Goal: Task Accomplishment & Management: Complete application form

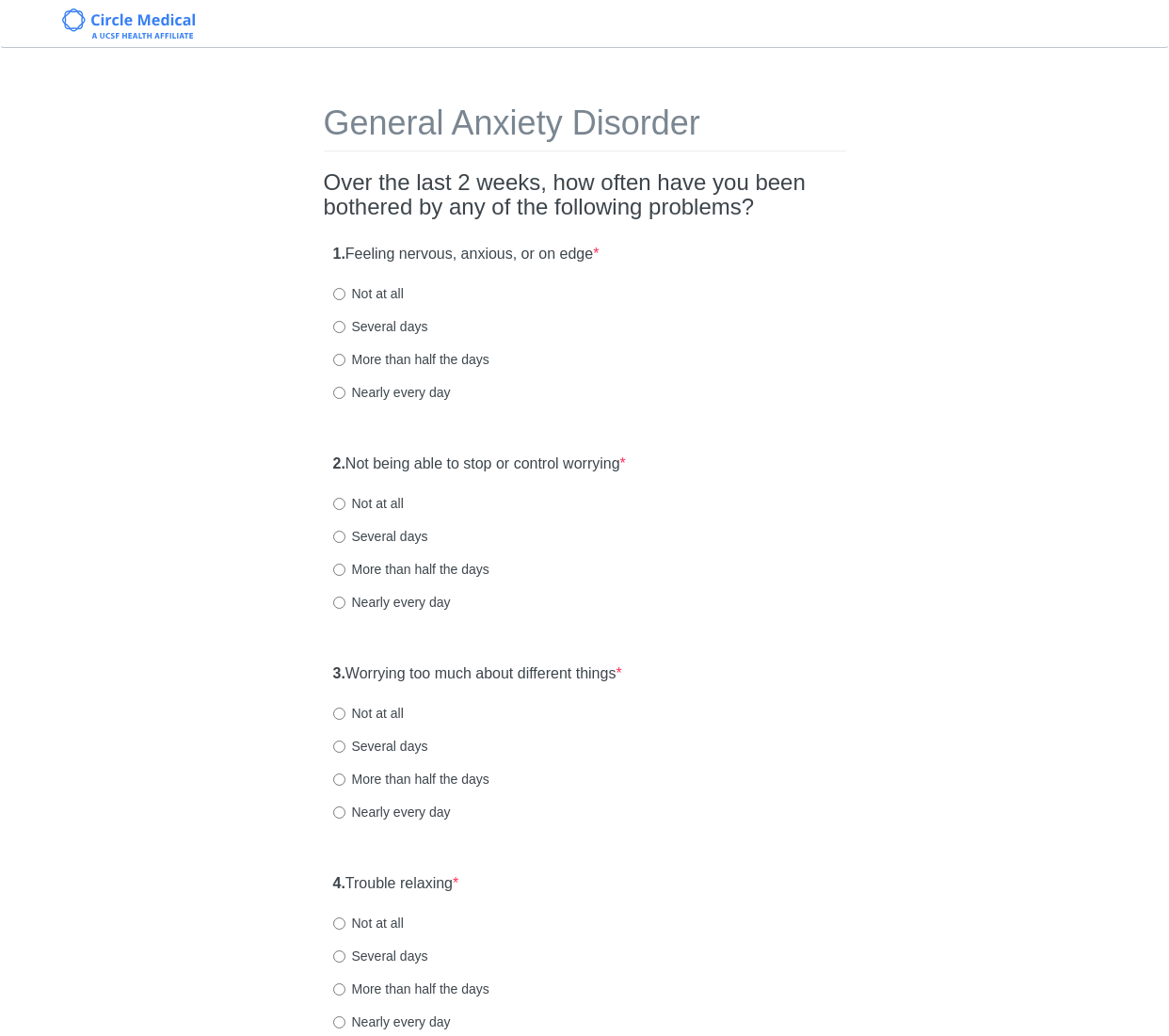
click at [785, 343] on div "1. Feeling nervous, anxious, or on edge * Not at all Several days More than hal…" at bounding box center [584, 332] width 522 height 195
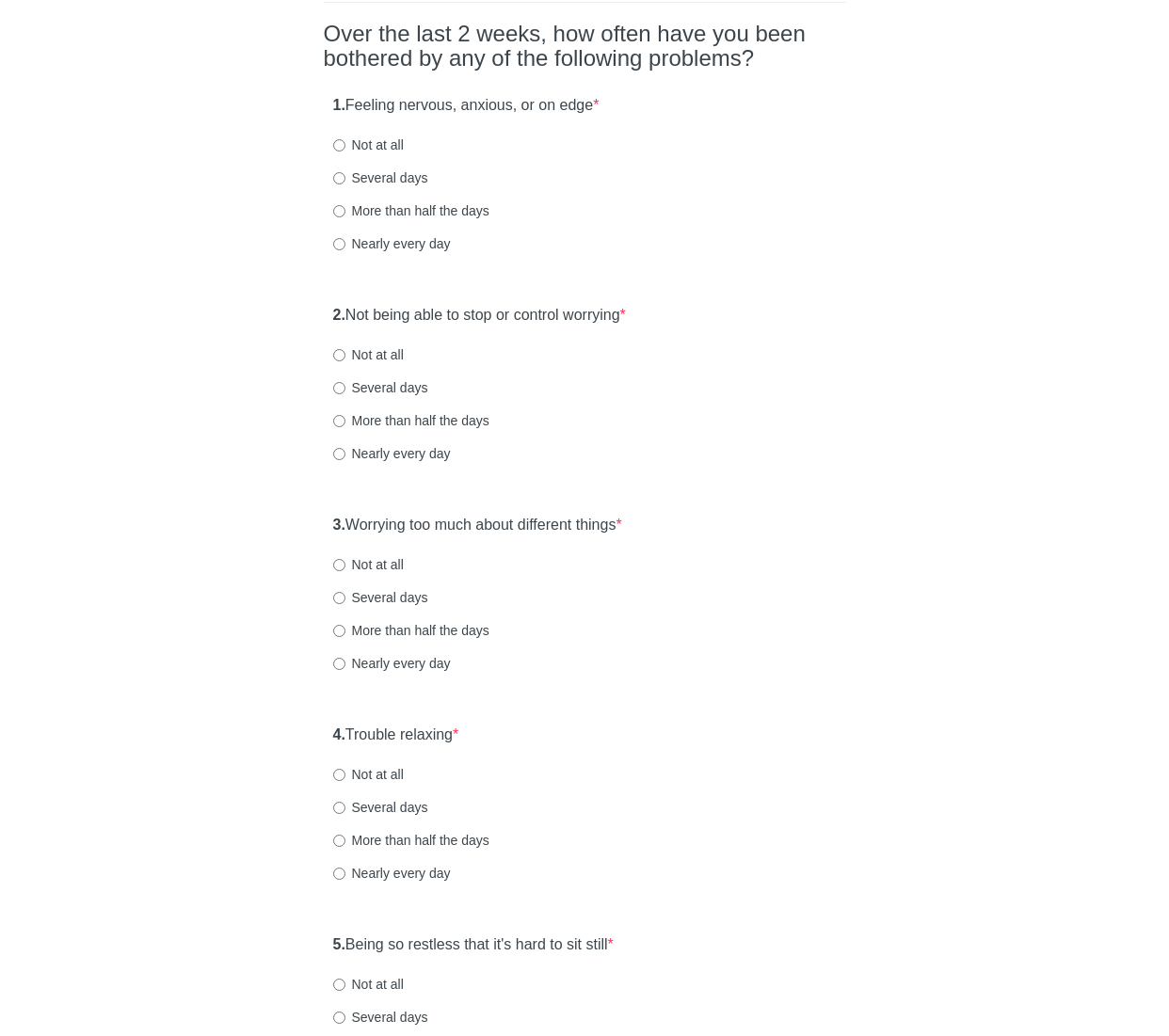
scroll to position [150, 0]
click at [390, 142] on label "Not at all" at bounding box center [368, 143] width 70 height 19
click at [345, 142] on input "Not at all" at bounding box center [339, 143] width 13 height 13
radio input "true"
drag, startPoint x: 608, startPoint y: 312, endPoint x: 712, endPoint y: 324, distance: 104.7
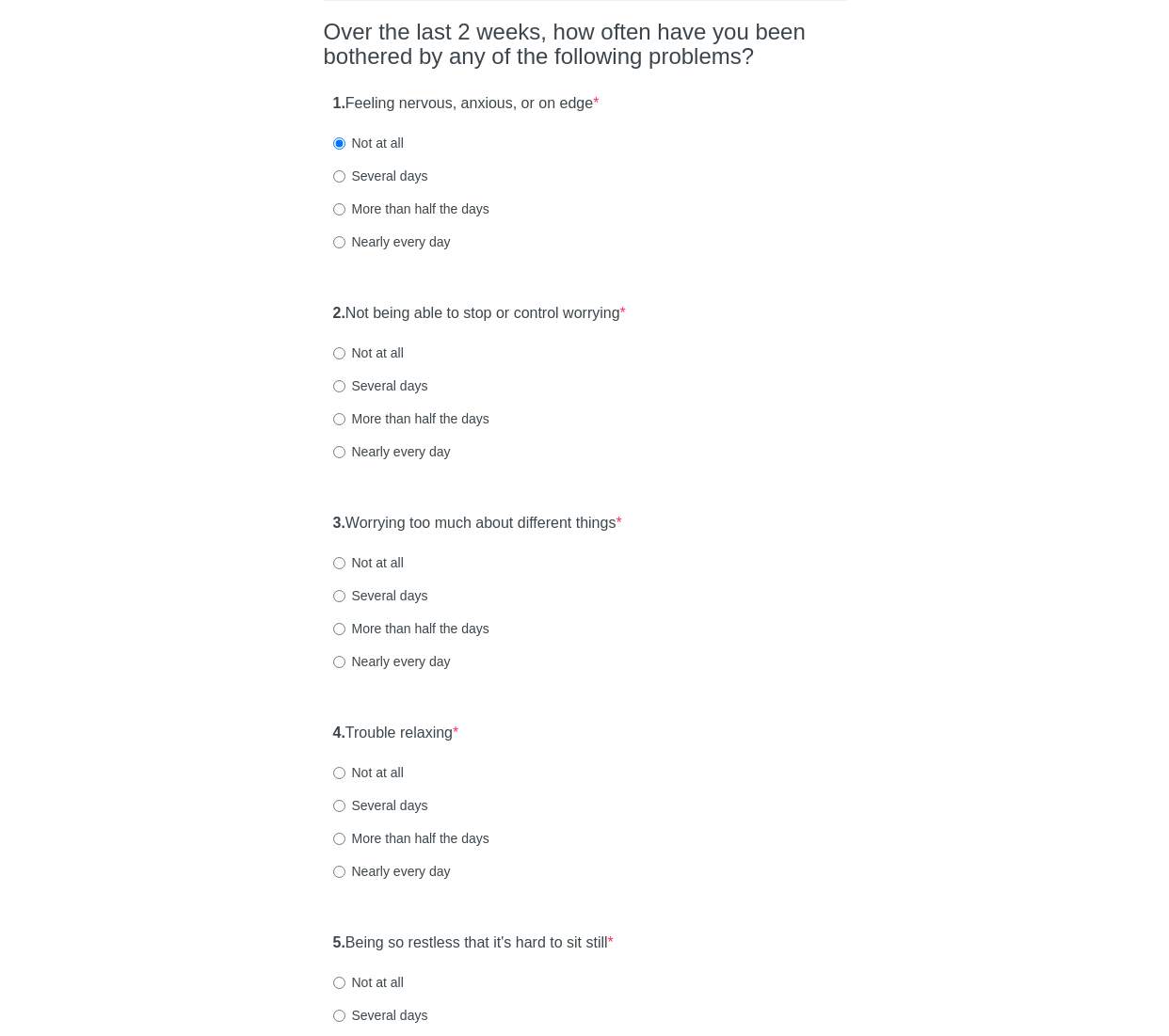
click at [608, 312] on label "2. Not being able to stop or control worrying *" at bounding box center [479, 314] width 292 height 21
click at [803, 336] on div "2. Not being able to stop or control worrying * Not at all Several days More th…" at bounding box center [584, 391] width 522 height 195
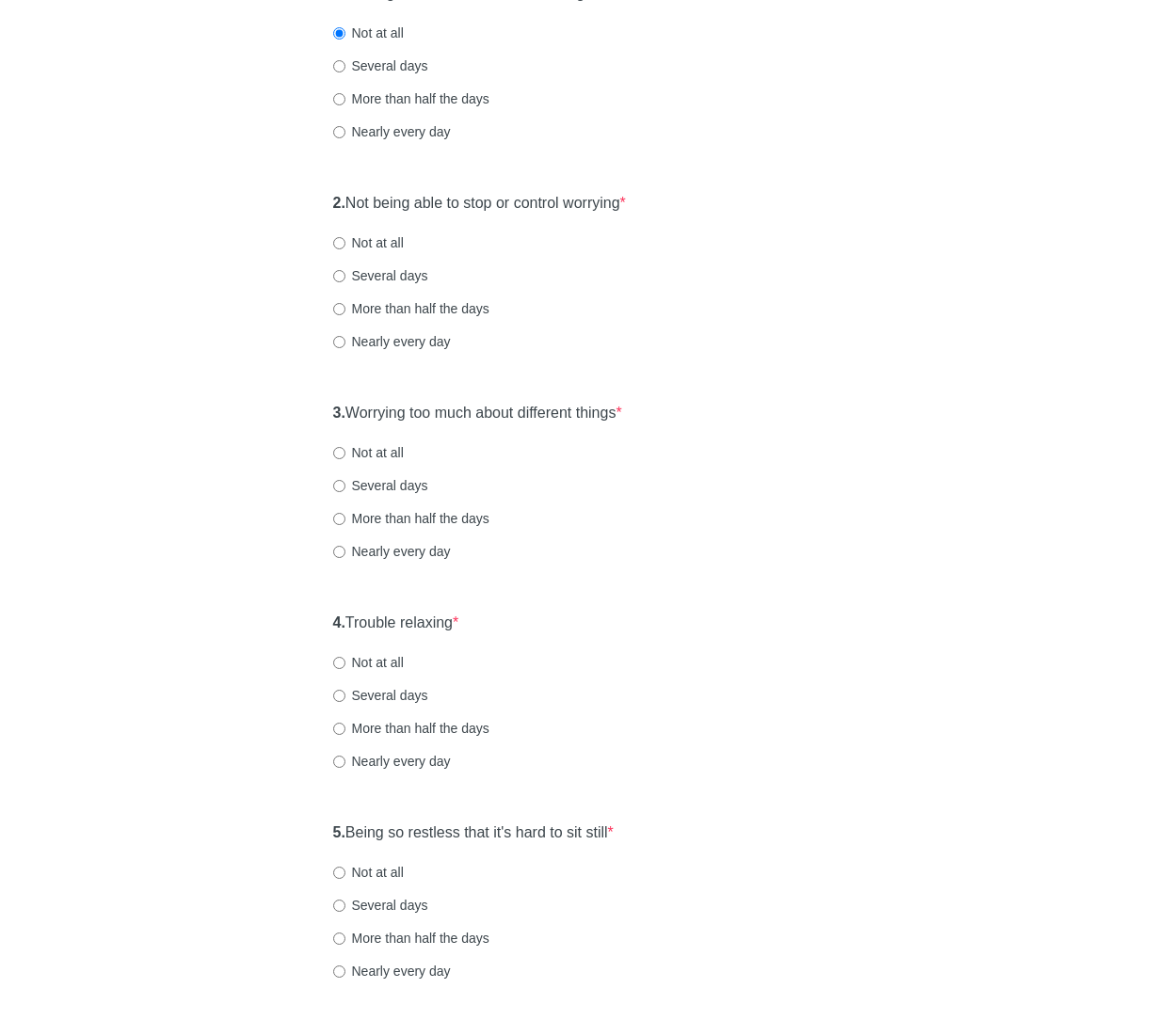
scroll to position [264, 0]
click at [392, 240] on label "Not at all" at bounding box center [368, 240] width 70 height 19
click at [345, 240] on input "Not at all" at bounding box center [339, 240] width 13 height 13
radio input "true"
click at [550, 418] on label "3. Worrying too much about different things *" at bounding box center [477, 411] width 289 height 21
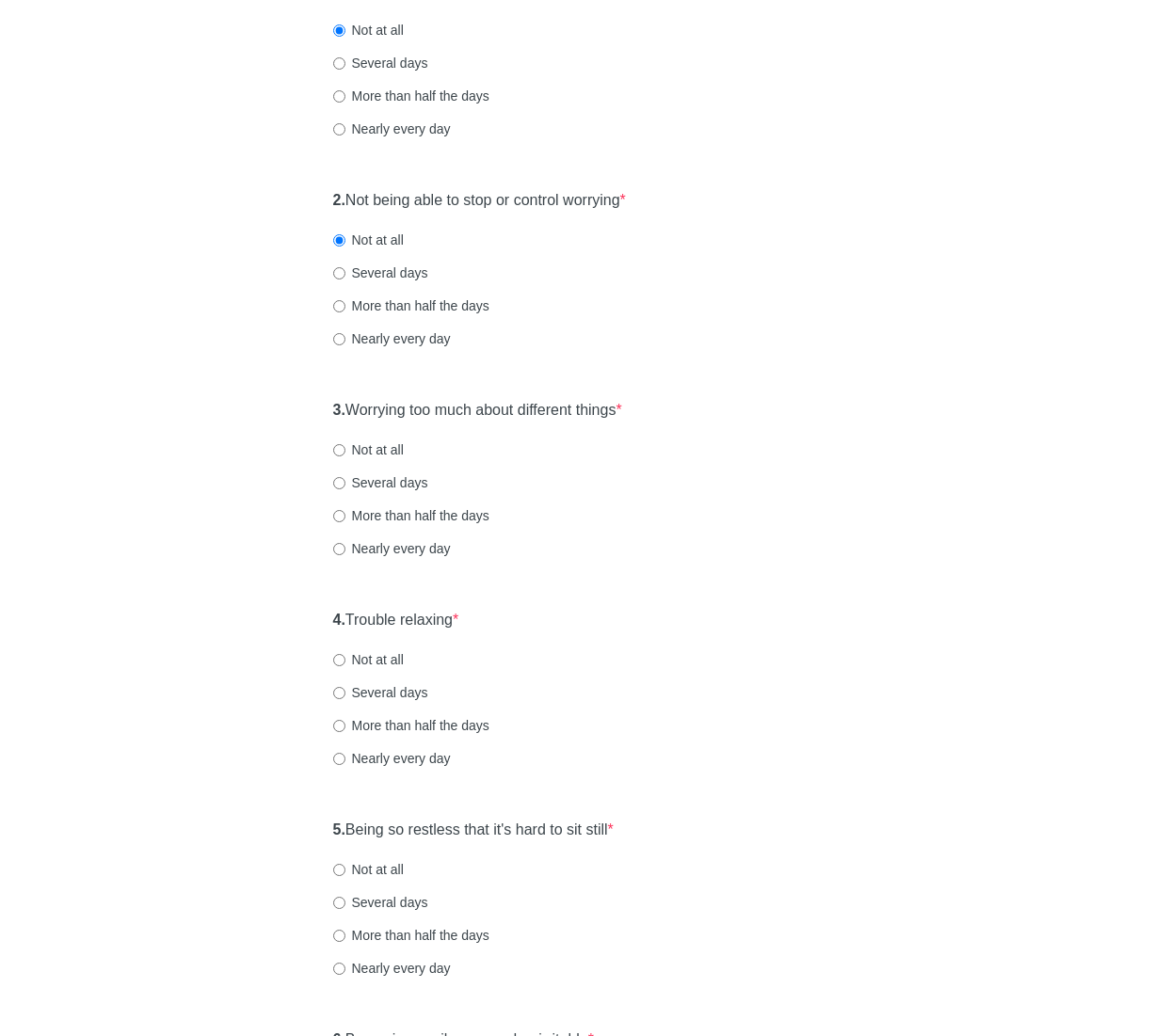
click at [867, 467] on div "General Anxiety Disorder Over the last 2 weeks, how often have you been bothere…" at bounding box center [584, 621] width 1101 height 1635
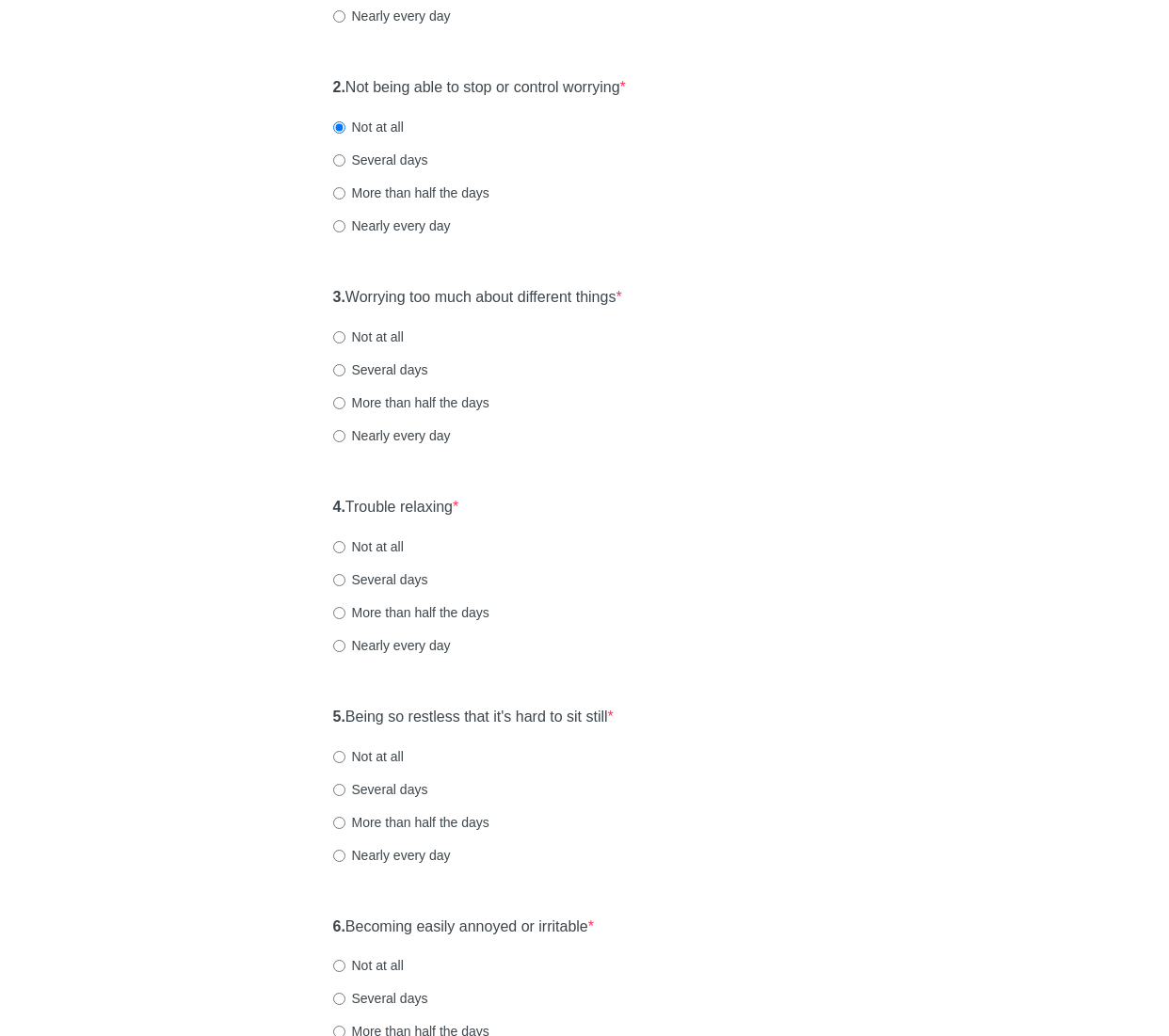
scroll to position [414, 0]
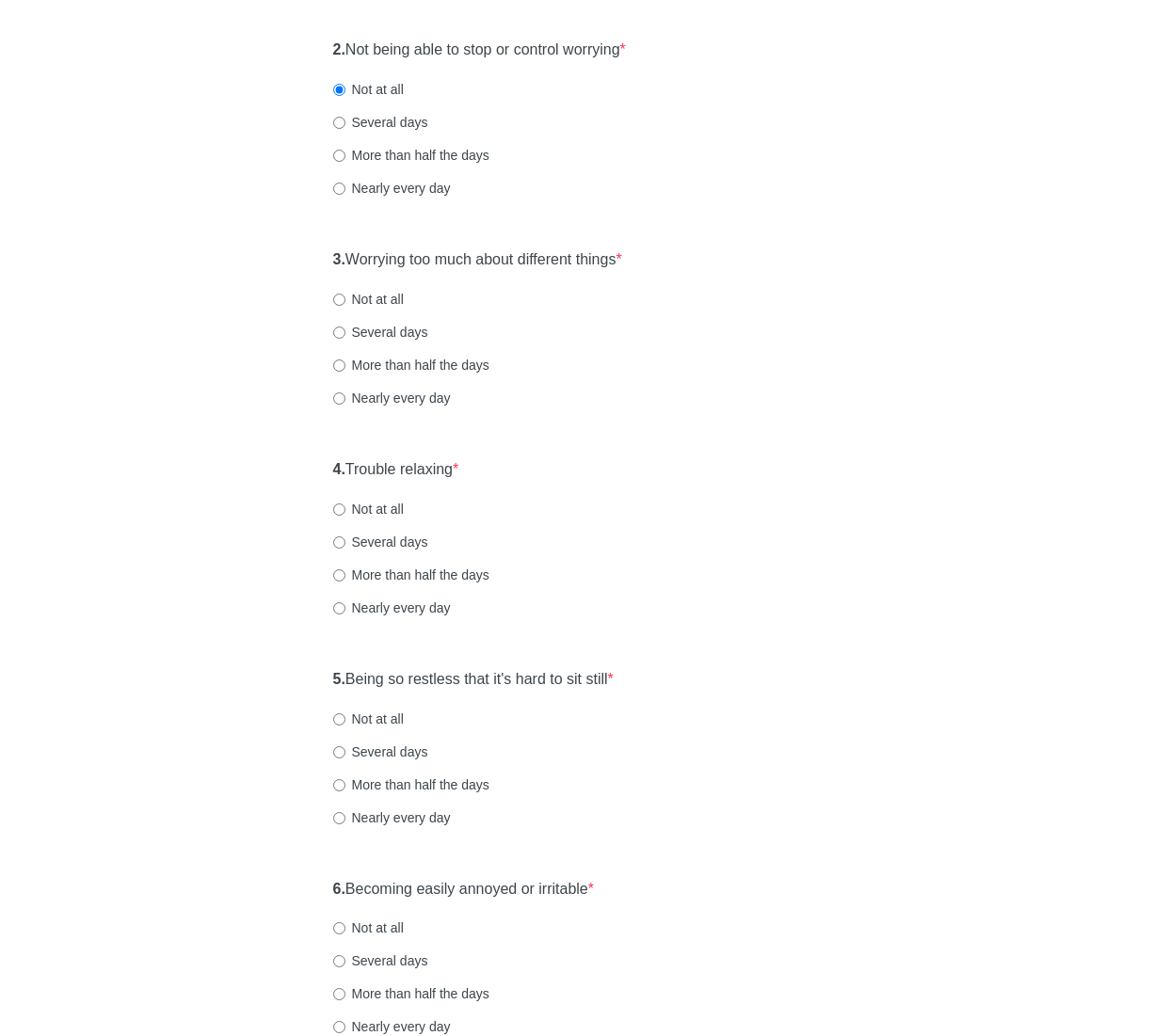
click at [392, 330] on label "Several days" at bounding box center [380, 332] width 95 height 19
click at [345, 330] on input "Several days" at bounding box center [339, 332] width 13 height 13
radio input "true"
click at [857, 402] on div "General Anxiety Disorder Over the last 2 weeks, how often have you been bothere…" at bounding box center [585, 470] width 550 height 1635
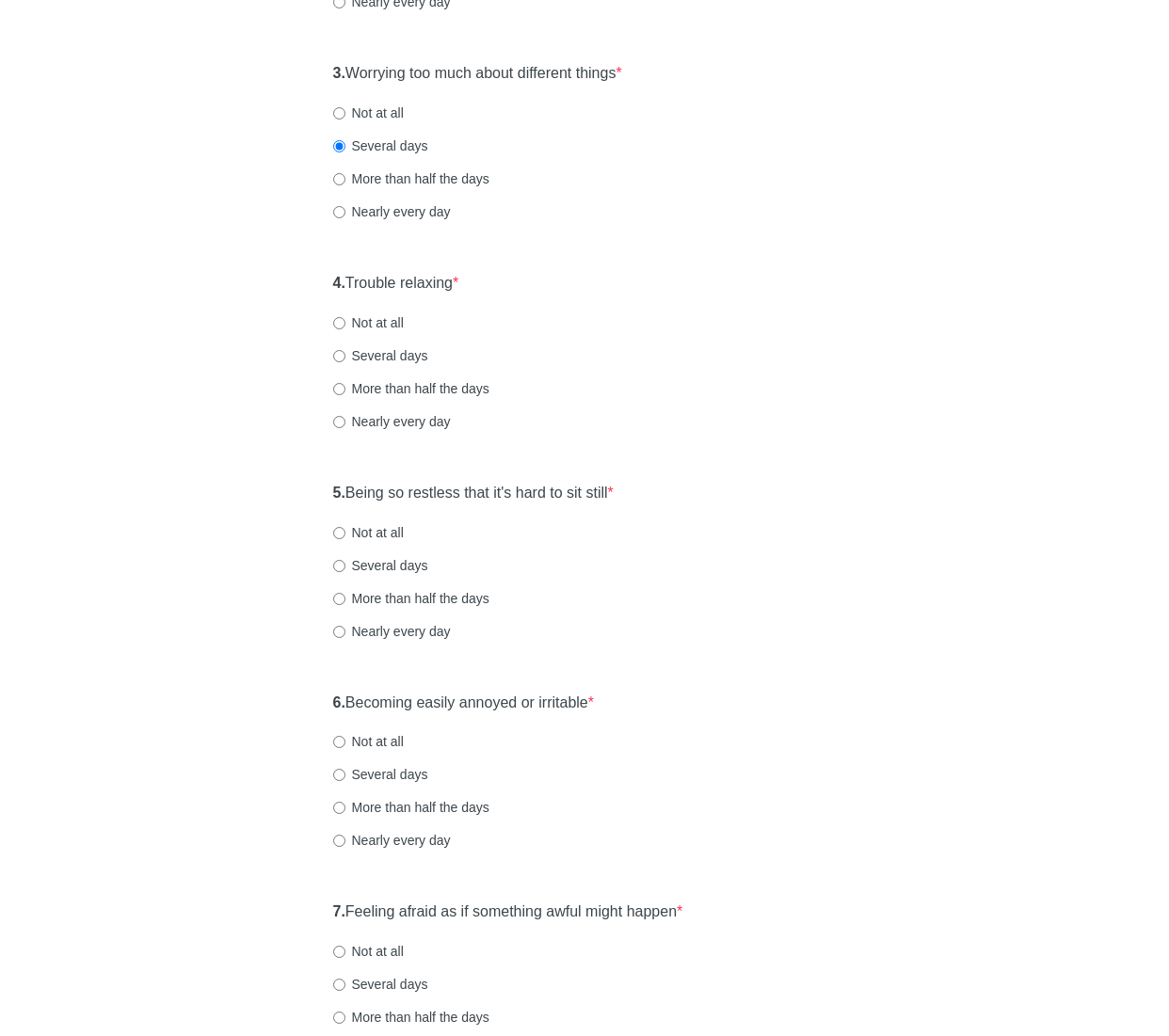
scroll to position [602, 0]
click at [381, 323] on label "Not at all" at bounding box center [368, 321] width 70 height 19
click at [345, 323] on input "Not at all" at bounding box center [339, 321] width 13 height 13
radio input "true"
click at [572, 492] on label "5. Being so restless that it's hard to sit still *" at bounding box center [472, 492] width 280 height 21
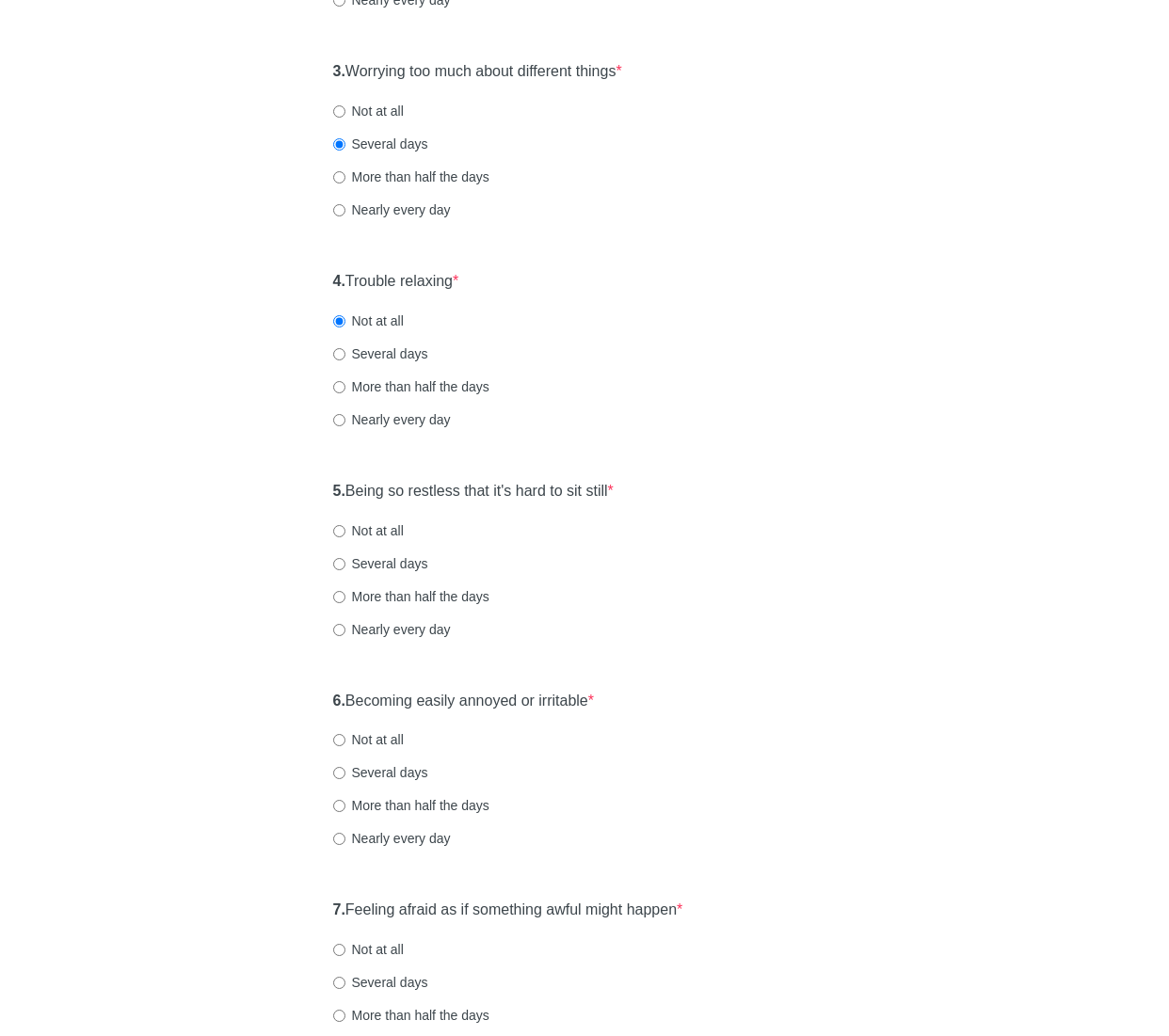
click at [810, 518] on div "5. Being so restless that it's hard to sit still * Not at all Several days More…" at bounding box center [584, 569] width 522 height 195
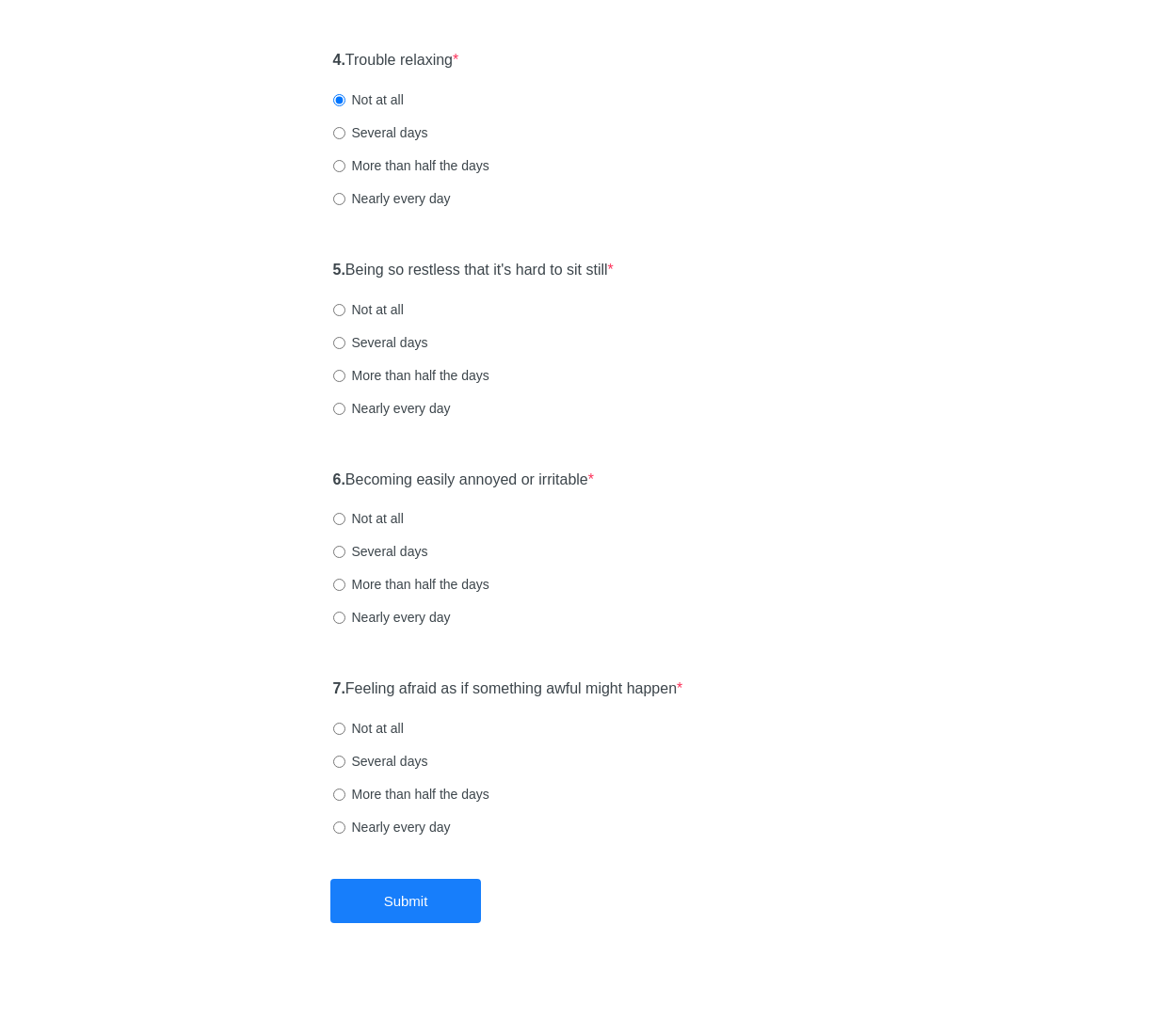
scroll to position [824, 0]
click at [394, 339] on label "Several days" at bounding box center [380, 341] width 95 height 19
click at [345, 339] on input "Several days" at bounding box center [339, 341] width 13 height 13
radio input "true"
click at [496, 479] on label "6. Becoming easily annoyed or irritable *" at bounding box center [464, 479] width 262 height 21
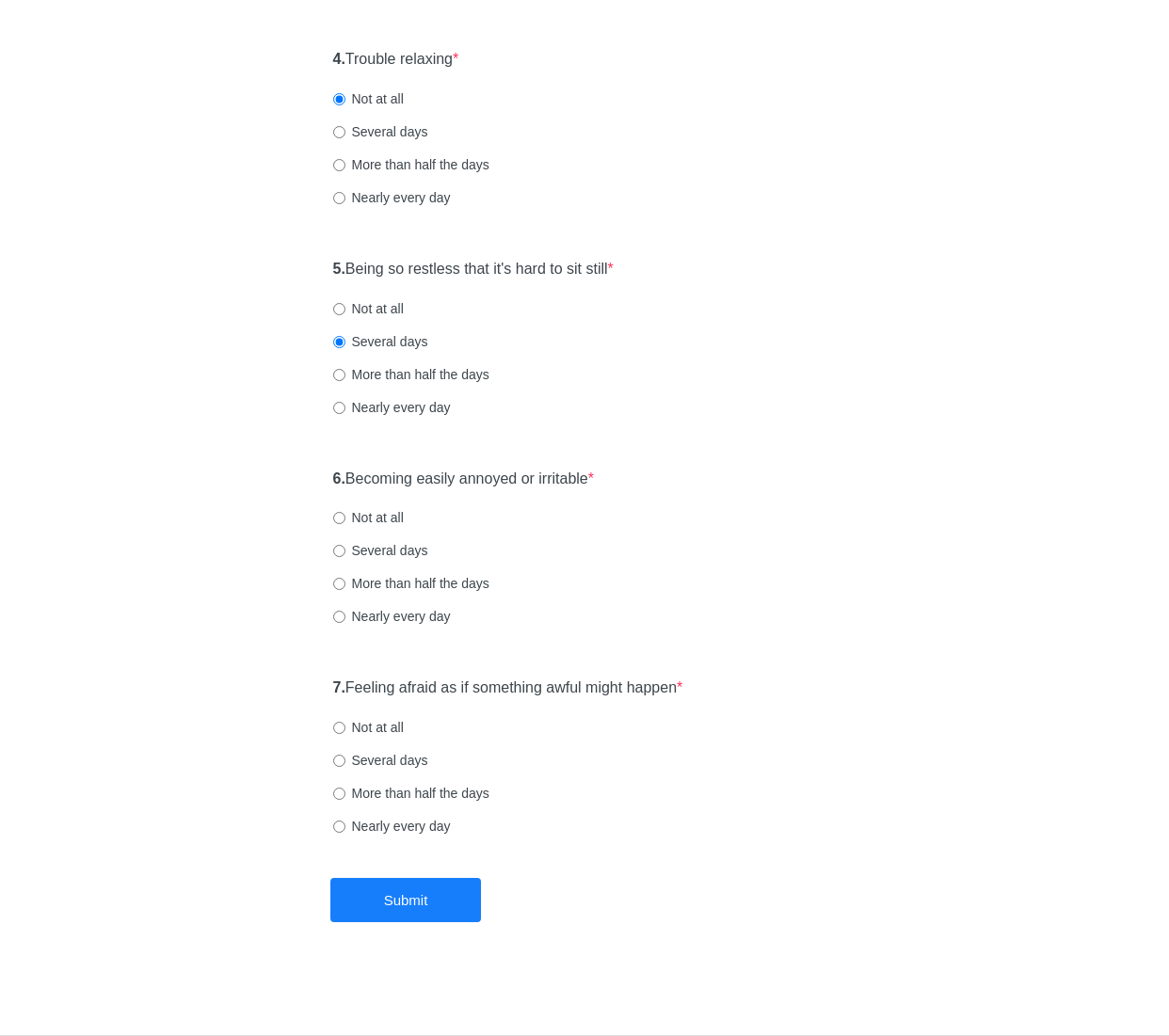
click at [880, 536] on div "General Anxiety Disorder Over the last 2 weeks, how often have you been bothere…" at bounding box center [584, 61] width 1101 height 1635
click at [388, 516] on label "Not at all" at bounding box center [368, 518] width 70 height 19
click at [345, 516] on input "Not at all" at bounding box center [339, 518] width 13 height 13
radio input "true"
click at [552, 685] on label "7. Feeling afraid as if something awful might happen *" at bounding box center [508, 688] width 350 height 21
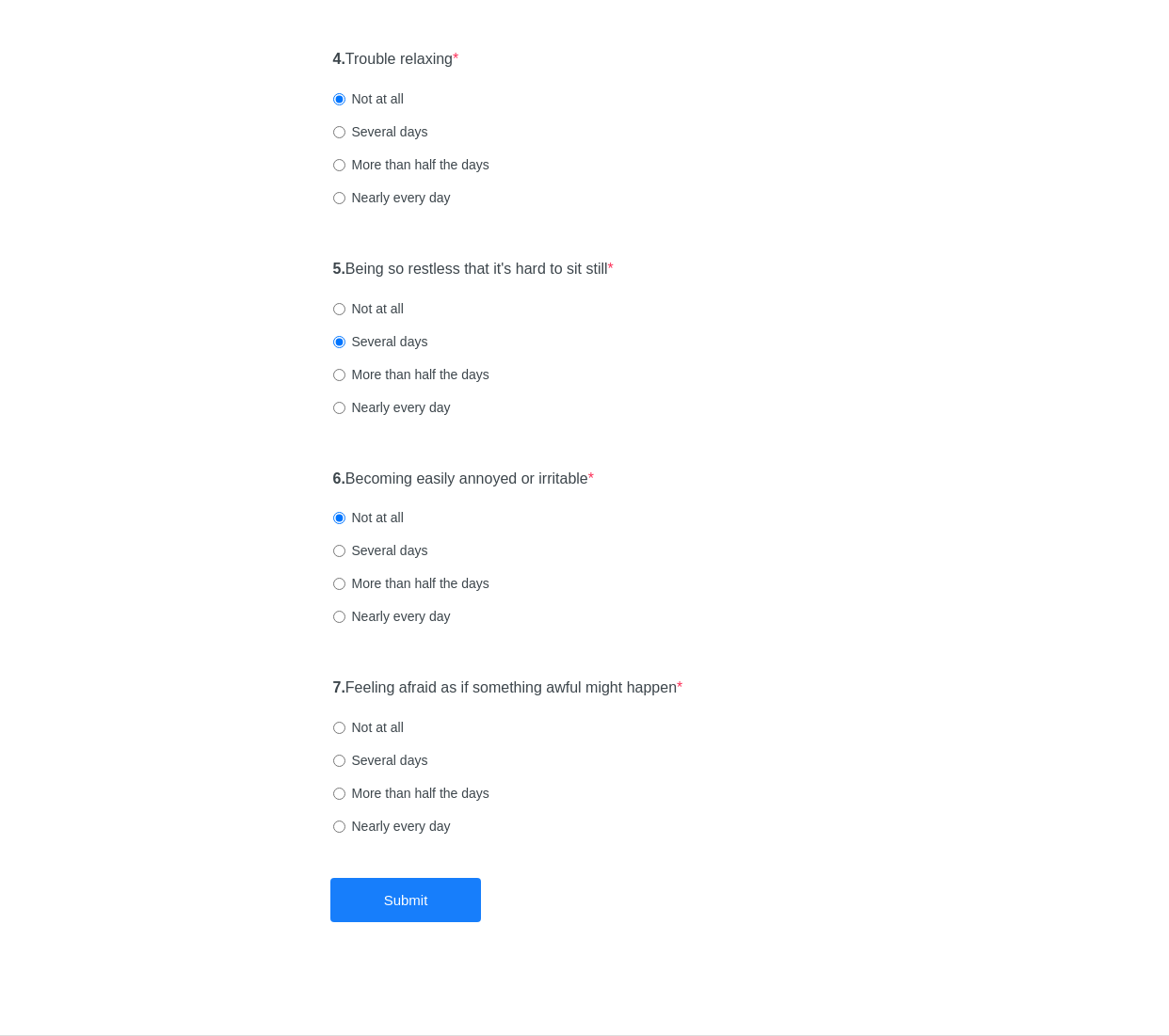
click at [821, 692] on div "7. Feeling afraid as if something awful might happen * Not at all Several days …" at bounding box center [584, 765] width 522 height 195
click at [384, 729] on label "Not at all" at bounding box center [368, 727] width 70 height 19
click at [345, 729] on input "Not at all" at bounding box center [339, 727] width 13 height 13
radio input "true"
click at [458, 906] on button "Submit" at bounding box center [405, 900] width 150 height 44
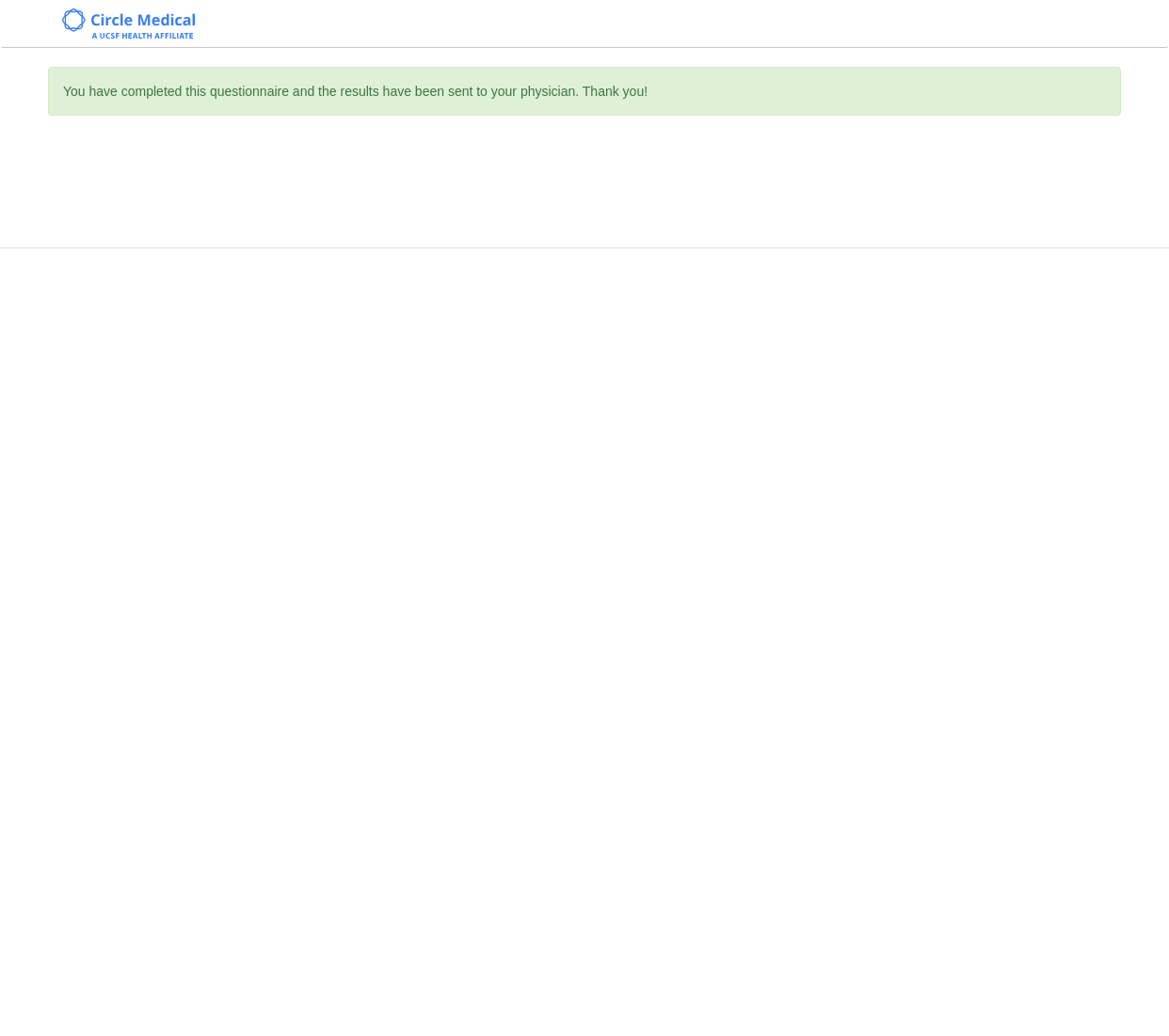
scroll to position [0, 0]
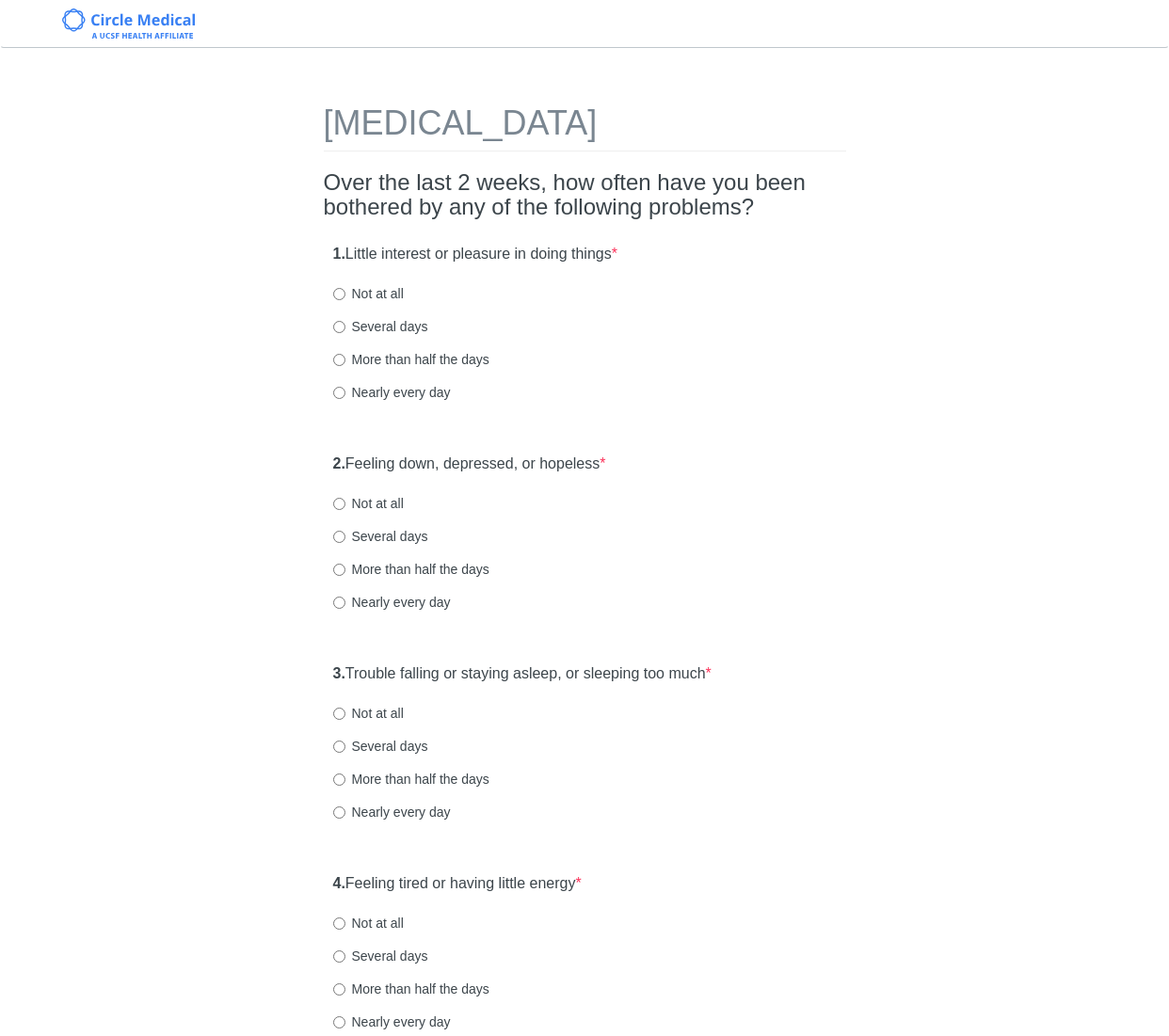
click at [384, 298] on label "Not at all" at bounding box center [368, 293] width 70 height 19
click at [345, 298] on input "Not at all" at bounding box center [339, 293] width 13 height 13
radio input "true"
click at [380, 507] on label "Not at all" at bounding box center [368, 503] width 70 height 19
click at [345, 507] on input "Not at all" at bounding box center [339, 503] width 13 height 13
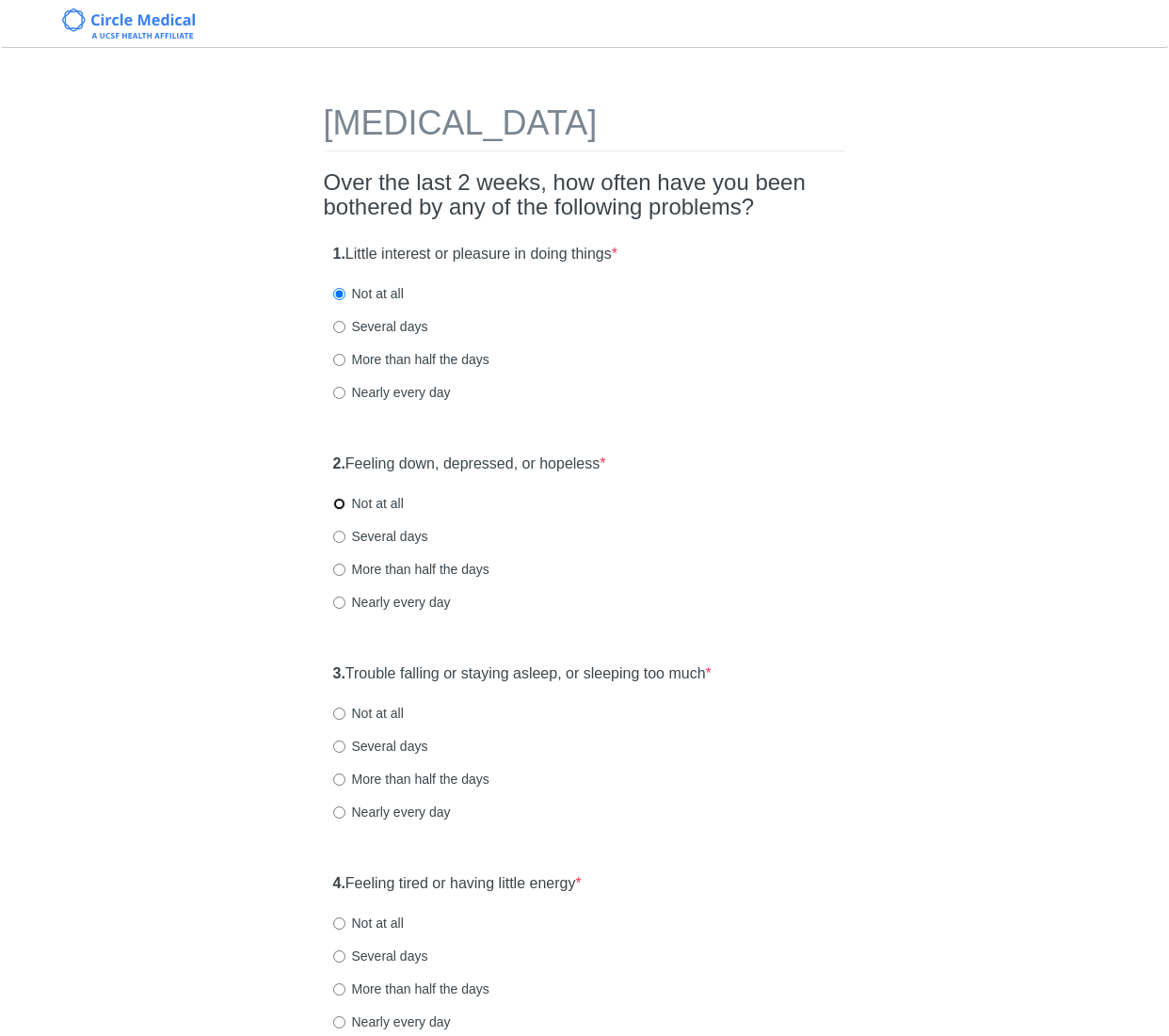
radio input "true"
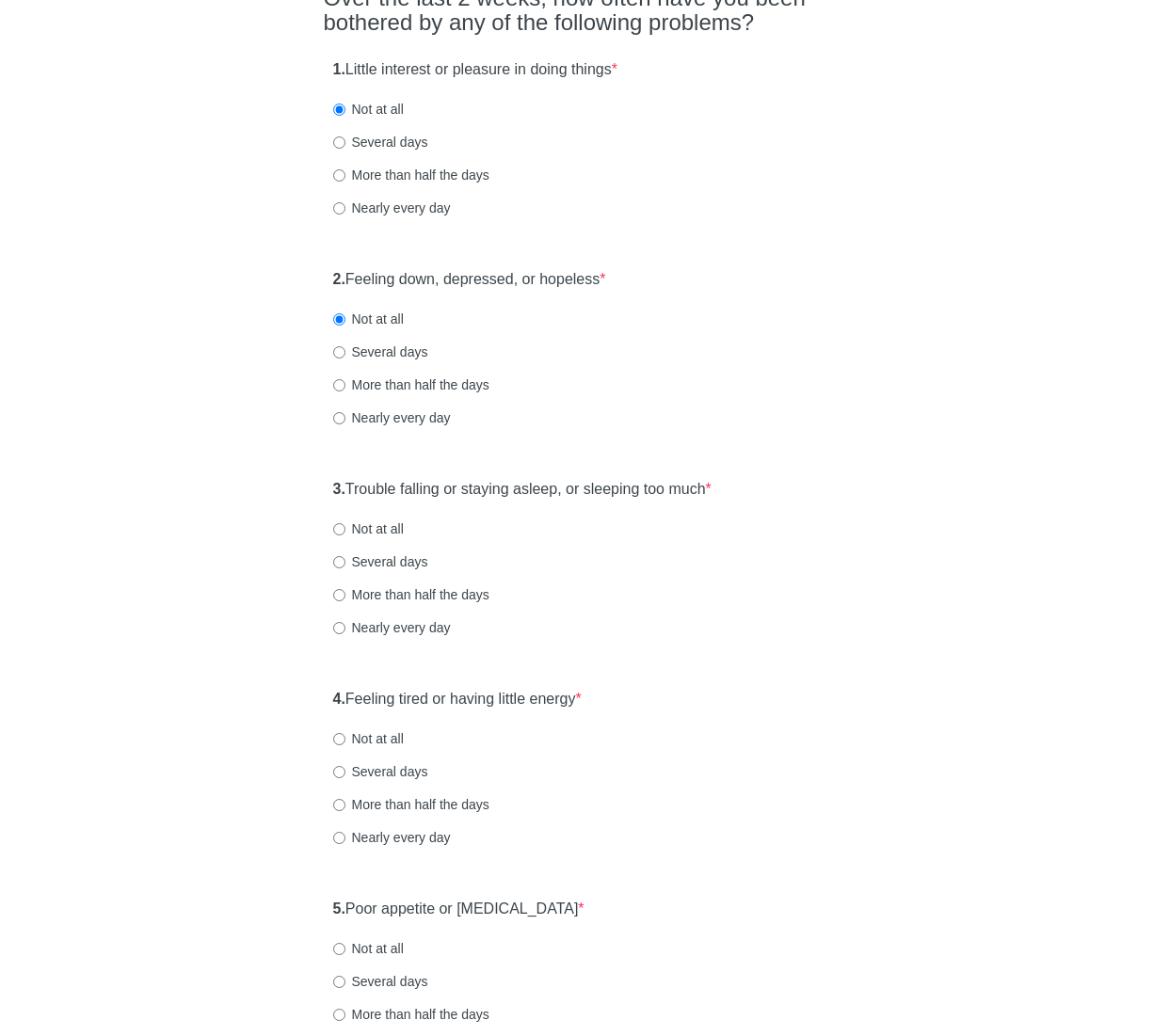
scroll to position [189, 0]
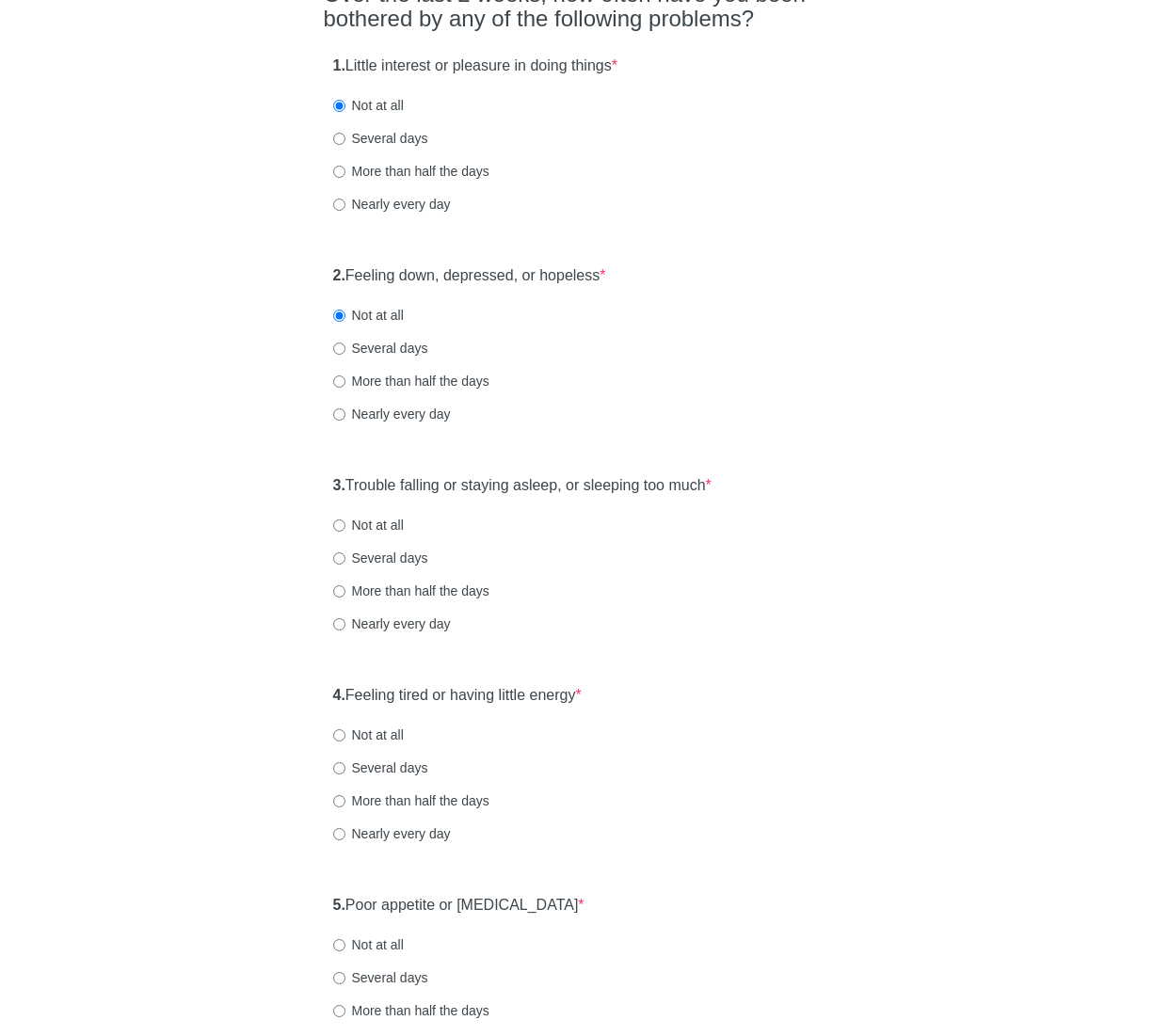
drag, startPoint x: 705, startPoint y: 478, endPoint x: 760, endPoint y: 480, distance: 55.0
click at [707, 478] on label "3. Trouble falling or staying asleep, or sleeping too much *" at bounding box center [521, 486] width 378 height 21
click at [879, 487] on div "[MEDICAL_DATA] Over the last 2 weeks, how often have you been bothered by any o…" at bounding box center [584, 948] width 1101 height 2140
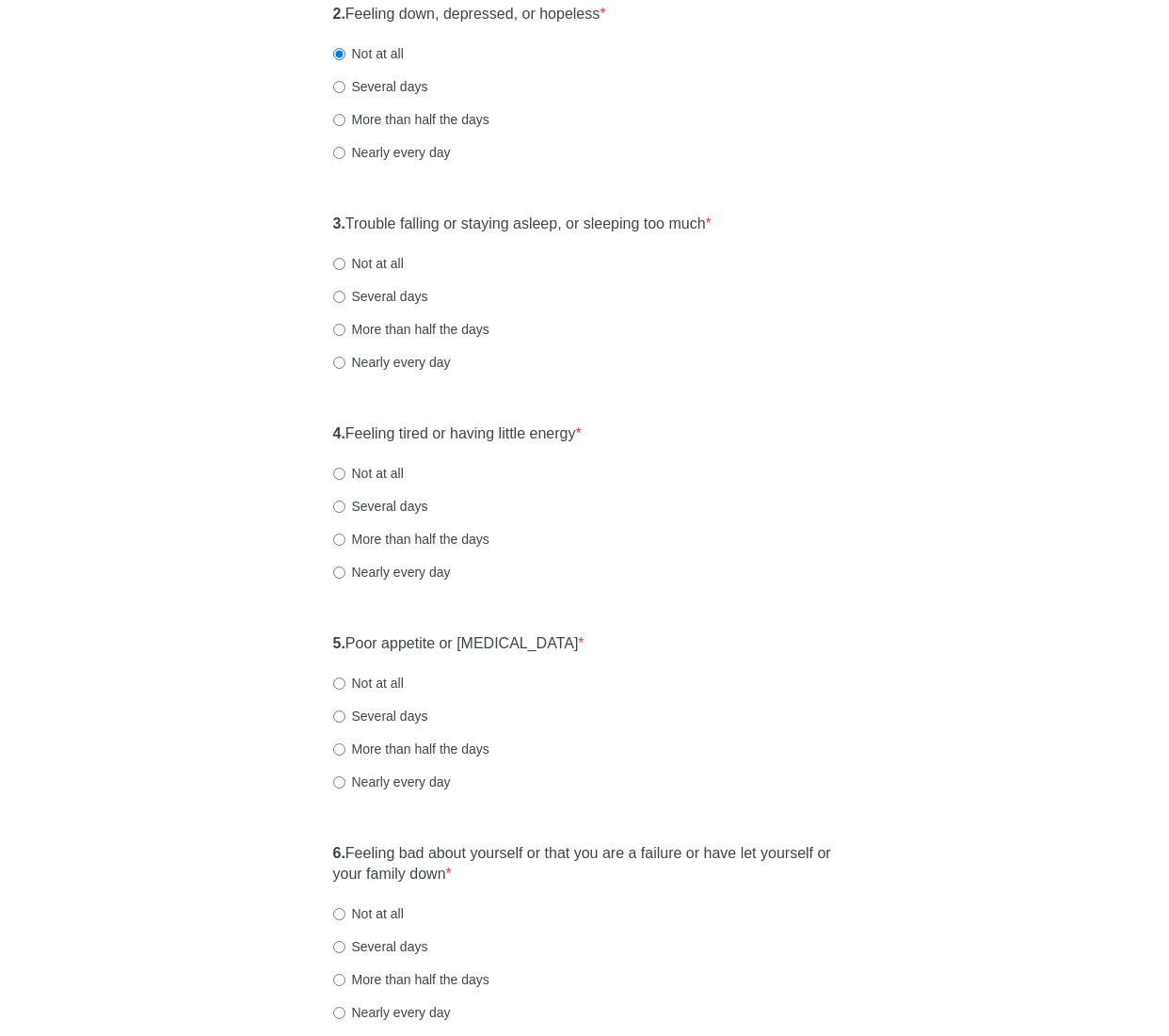
scroll to position [451, 0]
click at [376, 263] on label "Not at all" at bounding box center [368, 262] width 70 height 19
click at [345, 263] on input "Not at all" at bounding box center [339, 262] width 13 height 13
radio input "true"
drag, startPoint x: 500, startPoint y: 425, endPoint x: 632, endPoint y: 432, distance: 132.2
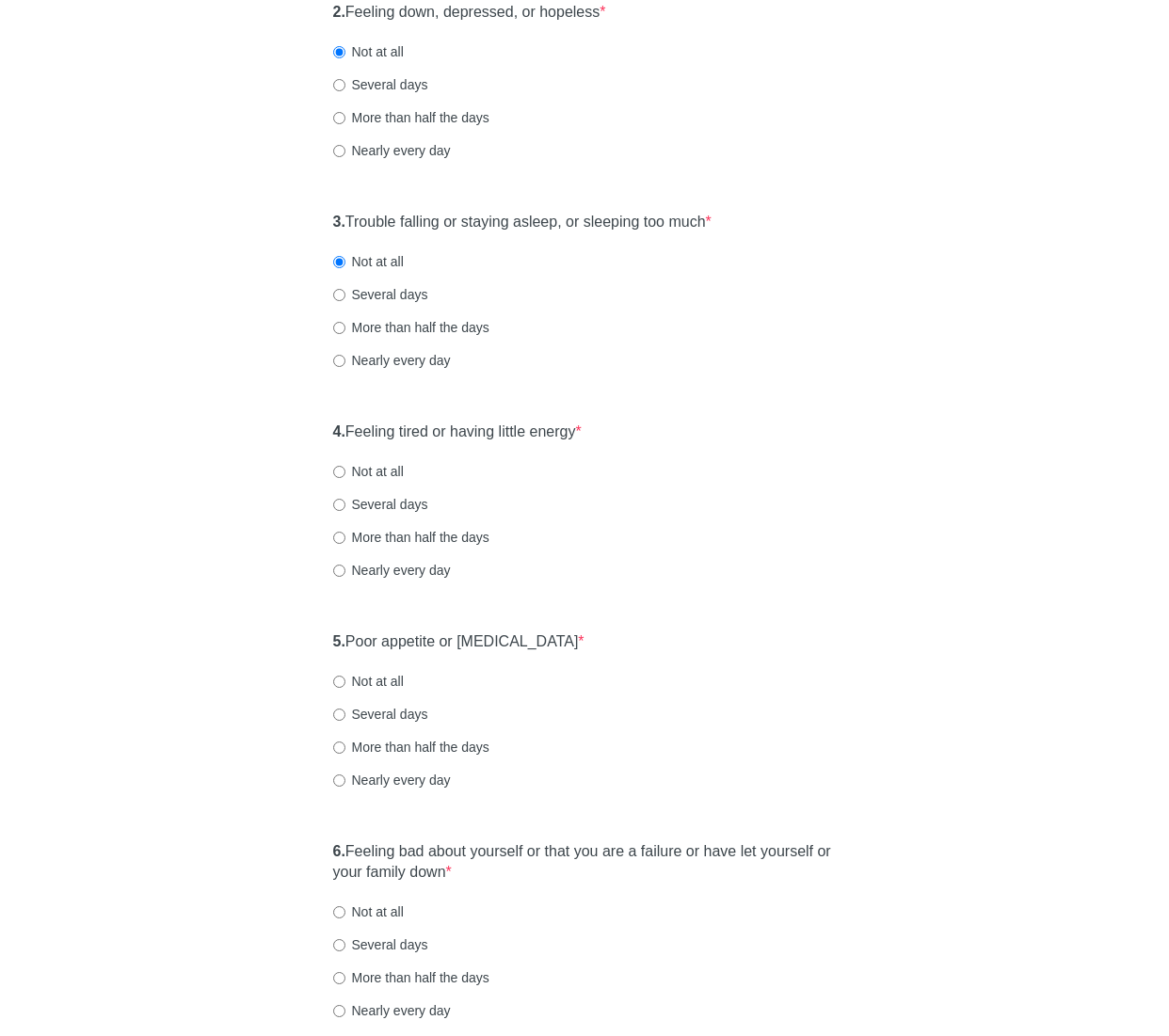
click at [503, 425] on label "4. Feeling tired or having little energy *" at bounding box center [457, 432] width 248 height 21
click at [731, 430] on div "4. Feeling tired or having little energy * Not at all Several days More than ha…" at bounding box center [584, 509] width 522 height 195
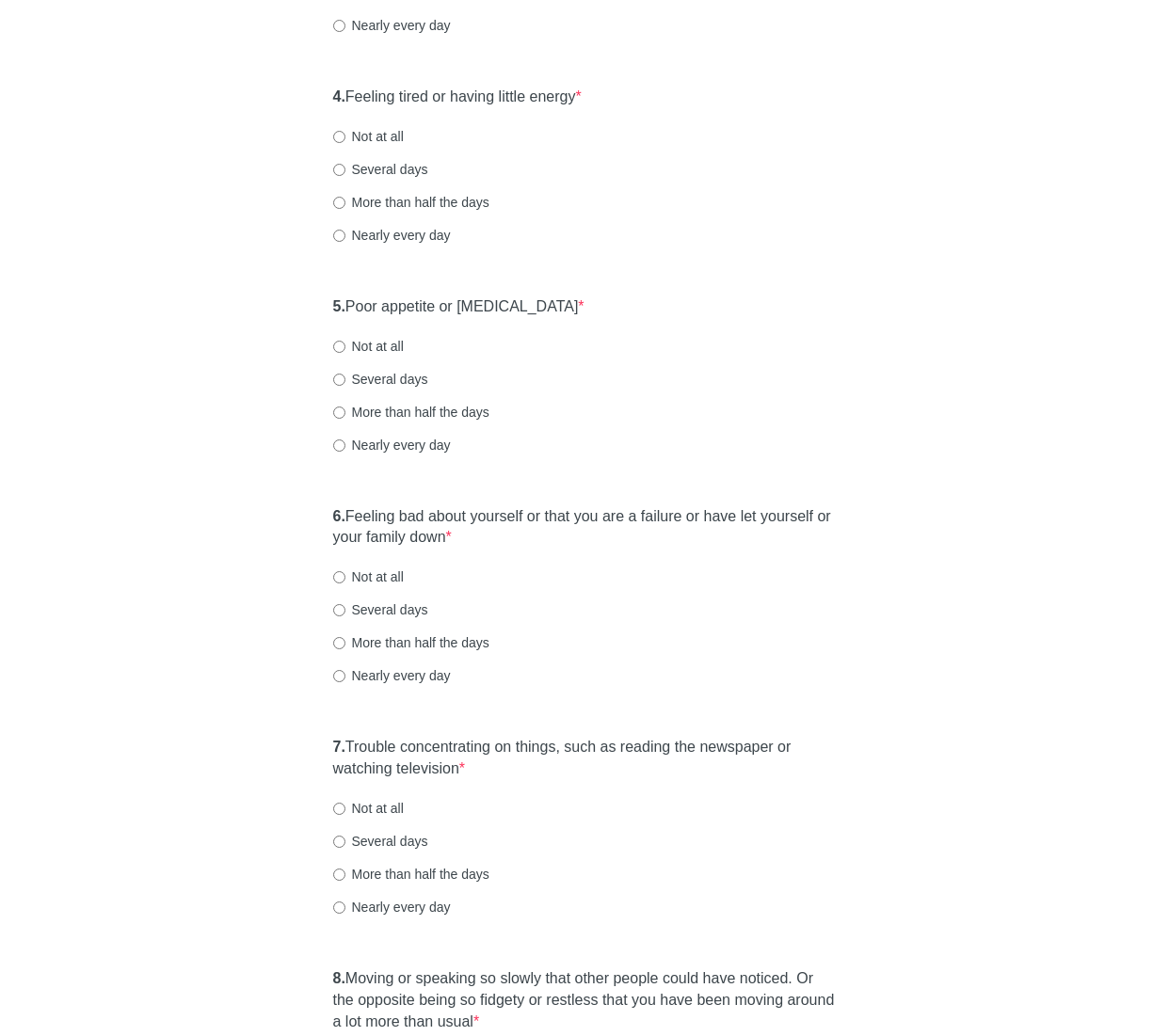
scroll to position [791, 0]
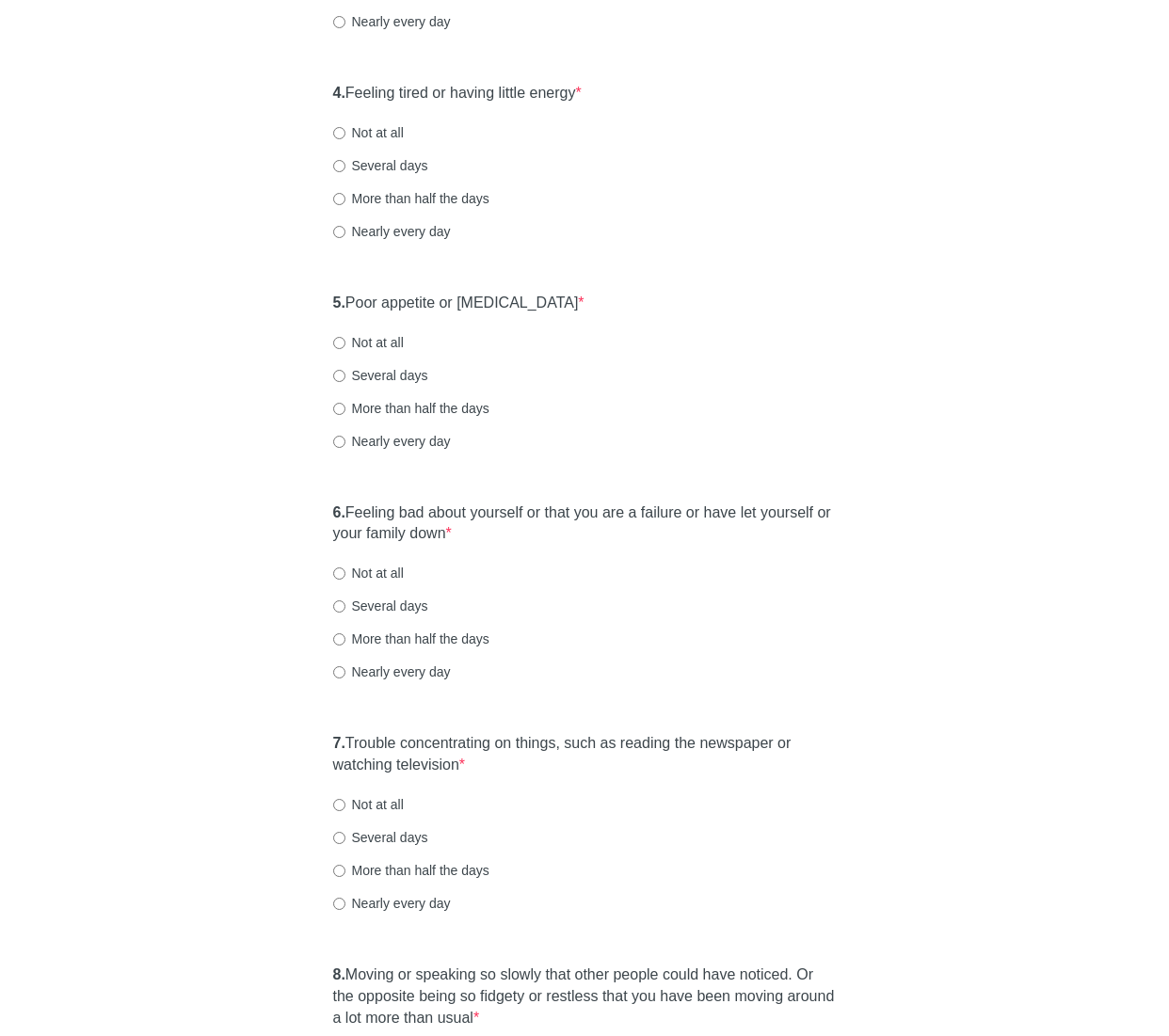
click at [382, 164] on label "Several days" at bounding box center [380, 165] width 95 height 19
click at [345, 164] on input "Several days" at bounding box center [339, 165] width 13 height 13
radio input "true"
drag, startPoint x: 476, startPoint y: 300, endPoint x: 551, endPoint y: 313, distance: 76.1
click at [477, 300] on label "5. Poor appetite or [MEDICAL_DATA] *" at bounding box center [458, 303] width 251 height 21
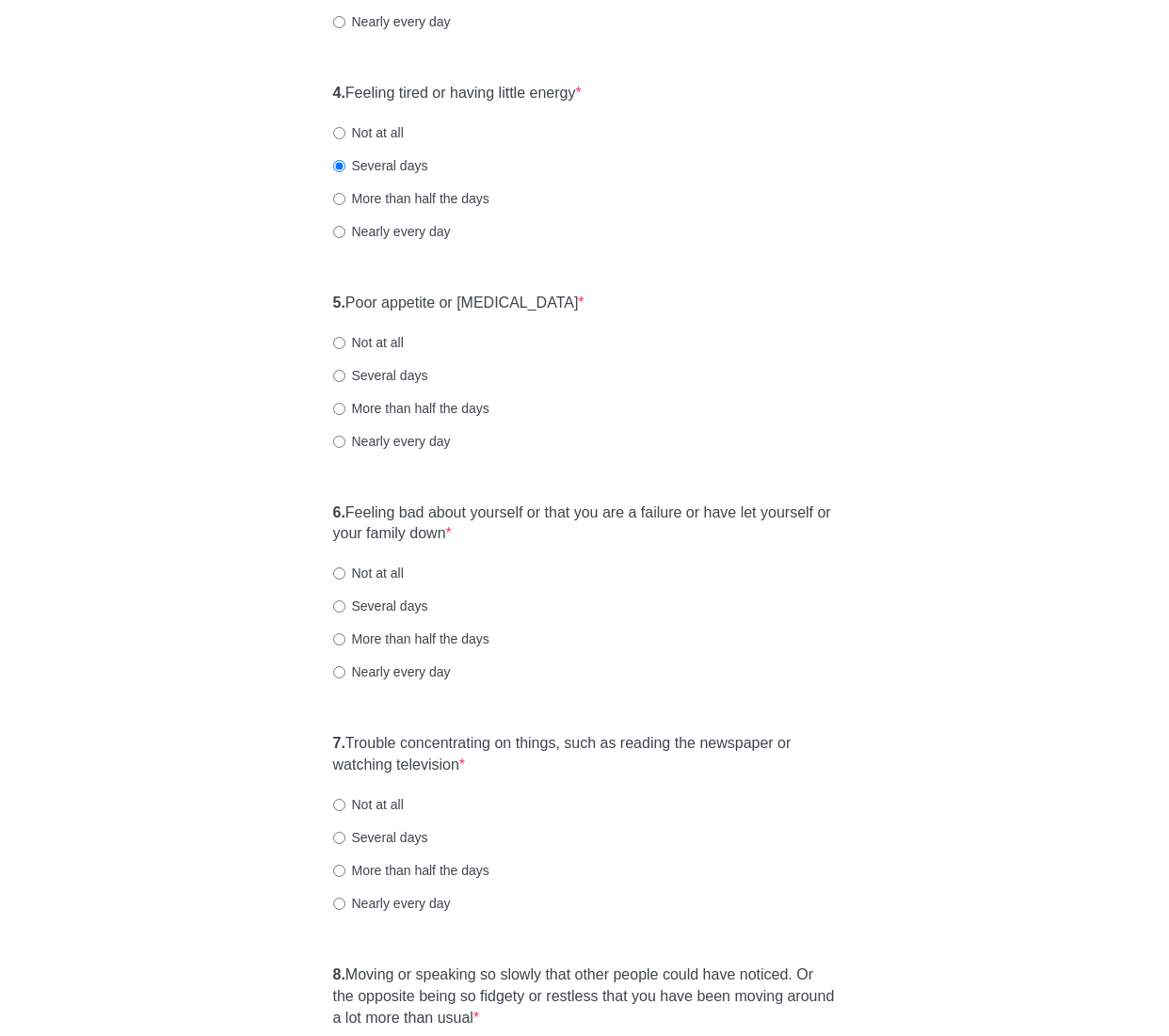
click at [798, 329] on div "5. Poor appetite or [MEDICAL_DATA] * Not at all Several days More than half the…" at bounding box center [584, 380] width 522 height 195
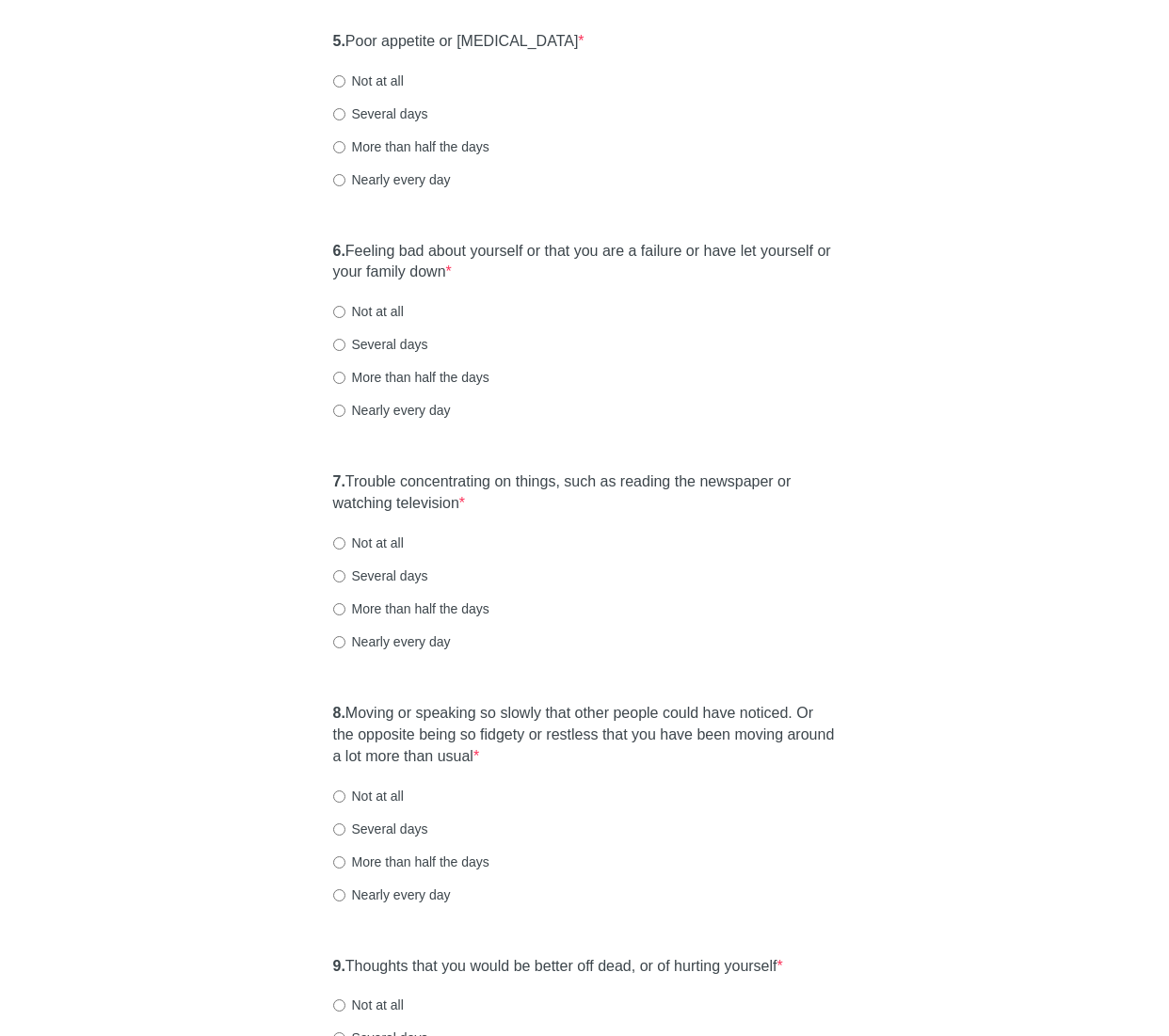
scroll to position [1053, 0]
click at [386, 85] on label "Not at all" at bounding box center [368, 79] width 70 height 19
click at [345, 85] on input "Not at all" at bounding box center [339, 79] width 13 height 13
radio input "true"
click at [546, 248] on label "6. Feeling bad about yourself or that you are a failure or have let yourself or…" at bounding box center [584, 260] width 503 height 43
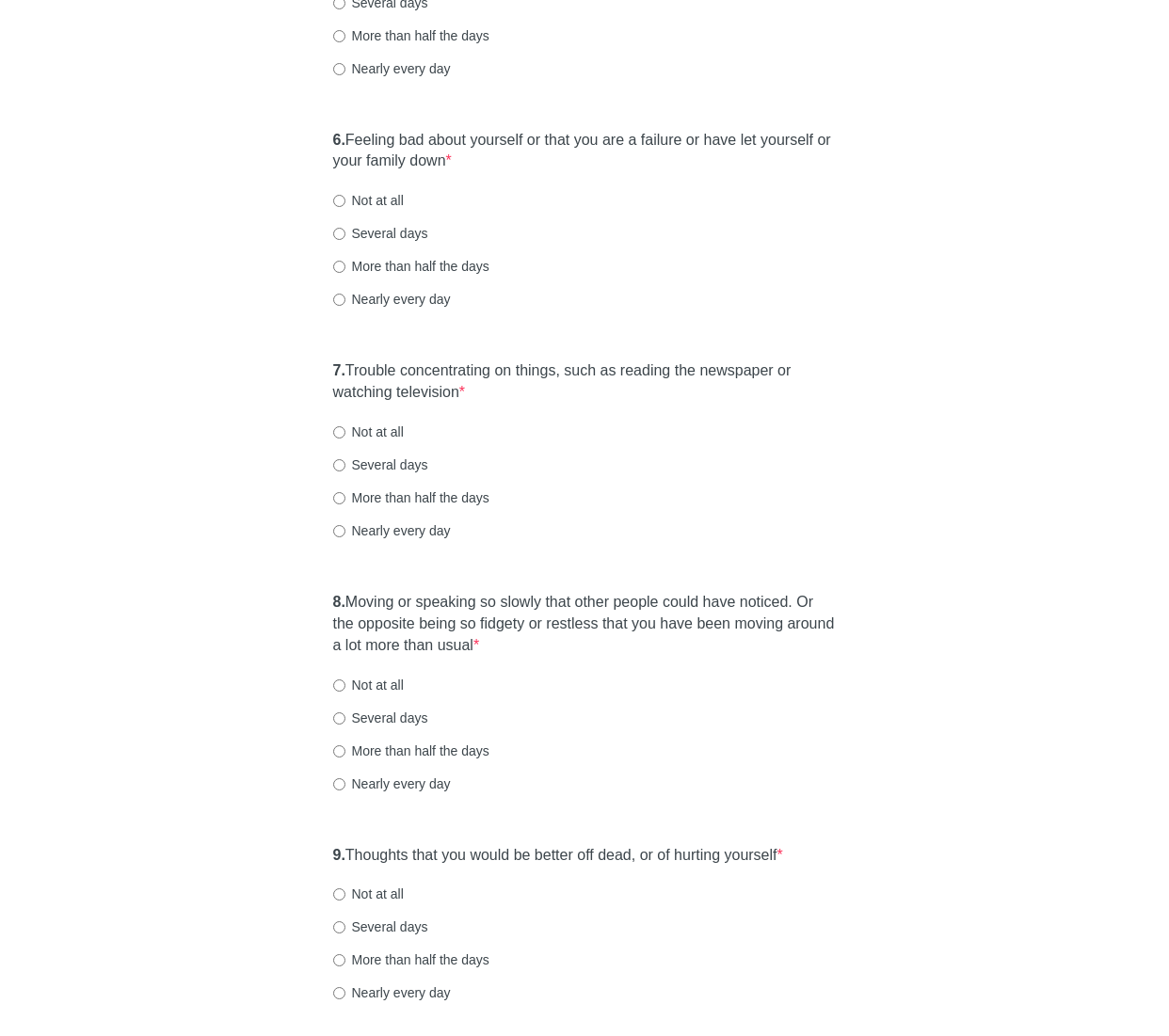
scroll to position [1167, 0]
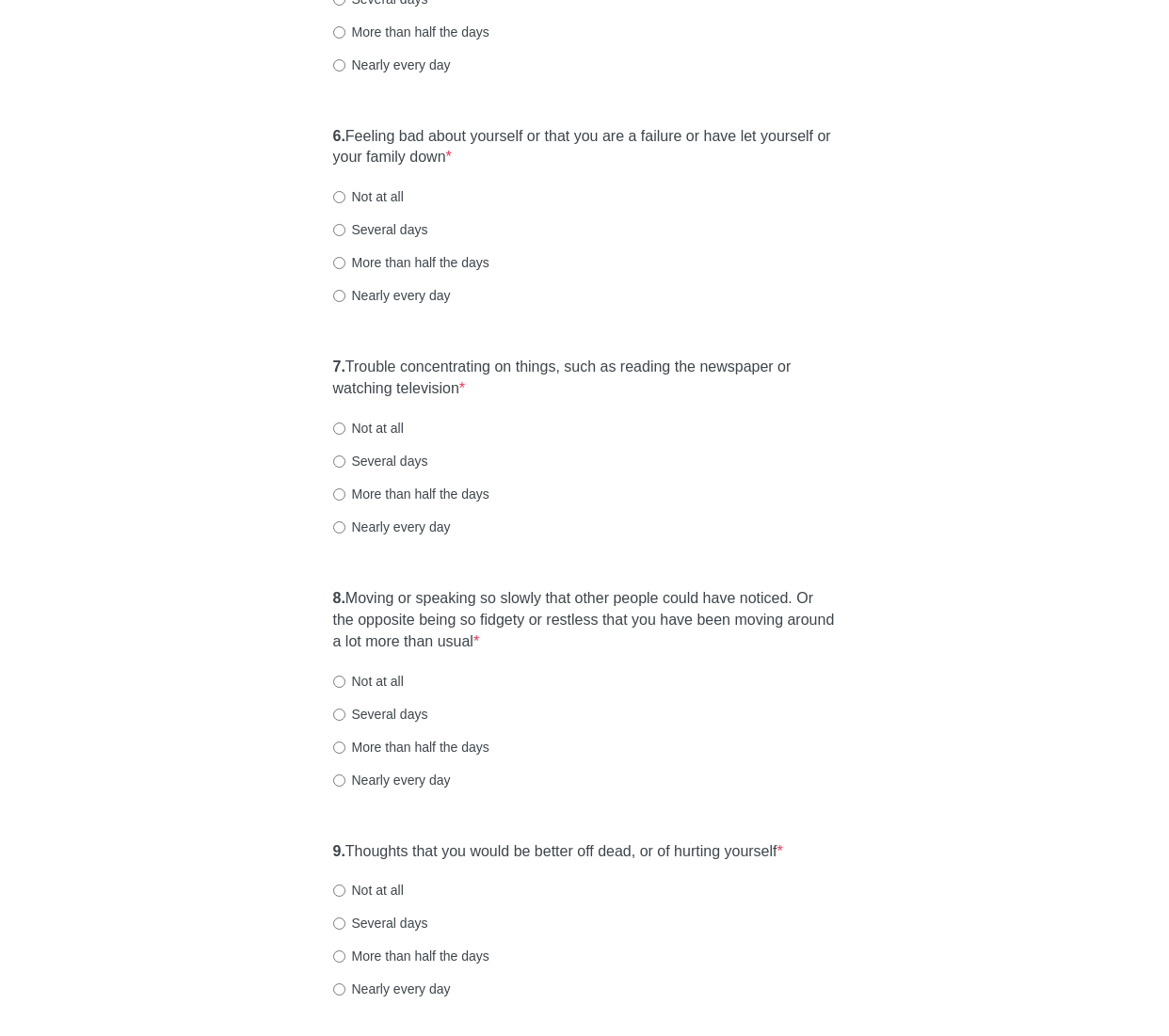
click at [405, 231] on label "Several days" at bounding box center [380, 230] width 95 height 19
click at [345, 231] on input "Several days" at bounding box center [339, 230] width 13 height 13
radio input "true"
click at [572, 230] on div "Several days" at bounding box center [584, 230] width 503 height 19
click at [618, 370] on label "7. Trouble concentrating on things, such as reading the newspaper or watching t…" at bounding box center [584, 378] width 503 height 43
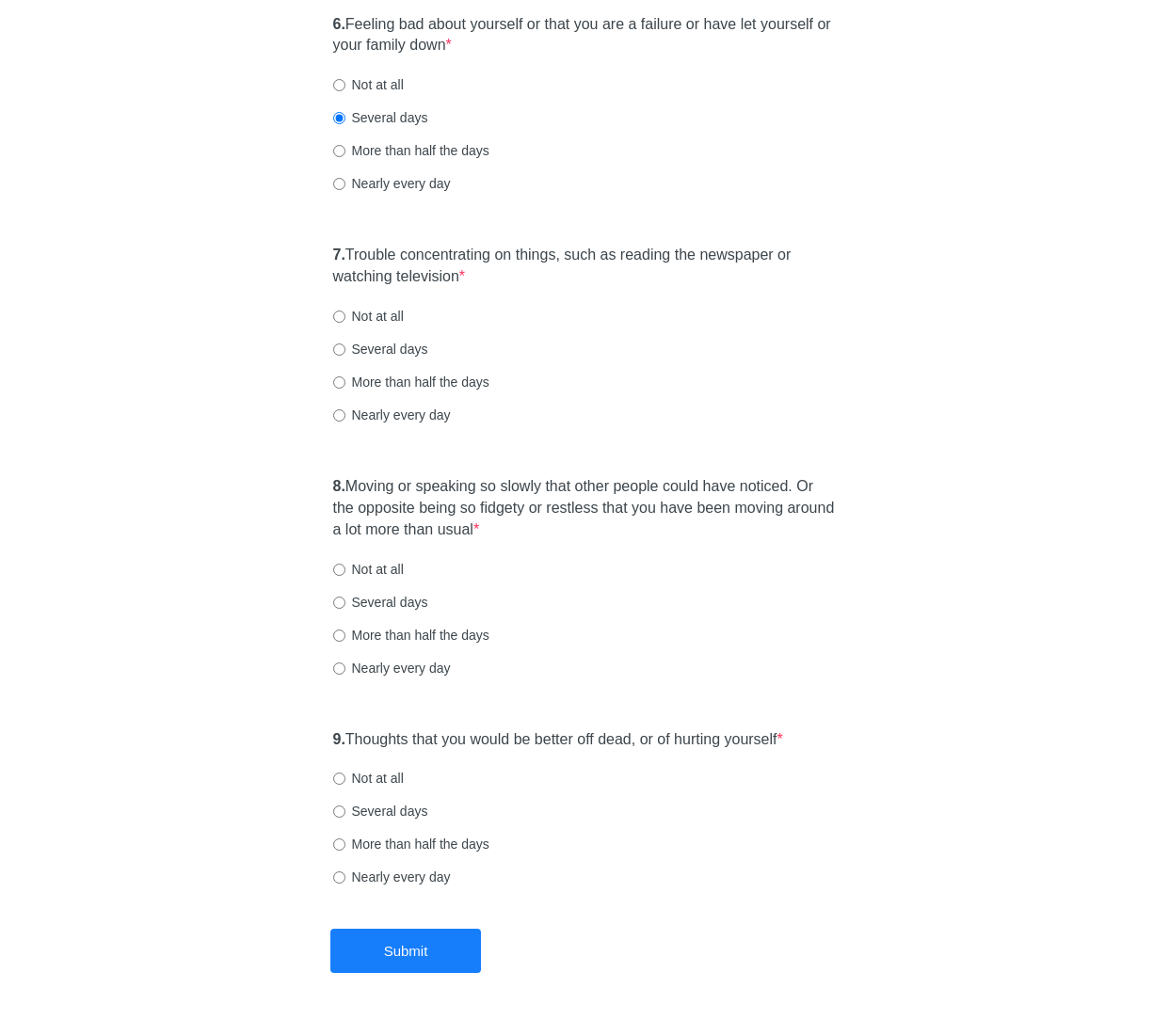
scroll to position [1279, 0]
click at [370, 316] on label "Not at all" at bounding box center [368, 316] width 70 height 19
click at [345, 316] on input "Not at all" at bounding box center [339, 316] width 13 height 13
radio input "true"
click at [653, 491] on label "8. Moving or speaking so slowly that other people could have noticed. Or the op…" at bounding box center [584, 507] width 503 height 64
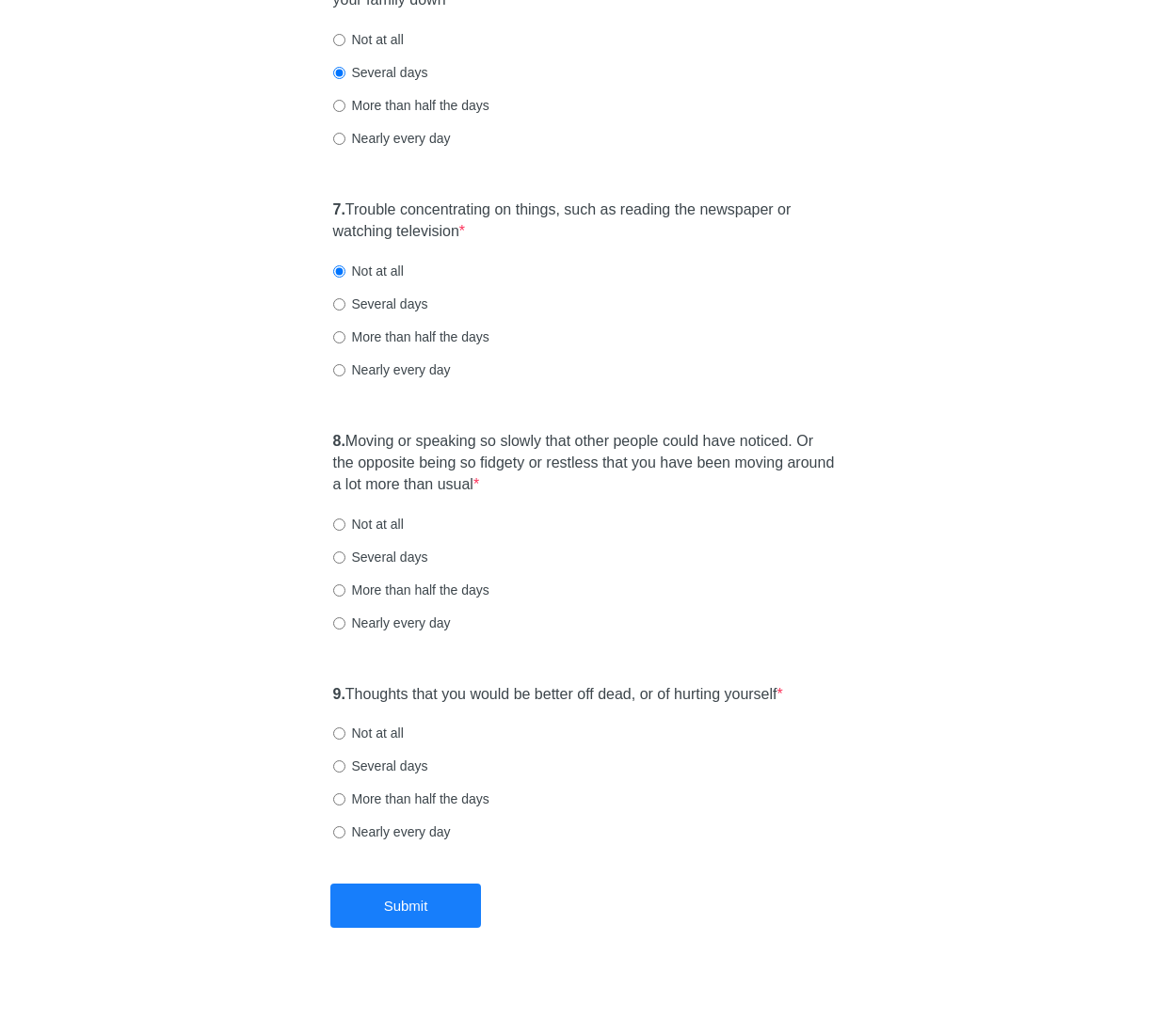
scroll to position [1317, 0]
click at [382, 525] on label "Not at all" at bounding box center [368, 526] width 70 height 19
click at [345, 525] on input "Not at all" at bounding box center [339, 526] width 13 height 13
radio input "true"
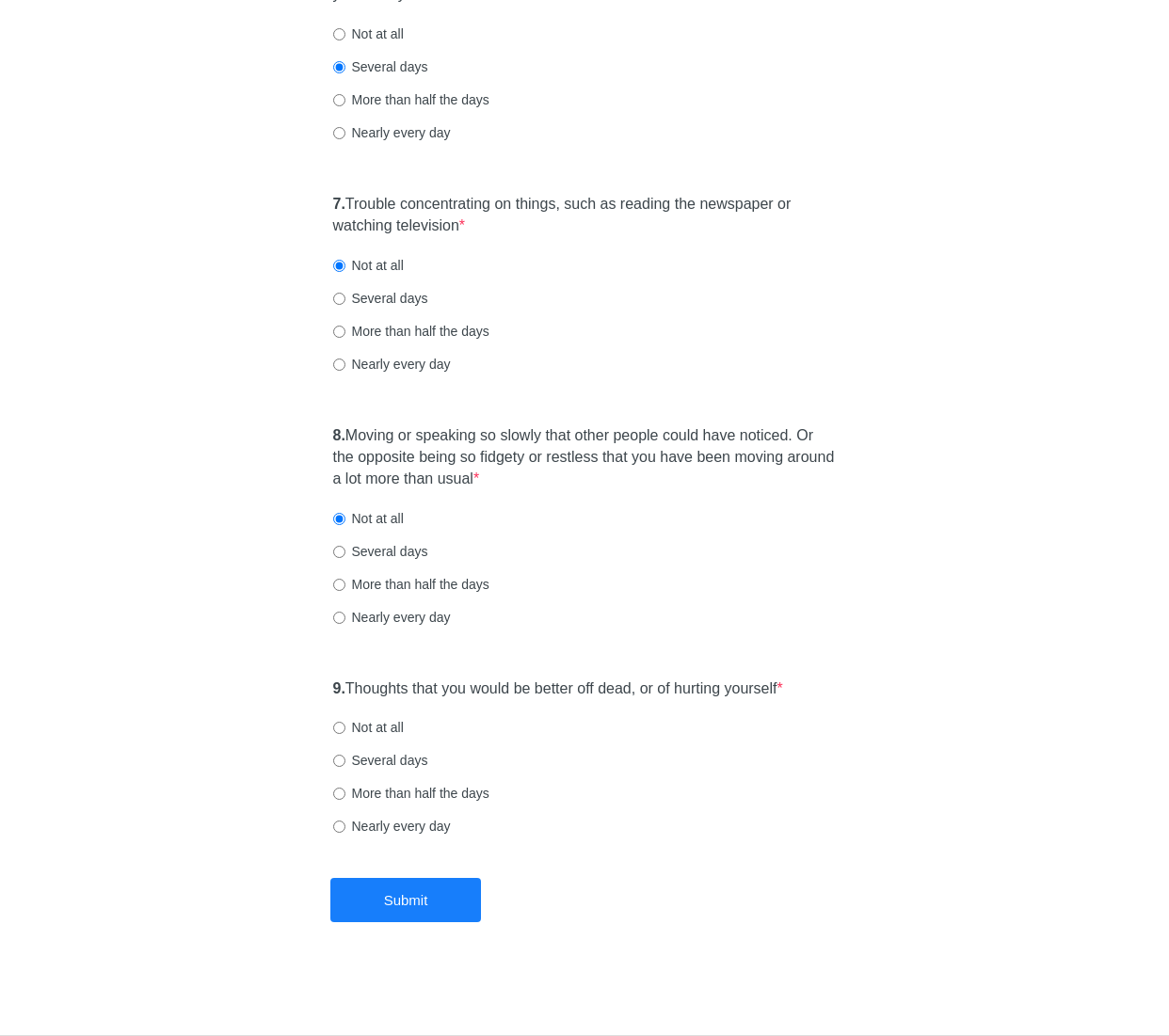
click at [681, 695] on label "9. Thoughts that you would be better off dead, or of hurting yourself *" at bounding box center [558, 689] width 450 height 21
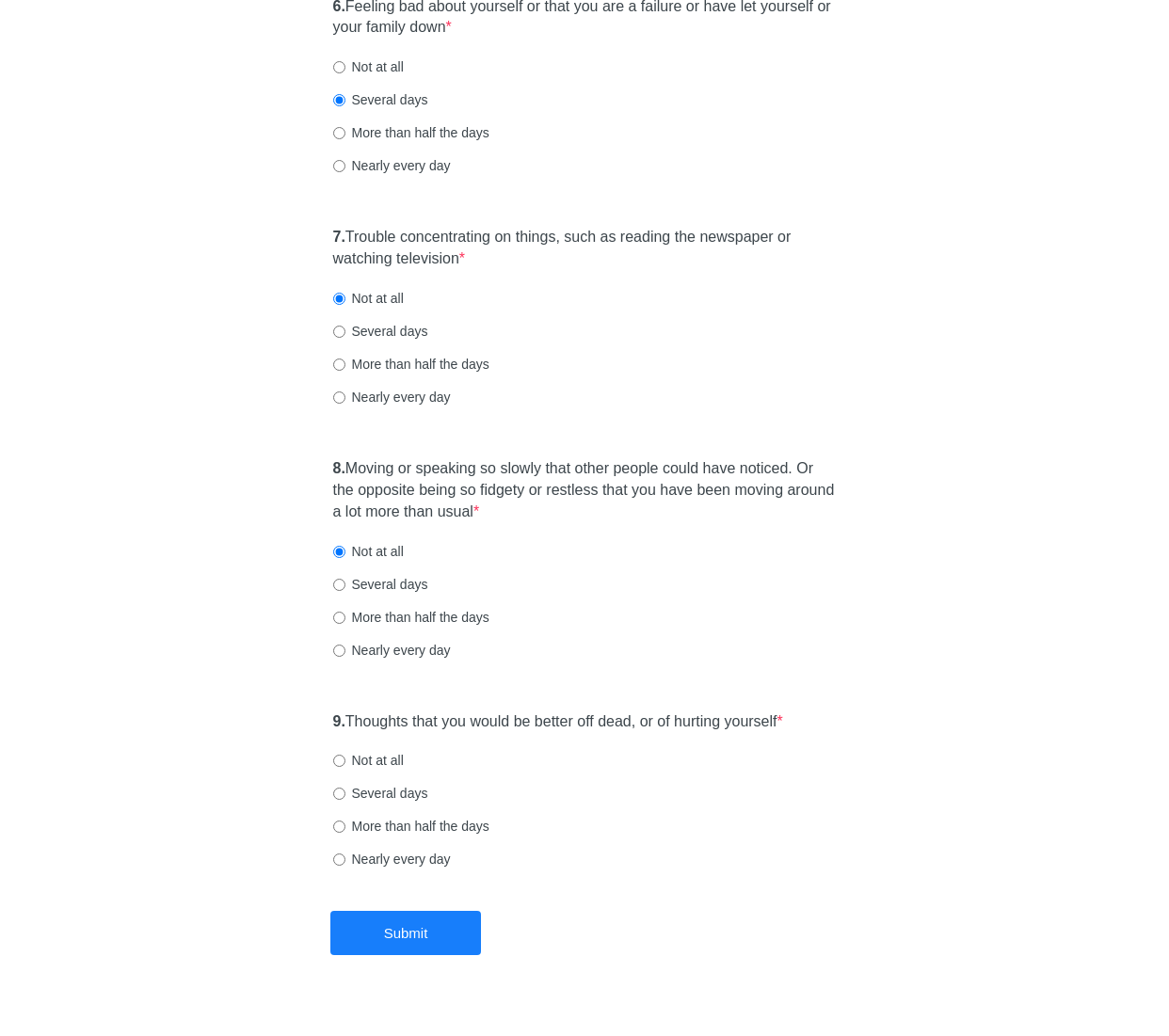
scroll to position [1290, 0]
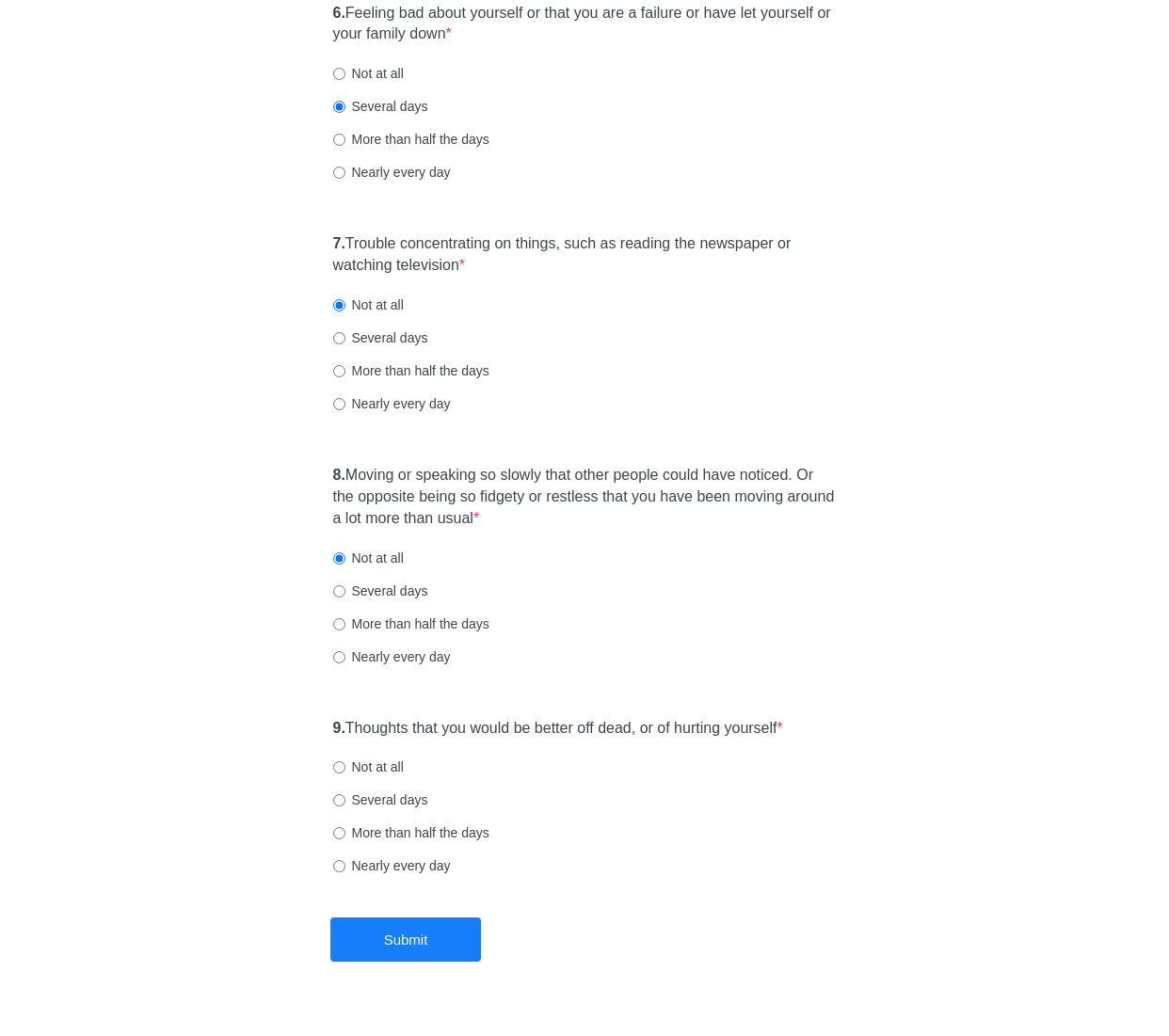
click at [392, 771] on label "Not at all" at bounding box center [368, 767] width 70 height 19
click at [345, 771] on input "Not at all" at bounding box center [339, 767] width 13 height 13
radio input "true"
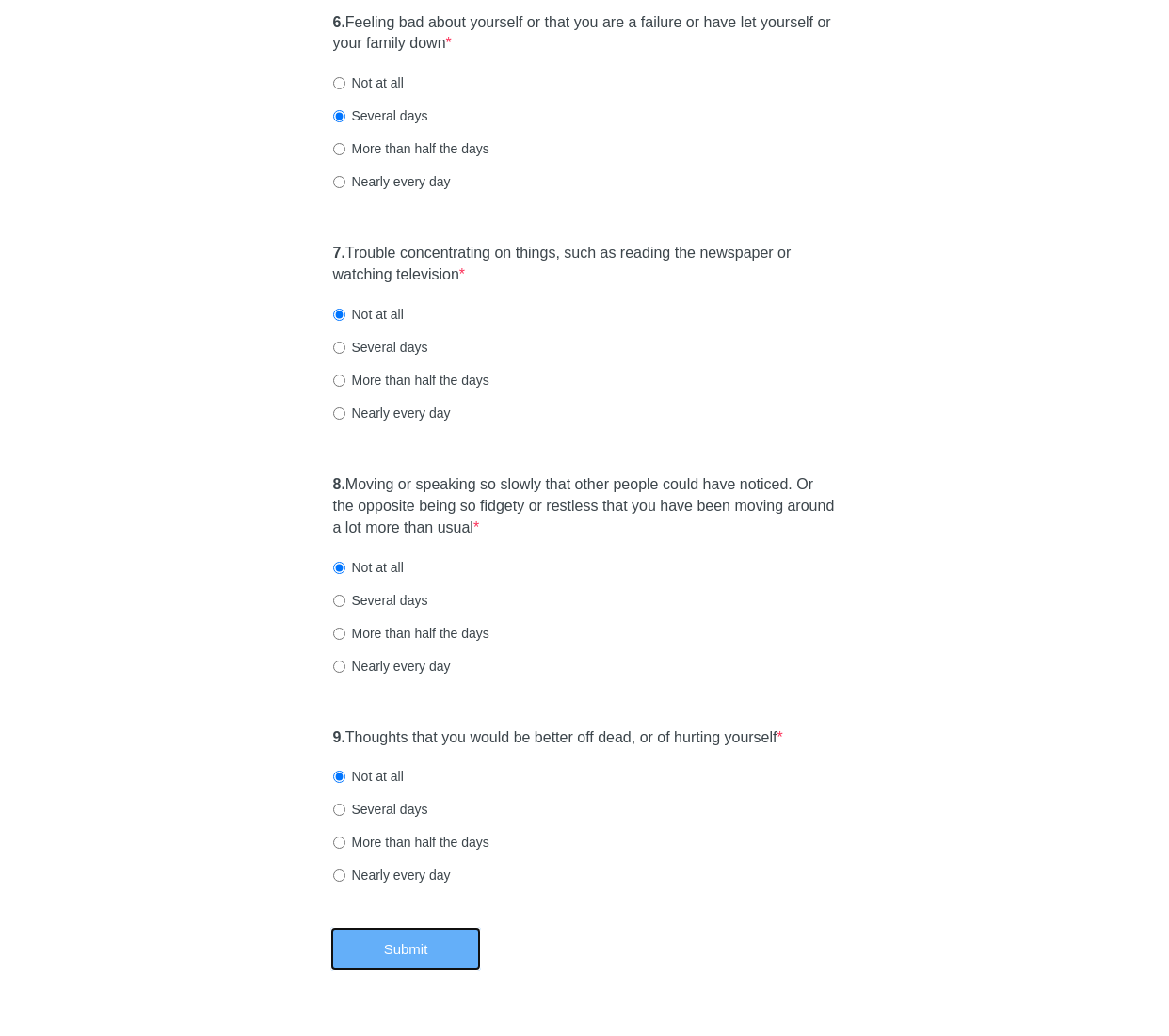
click at [457, 934] on button "Submit" at bounding box center [405, 948] width 150 height 44
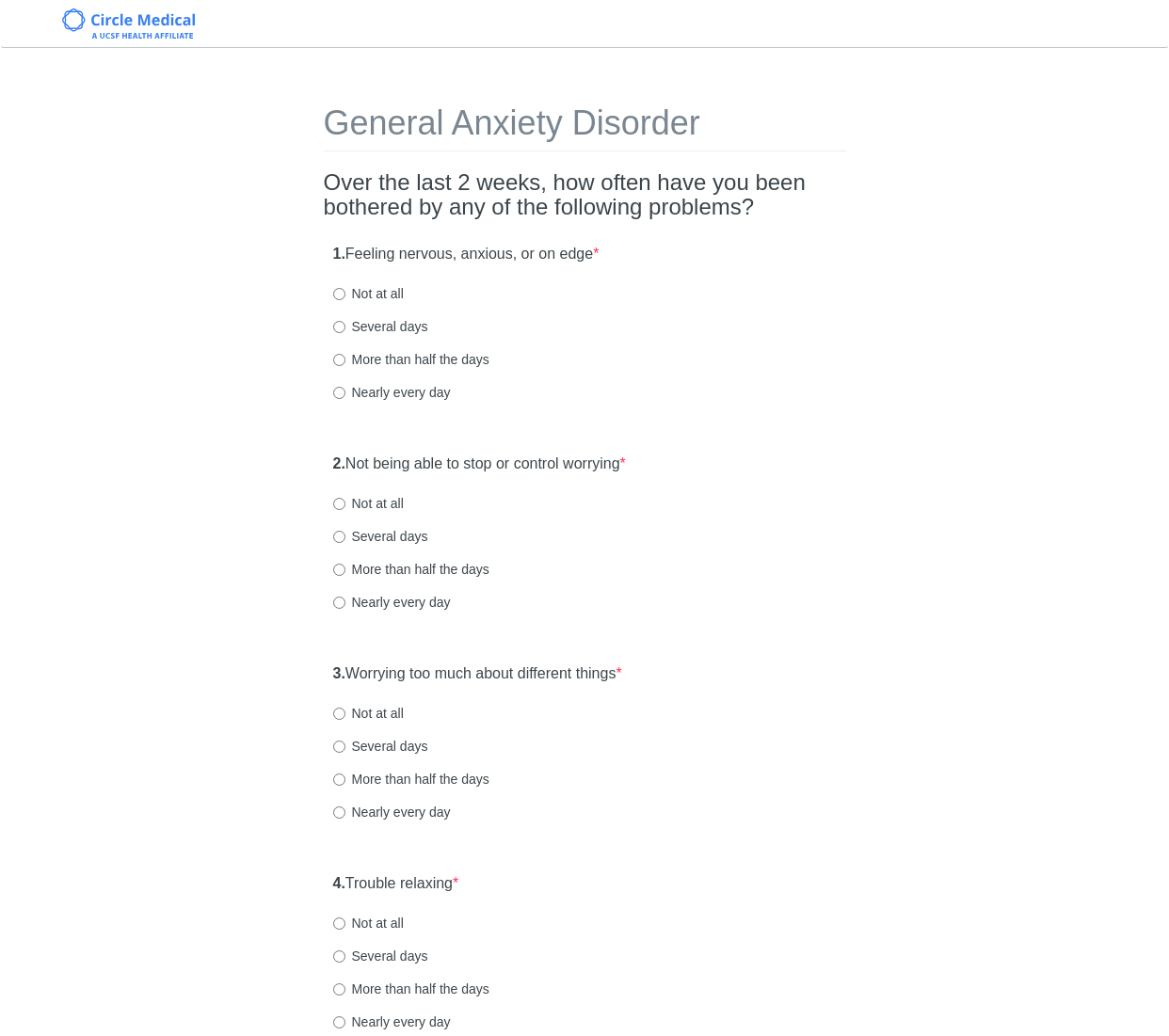
drag, startPoint x: 500, startPoint y: 251, endPoint x: 470, endPoint y: 278, distance: 40.4
click at [500, 251] on label "1. Feeling nervous, anxious, or on edge *" at bounding box center [466, 254] width 267 height 21
click at [393, 297] on label "Not at all" at bounding box center [368, 293] width 70 height 19
click at [343, 296] on input "Not at all" at bounding box center [339, 293] width 13 height 13
radio input "true"
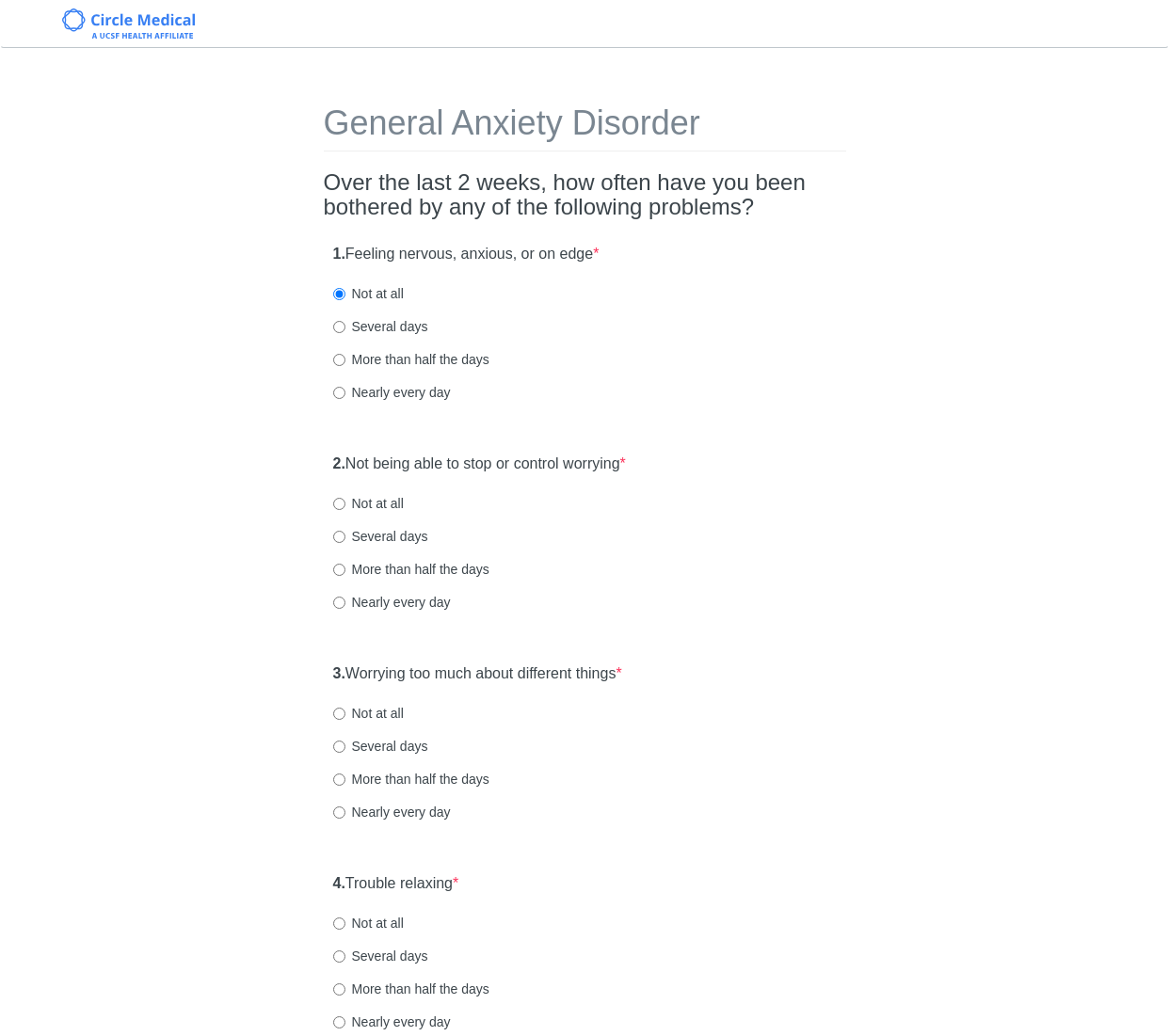
click at [565, 463] on label "2. Not being able to stop or control worrying *" at bounding box center [479, 464] width 292 height 21
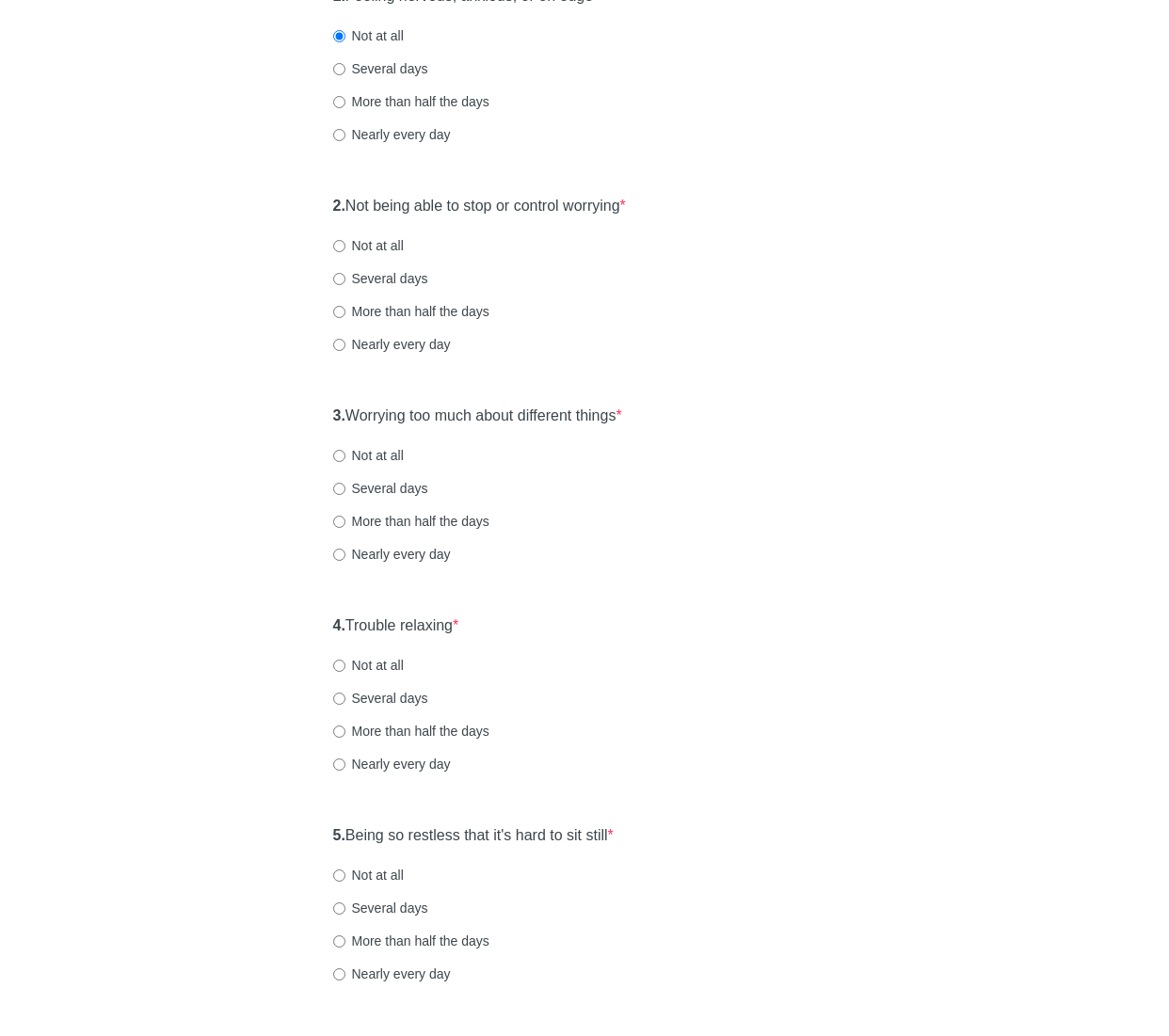
scroll to position [264, 0]
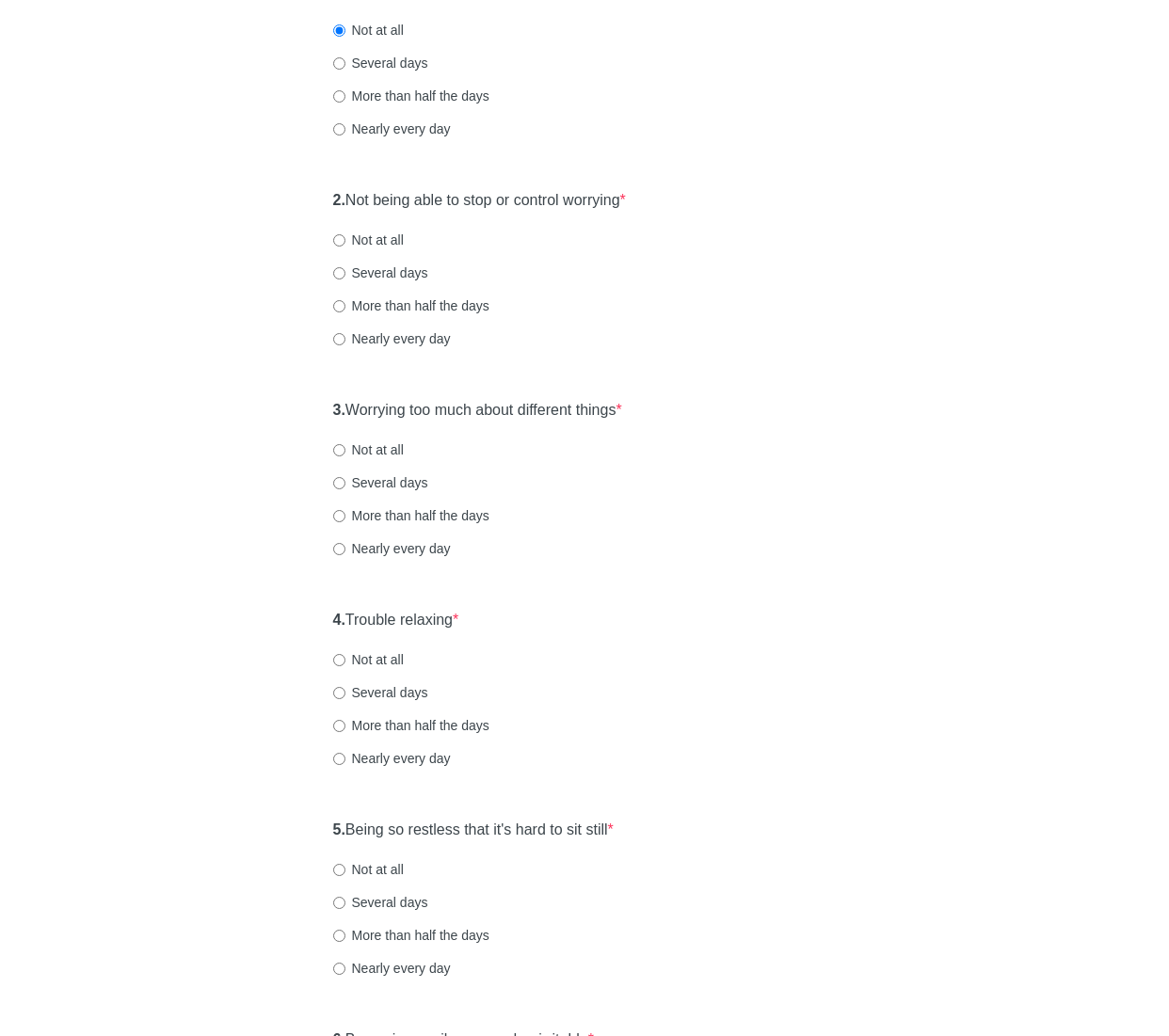
click at [390, 236] on label "Not at all" at bounding box center [368, 240] width 70 height 19
click at [345, 236] on input "Not at all" at bounding box center [339, 240] width 13 height 13
radio input "true"
click at [538, 412] on label "3. Worrying too much about different things *" at bounding box center [477, 411] width 289 height 21
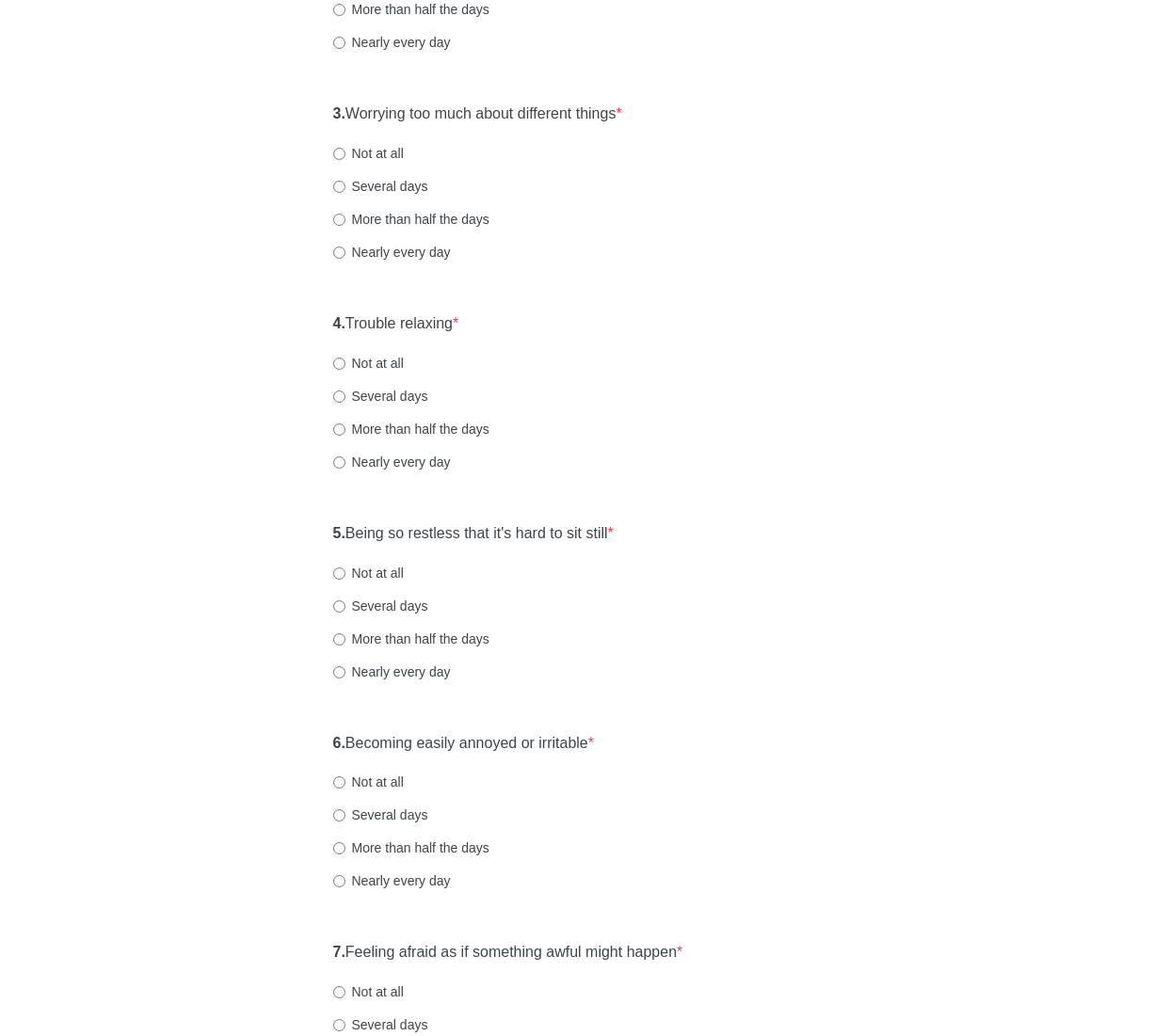
scroll to position [565, 0]
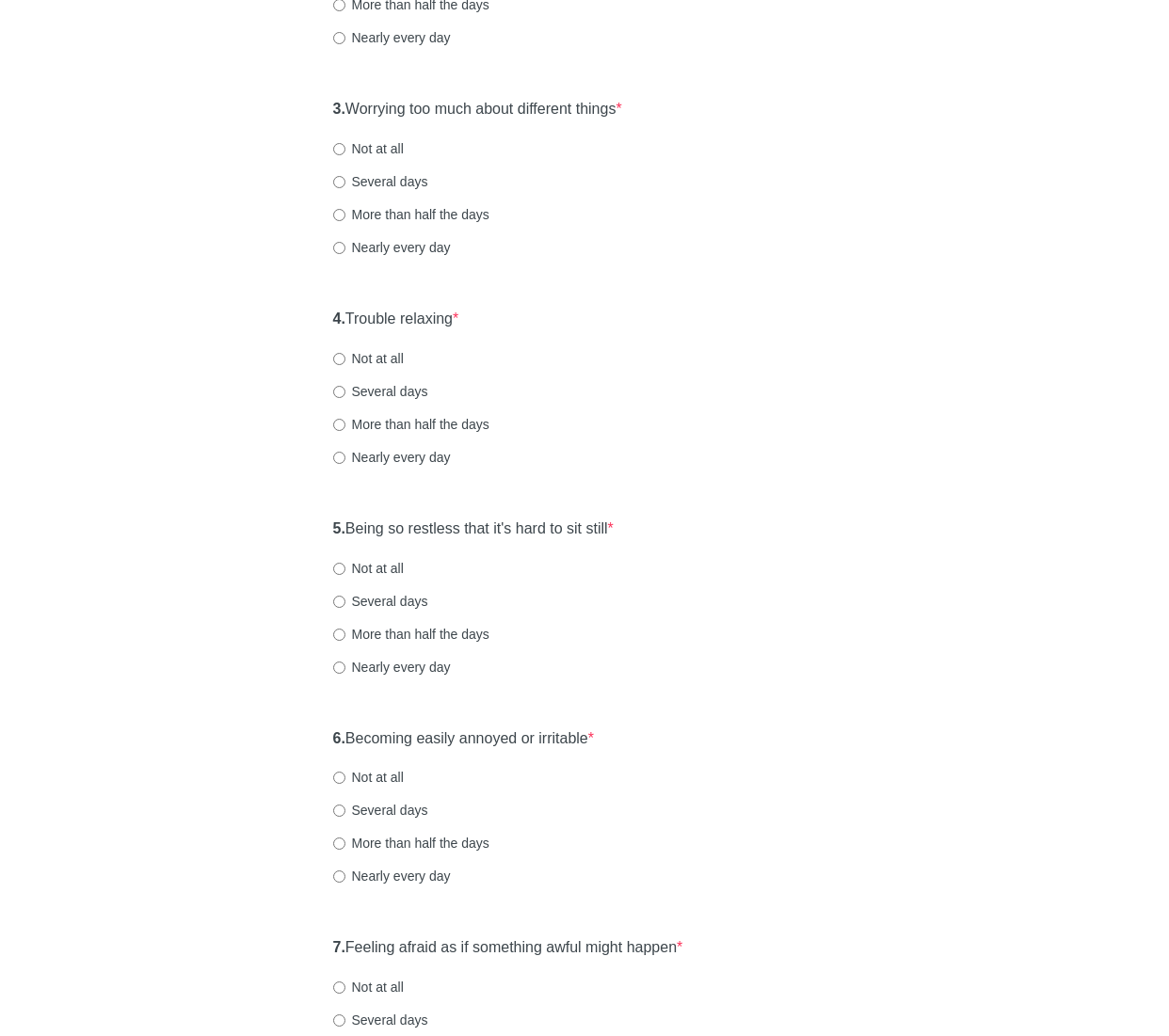
click at [367, 147] on label "Not at all" at bounding box center [368, 149] width 70 height 19
click at [345, 147] on input "Not at all" at bounding box center [339, 149] width 13 height 13
radio input "true"
click at [419, 316] on label "4. Trouble relaxing *" at bounding box center [395, 319] width 126 height 21
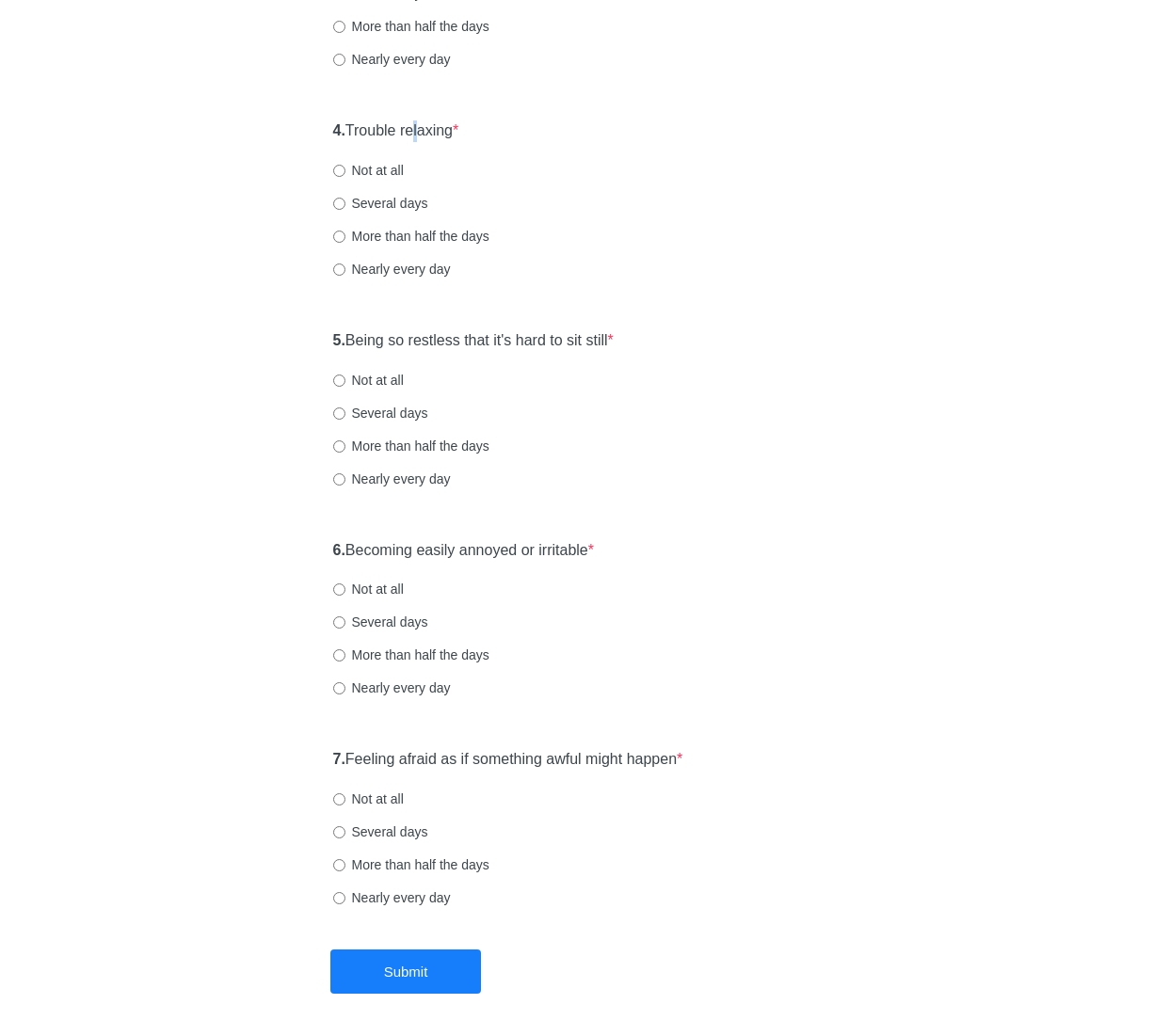
scroll to position [791, 0]
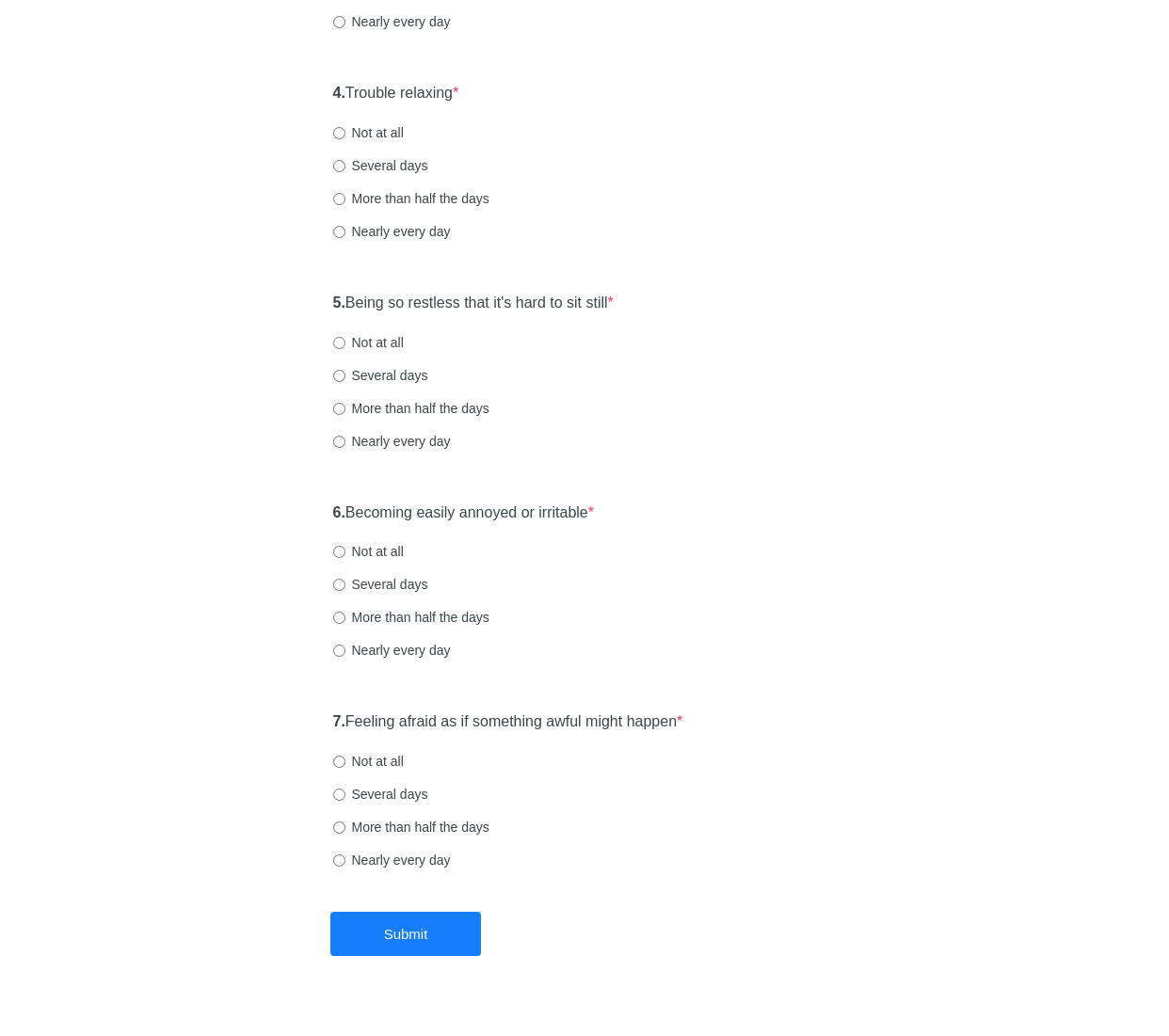
drag, startPoint x: 379, startPoint y: 134, endPoint x: 407, endPoint y: 152, distance: 33.3
click at [379, 134] on label "Not at all" at bounding box center [368, 133] width 70 height 19
click at [345, 134] on input "Not at all" at bounding box center [339, 133] width 13 height 13
radio input "true"
click at [431, 301] on label "5. Being so restless that it's hard to sit still *" at bounding box center [472, 303] width 280 height 21
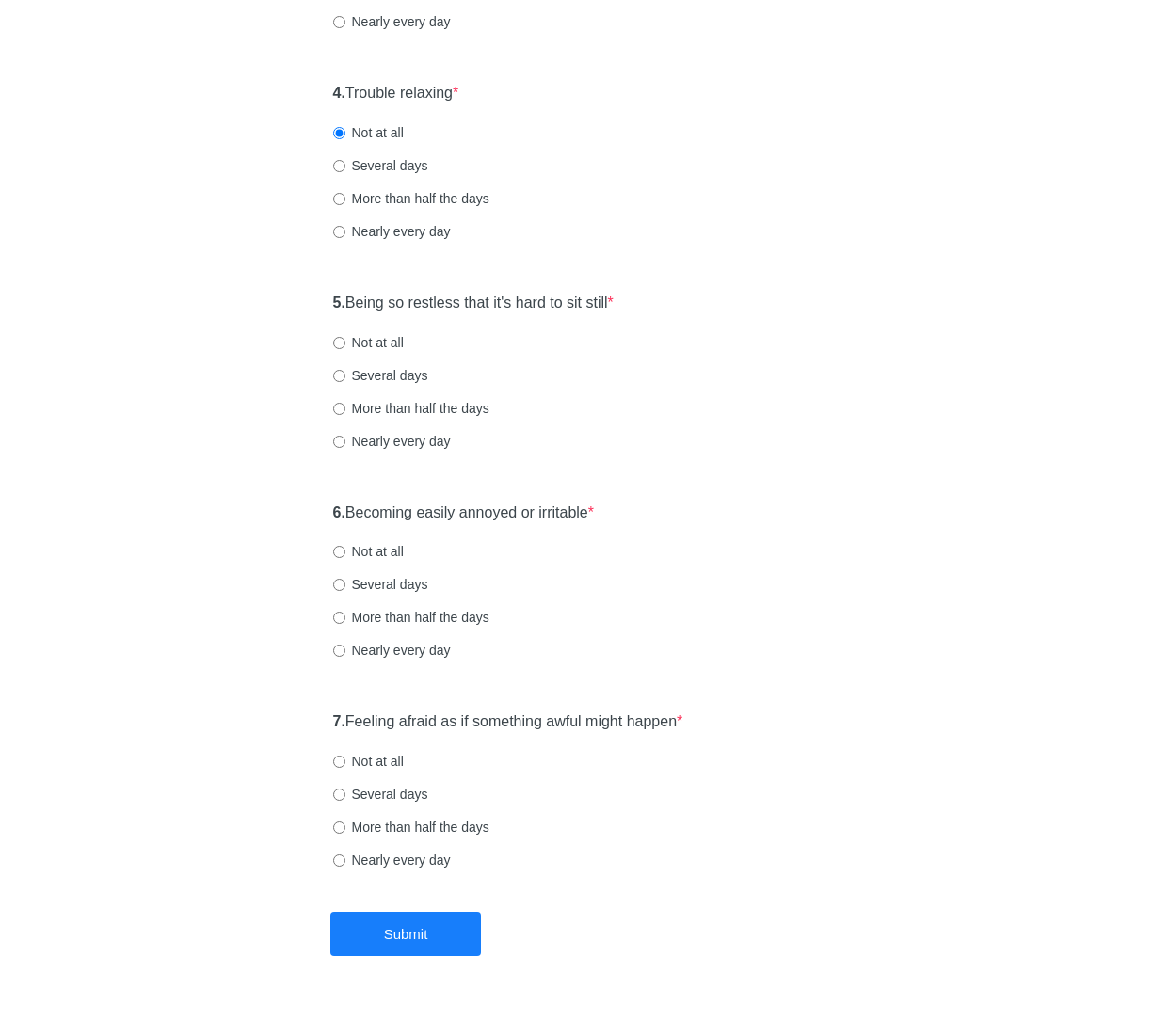
click at [562, 337] on div "Not at all" at bounding box center [584, 342] width 503 height 19
click at [366, 353] on div "5. Being so restless that it's hard to sit still * Not at all Several days More…" at bounding box center [584, 380] width 522 height 195
click at [367, 346] on label "Not at all" at bounding box center [368, 342] width 70 height 19
click at [345, 346] on input "Not at all" at bounding box center [339, 342] width 13 height 13
radio input "true"
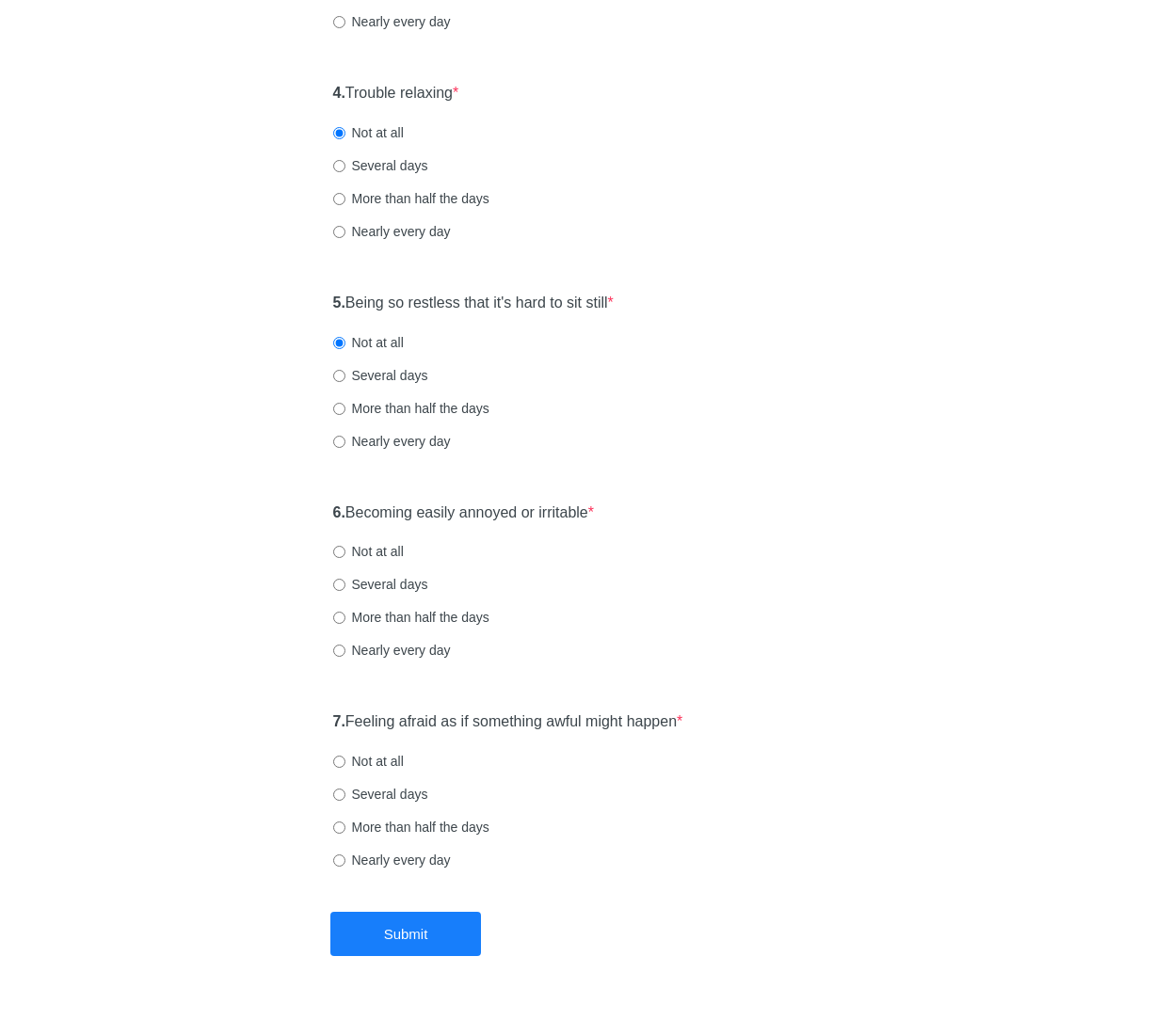
click at [512, 302] on label "5. Being so restless that it's hard to sit still *" at bounding box center [472, 303] width 280 height 21
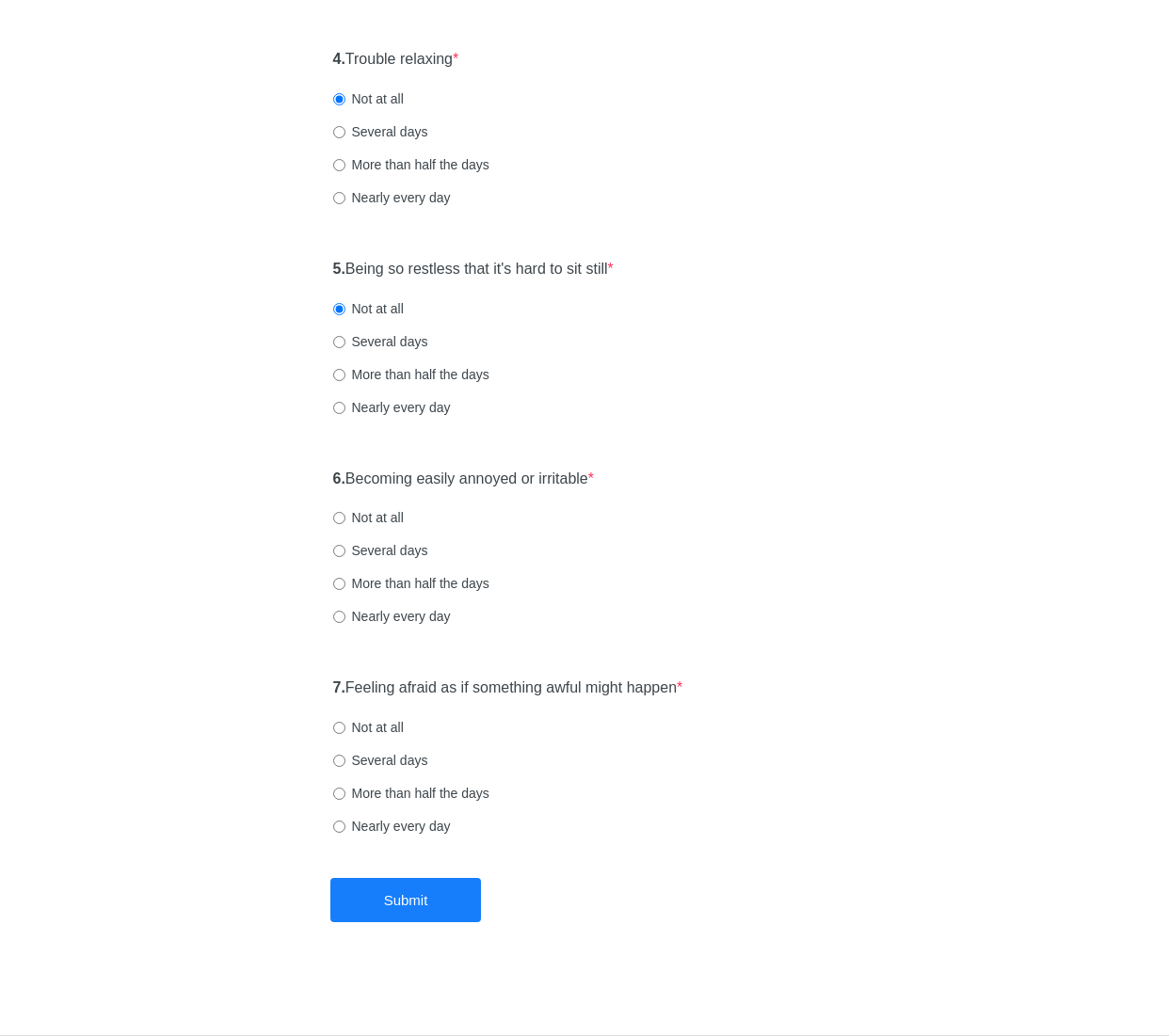
click at [490, 475] on label "6. Becoming easily annoyed or irritable *" at bounding box center [464, 479] width 262 height 21
click at [392, 518] on label "Not at all" at bounding box center [368, 518] width 70 height 19
click at [345, 518] on input "Not at all" at bounding box center [339, 518] width 13 height 13
radio input "true"
click at [477, 687] on label "7. Feeling afraid as if something awful might happen *" at bounding box center [508, 688] width 350 height 21
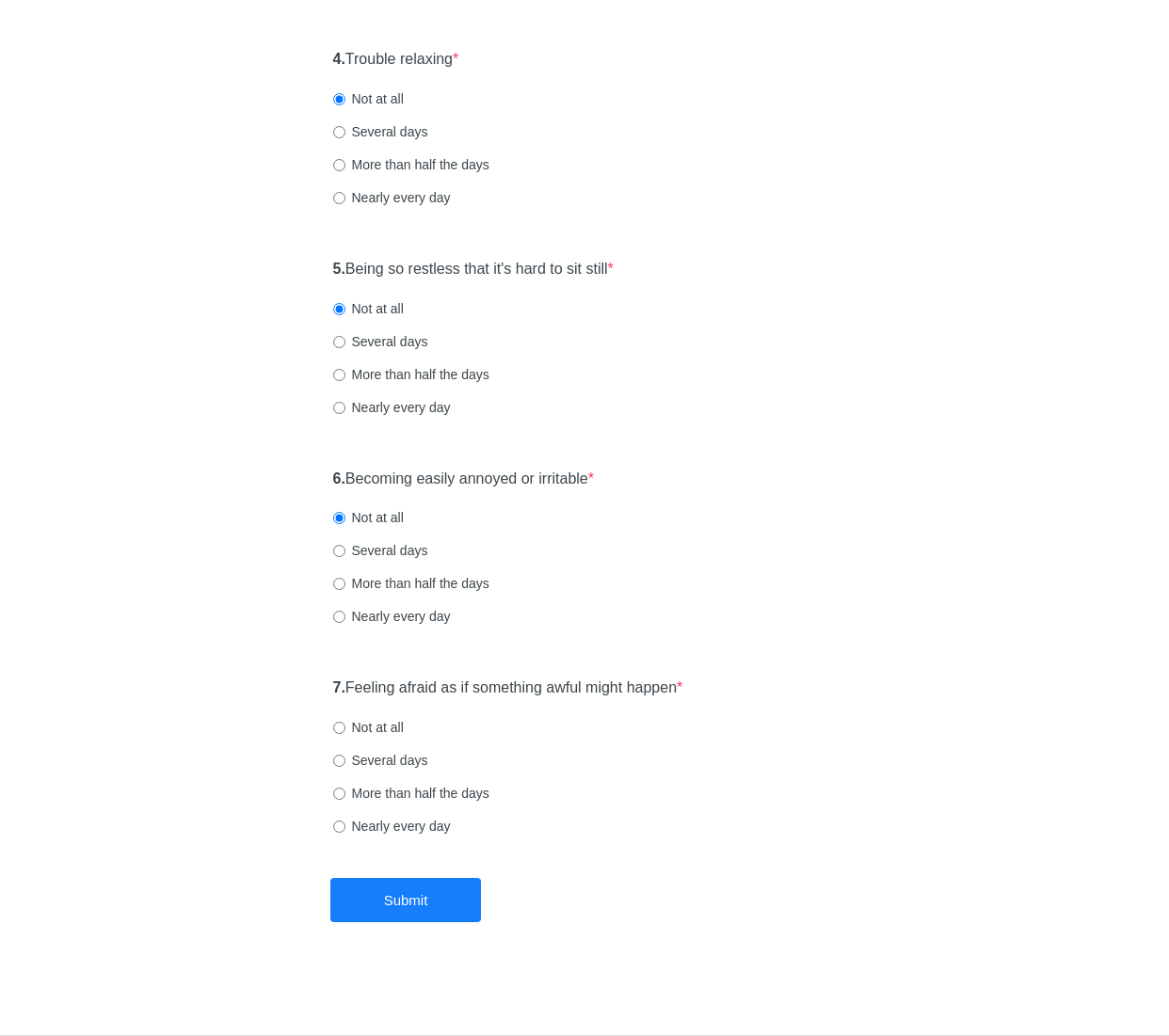
click at [391, 732] on label "Not at all" at bounding box center [368, 727] width 70 height 19
click at [345, 732] on input "Not at all" at bounding box center [339, 727] width 13 height 13
radio input "true"
click at [437, 899] on button "Submit" at bounding box center [405, 900] width 150 height 44
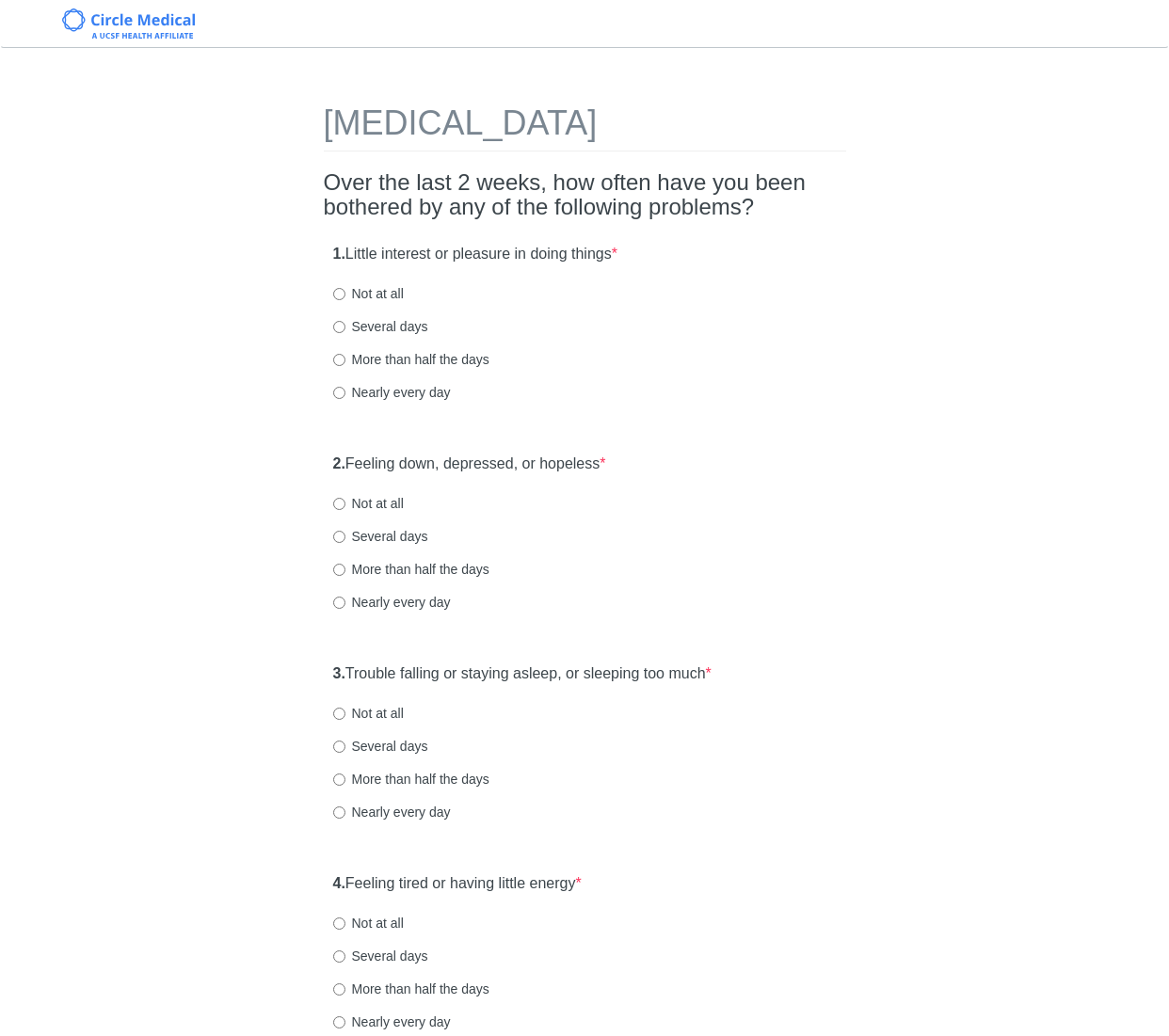
click at [693, 508] on div "Not at all" at bounding box center [584, 503] width 503 height 19
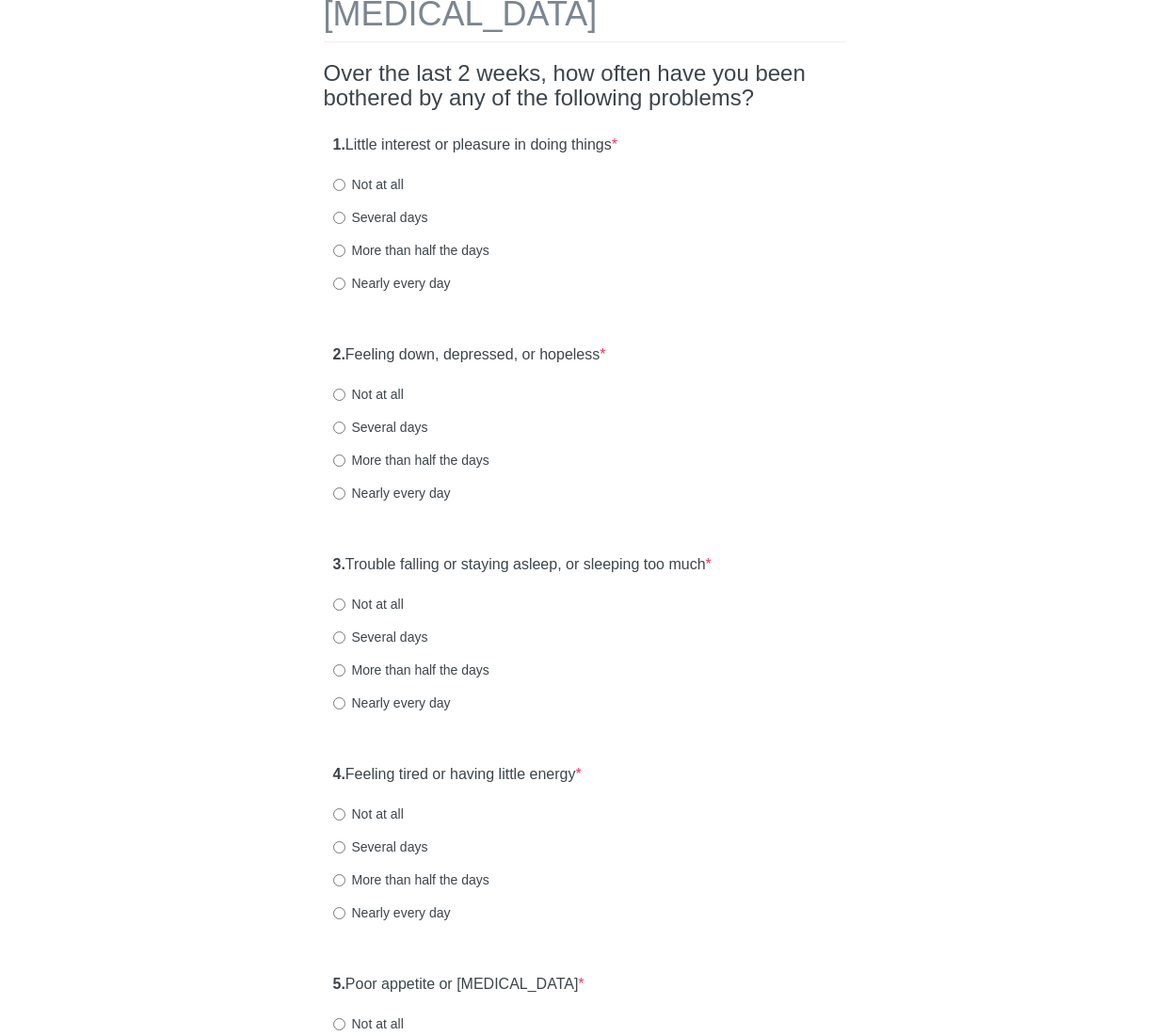
scroll to position [113, 0]
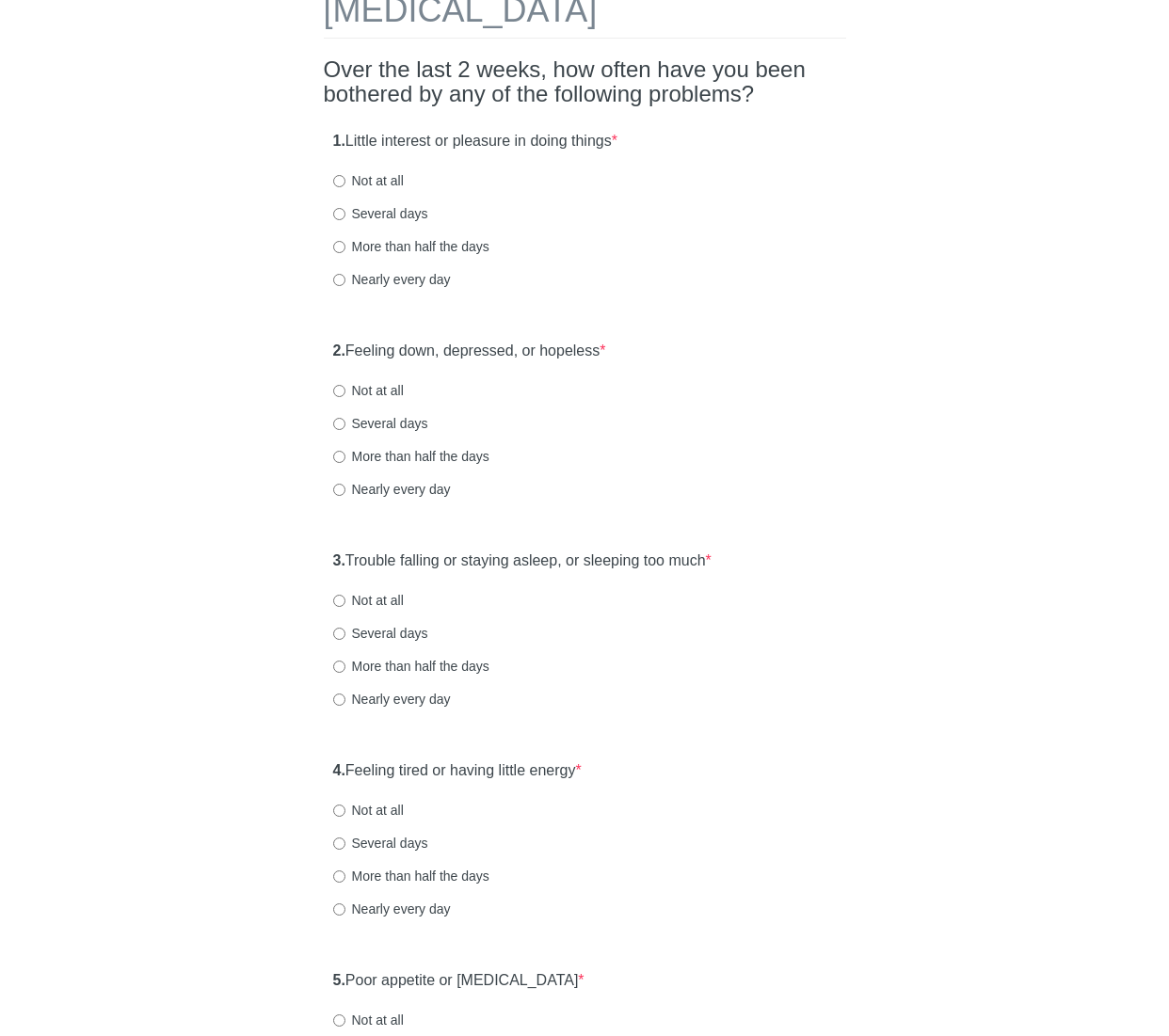
click at [392, 176] on label "Not at all" at bounding box center [368, 181] width 70 height 19
click at [345, 176] on input "Not at all" at bounding box center [339, 181] width 13 height 13
radio input "true"
click at [373, 382] on label "Not at all" at bounding box center [368, 391] width 70 height 19
click at [345, 385] on input "Not at all" at bounding box center [339, 391] width 13 height 13
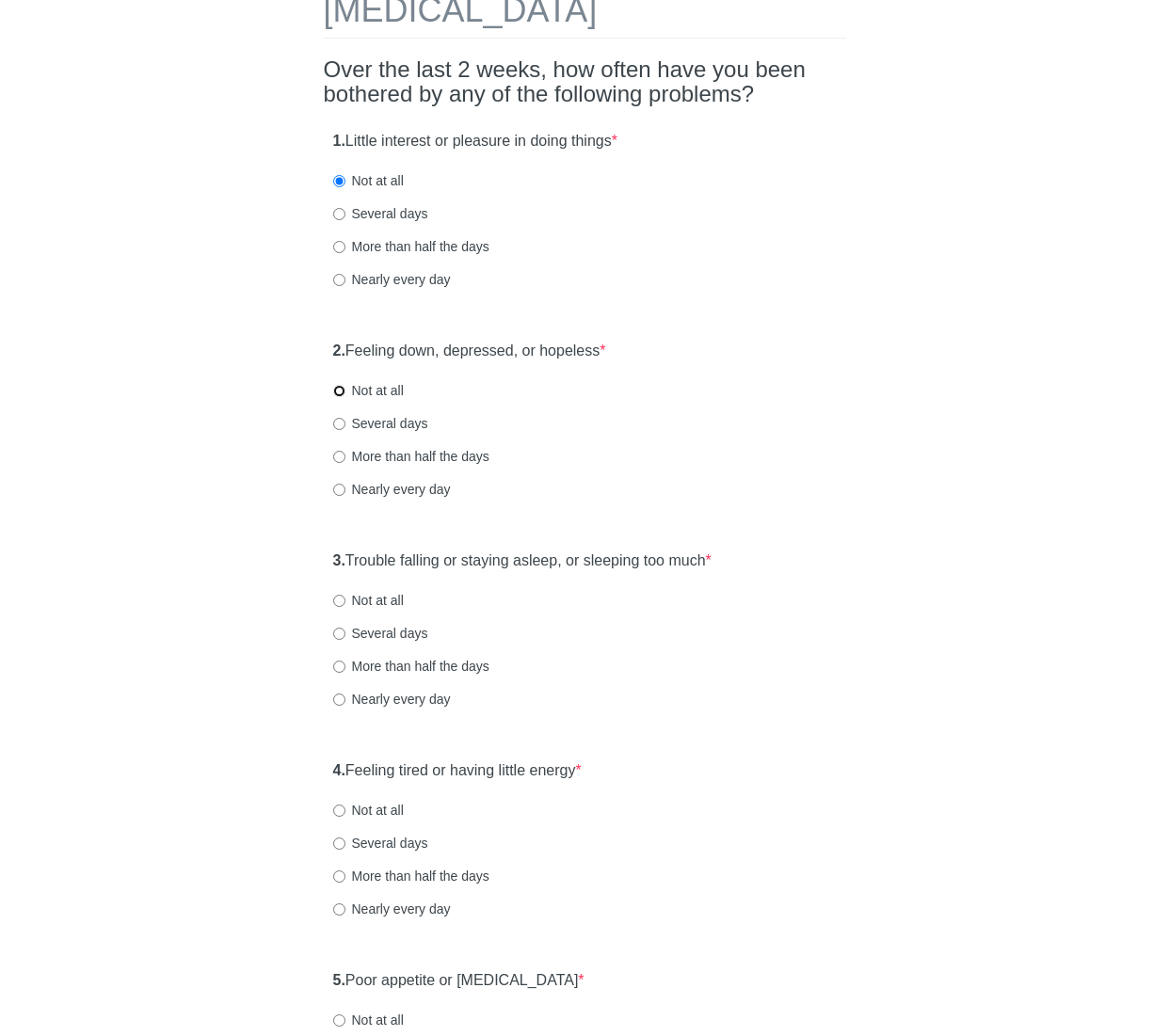
radio input "true"
click at [389, 597] on label "Not at all" at bounding box center [368, 600] width 70 height 19
click at [345, 597] on input "Not at all" at bounding box center [339, 600] width 13 height 13
radio input "true"
drag, startPoint x: 484, startPoint y: 555, endPoint x: 592, endPoint y: 569, distance: 108.9
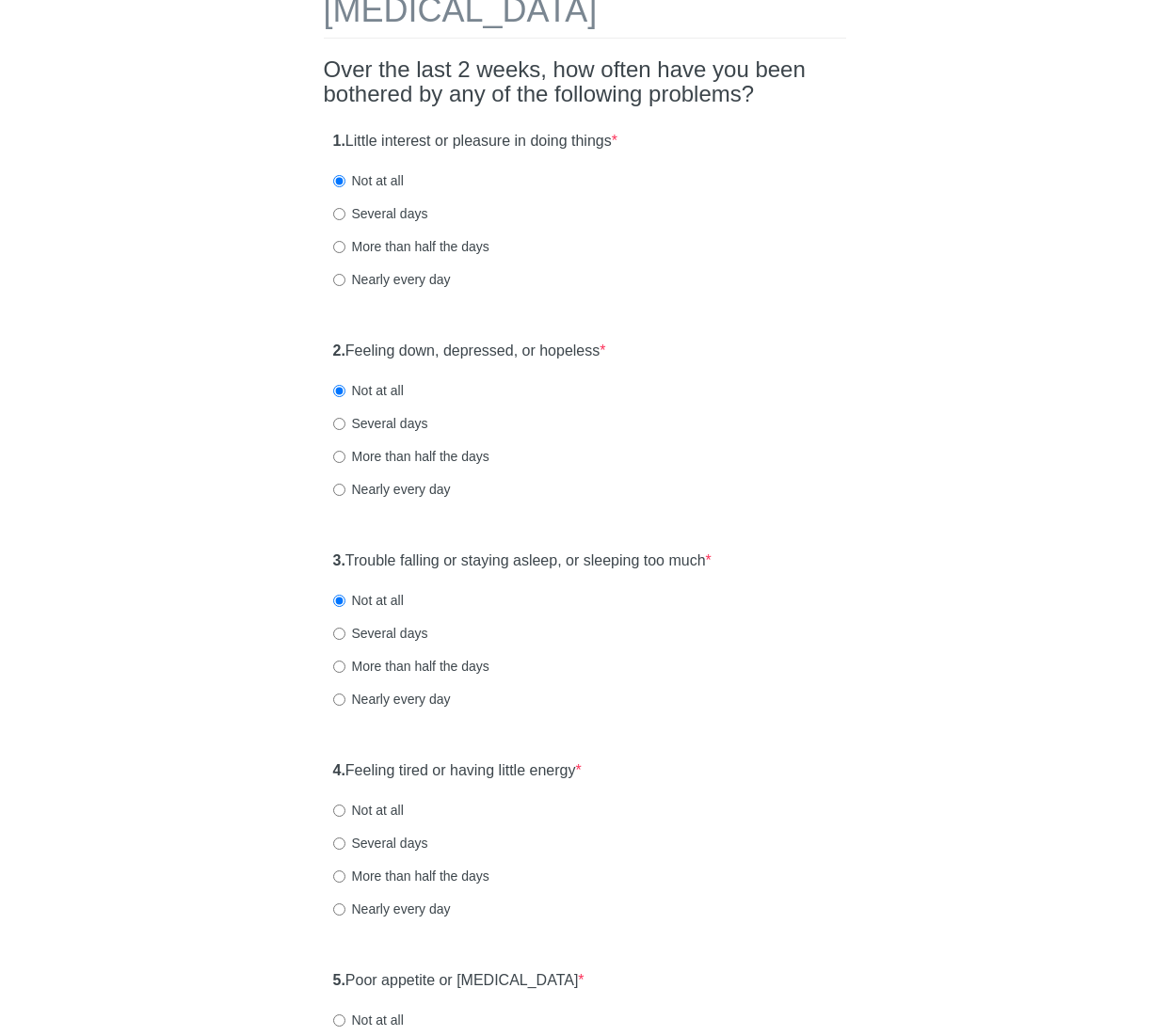
click at [487, 556] on label "3. Trouble falling or staying asleep, or sleeping too much *" at bounding box center [521, 561] width 378 height 21
click at [903, 579] on div "Patient Health Questionnaire-9 Over the last 2 weeks, how often have you been b…" at bounding box center [584, 1023] width 1101 height 2140
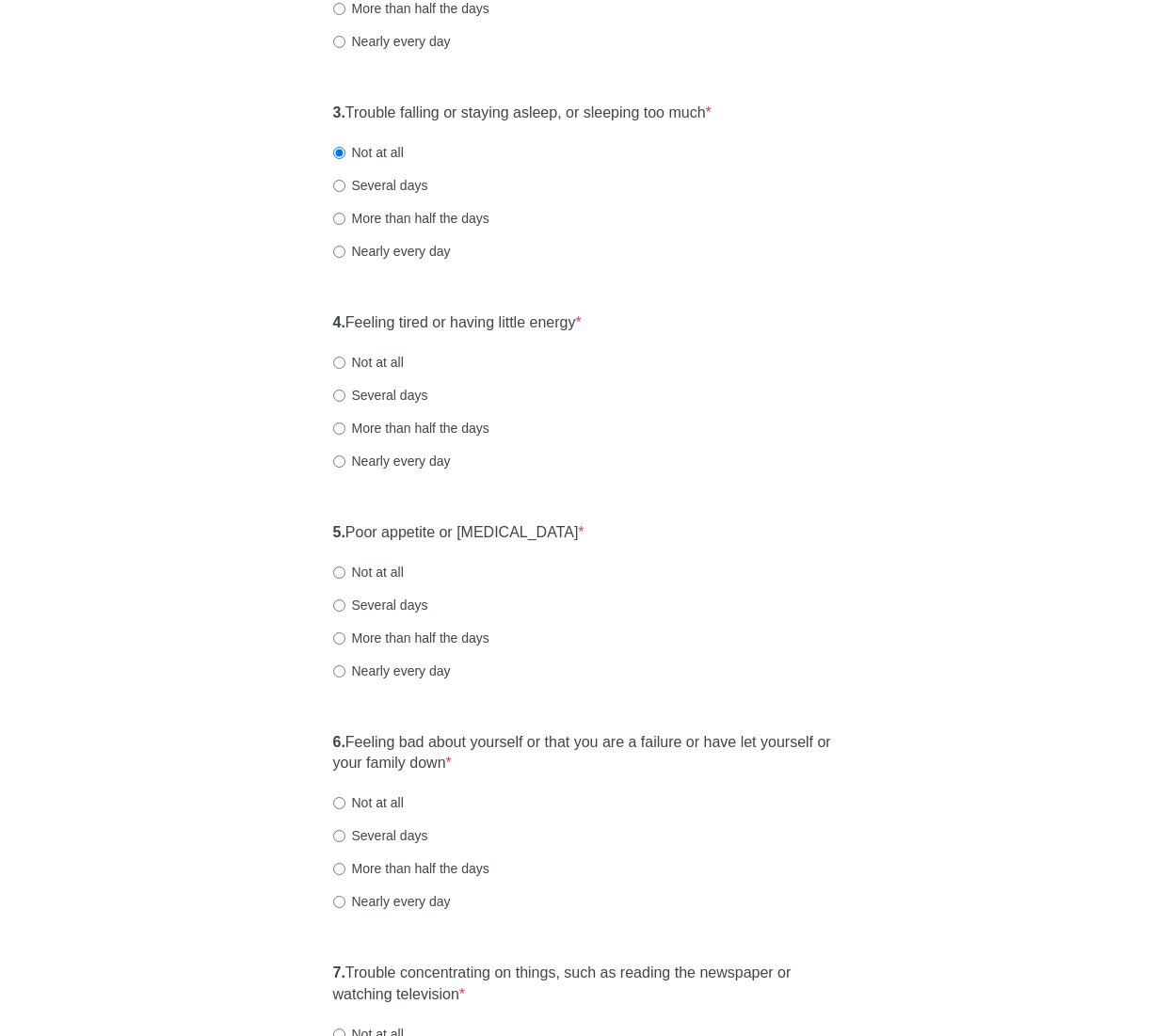
scroll to position [565, 0]
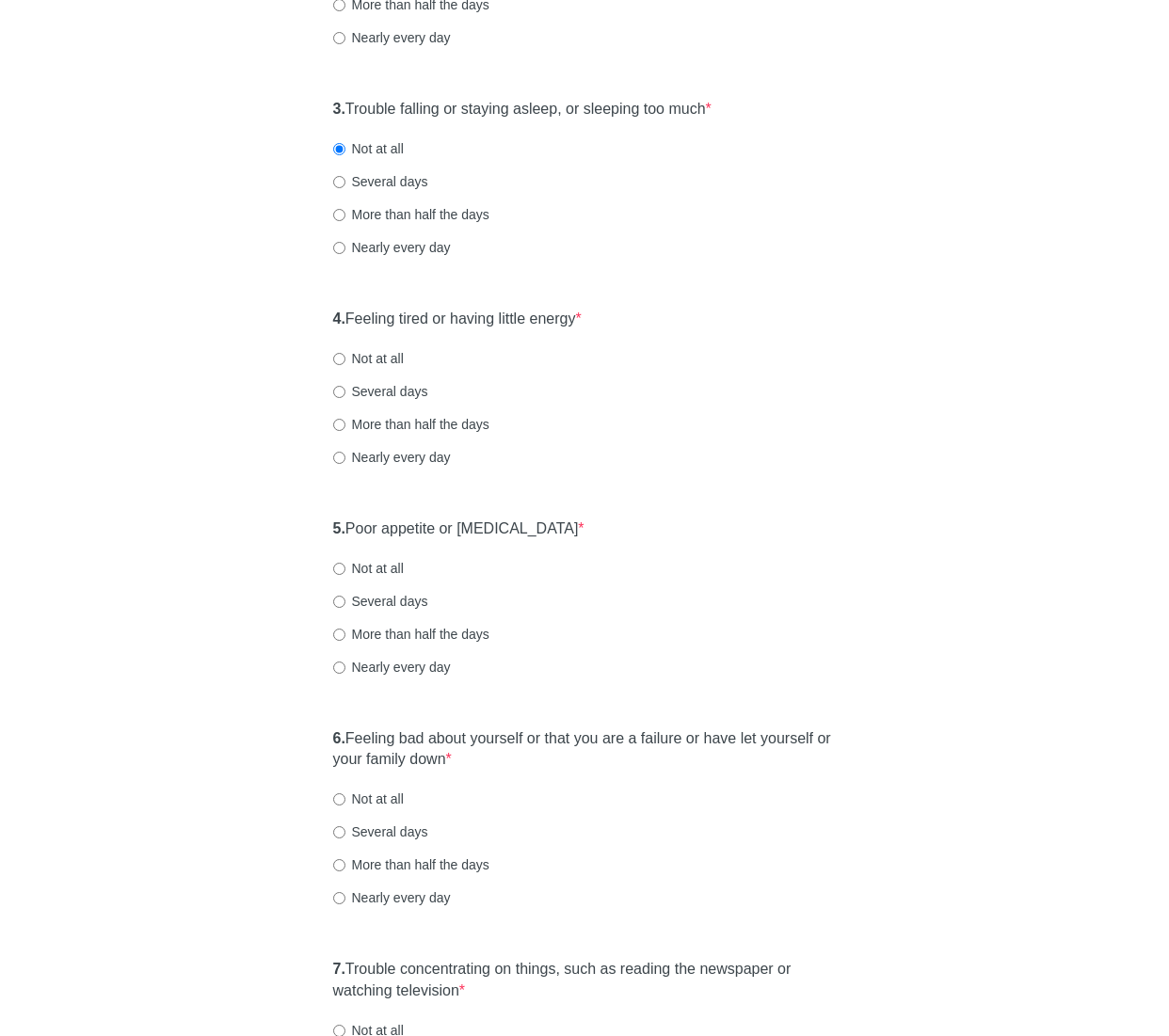
click at [364, 353] on label "Not at all" at bounding box center [368, 359] width 70 height 19
click at [345, 353] on input "Not at all" at bounding box center [339, 359] width 13 height 13
radio input "true"
click at [533, 327] on label "4. Feeling tired or having little energy *" at bounding box center [457, 319] width 248 height 21
drag, startPoint x: 822, startPoint y: 420, endPoint x: 805, endPoint y: 419, distance: 17.0
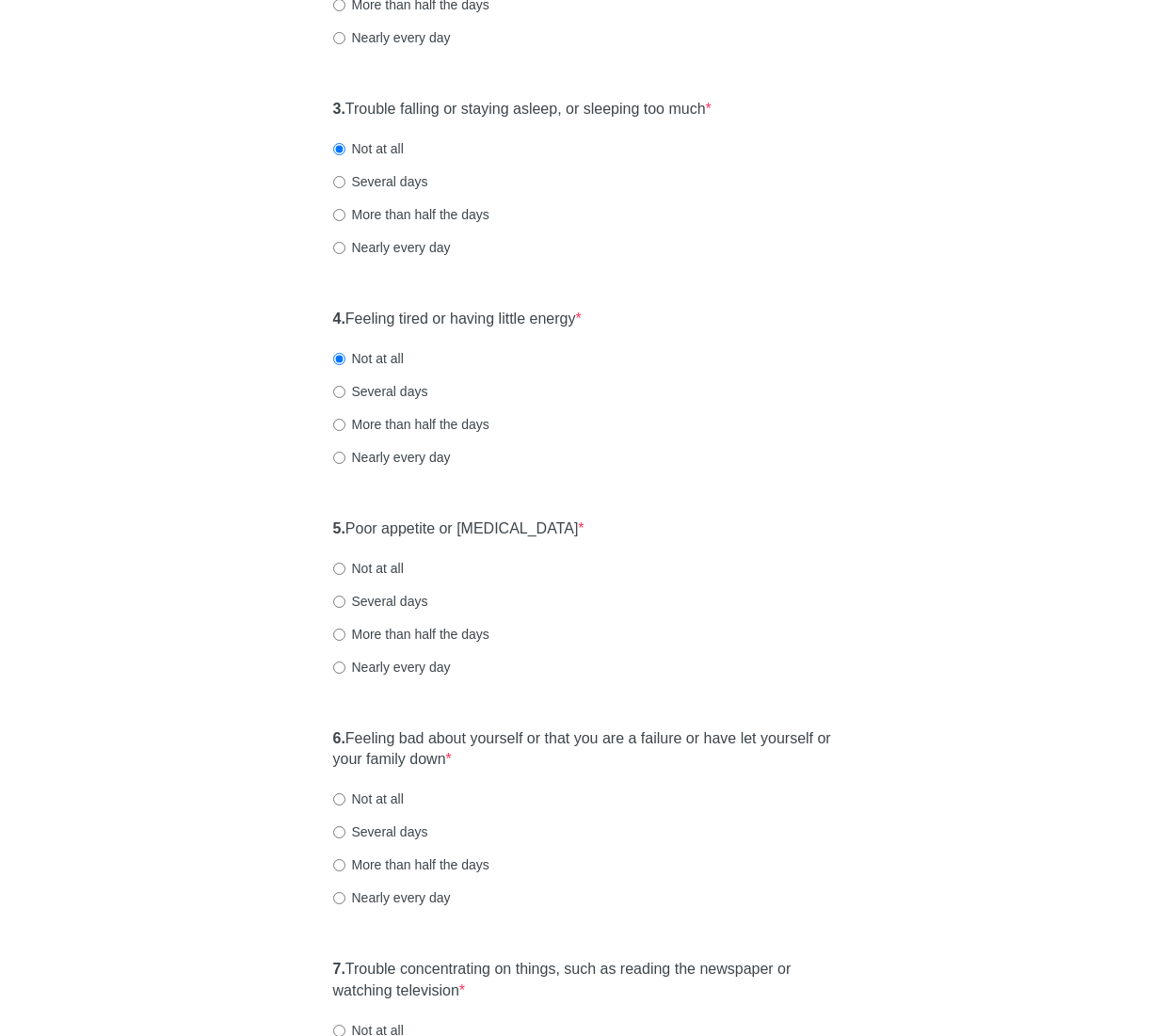
click at [822, 420] on div "More than half the days" at bounding box center [584, 424] width 503 height 19
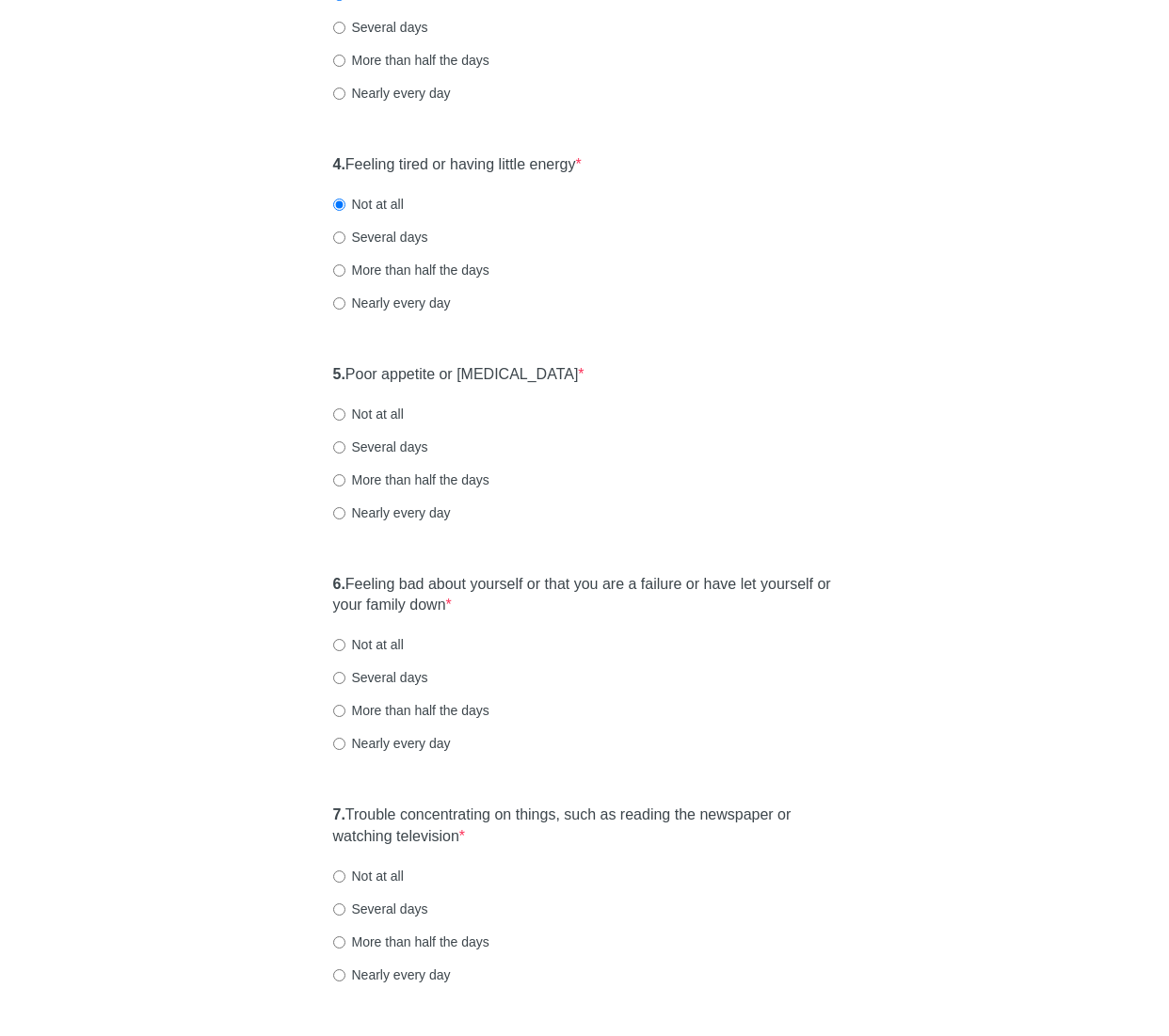
scroll to position [752, 0]
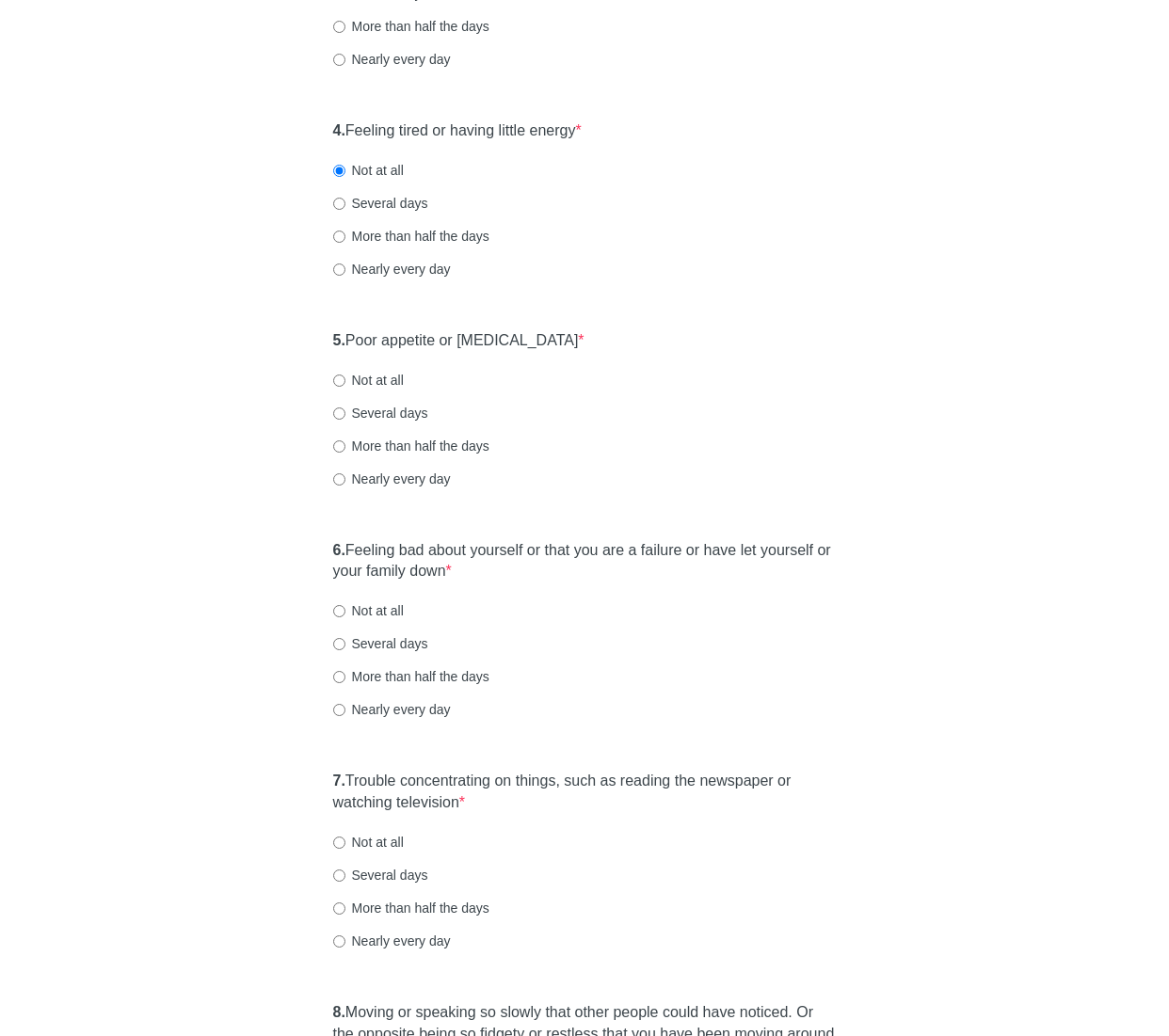
click at [382, 376] on label "Not at all" at bounding box center [368, 380] width 70 height 19
click at [345, 376] on input "Not at all" at bounding box center [339, 380] width 13 height 13
radio input "true"
drag, startPoint x: 528, startPoint y: 339, endPoint x: 541, endPoint y: 341, distance: 13.2
click at [531, 339] on label "5. Poor appetite or [MEDICAL_DATA] *" at bounding box center [458, 341] width 251 height 21
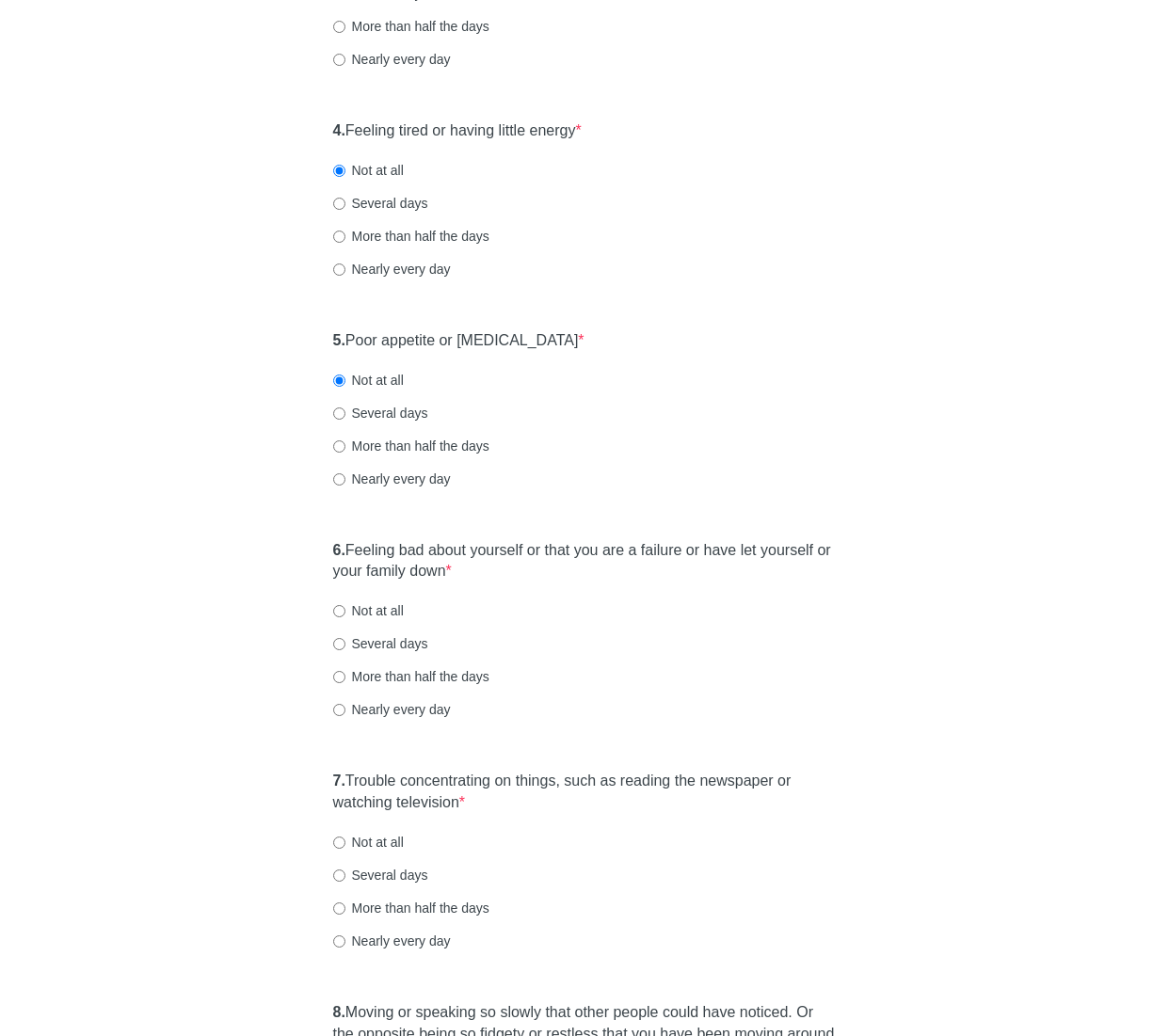
click at [897, 431] on div "[MEDICAL_DATA] Over the last 2 weeks, how often have you been bothered by any o…" at bounding box center [584, 384] width 1101 height 2140
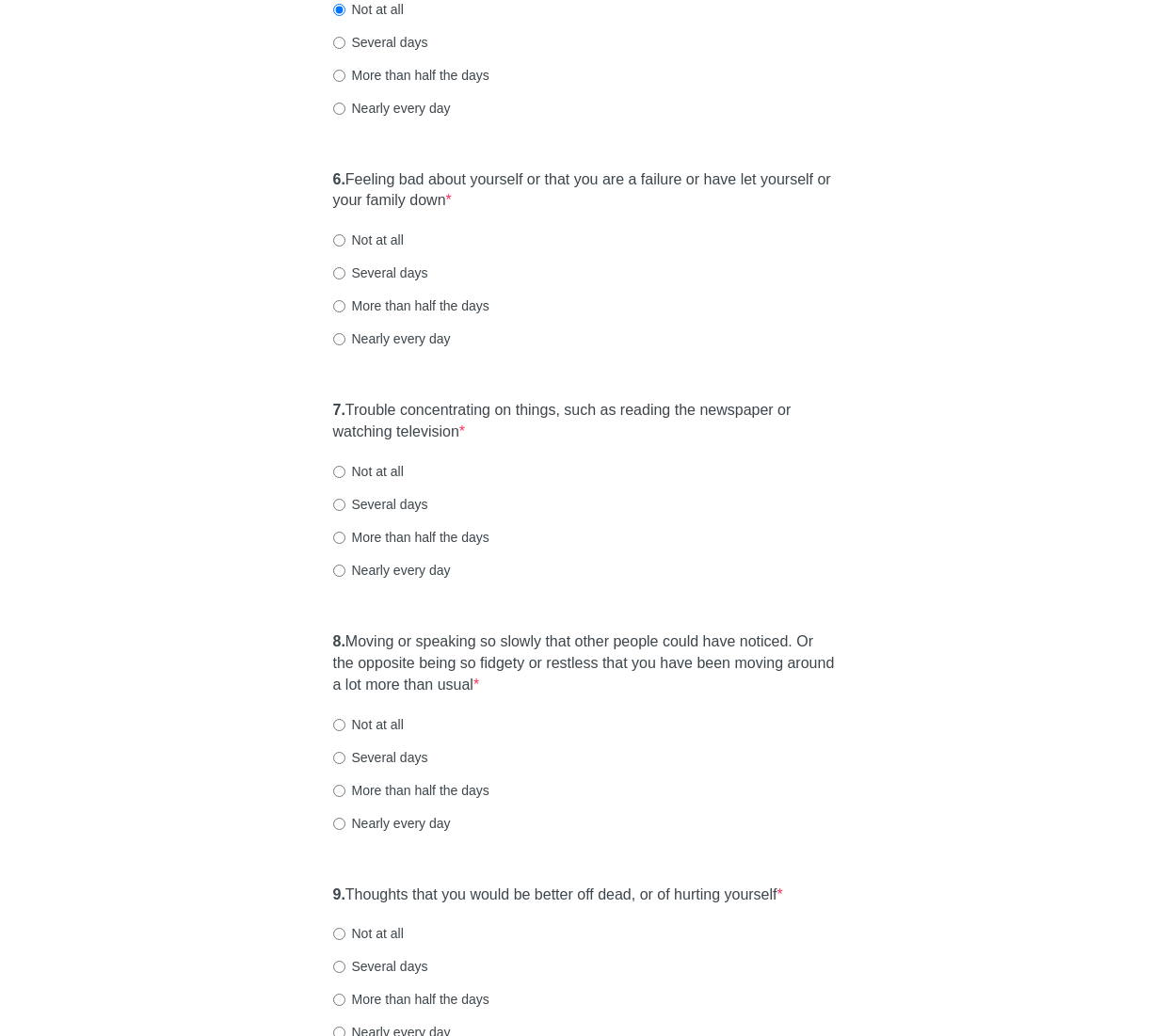
scroll to position [1129, 0]
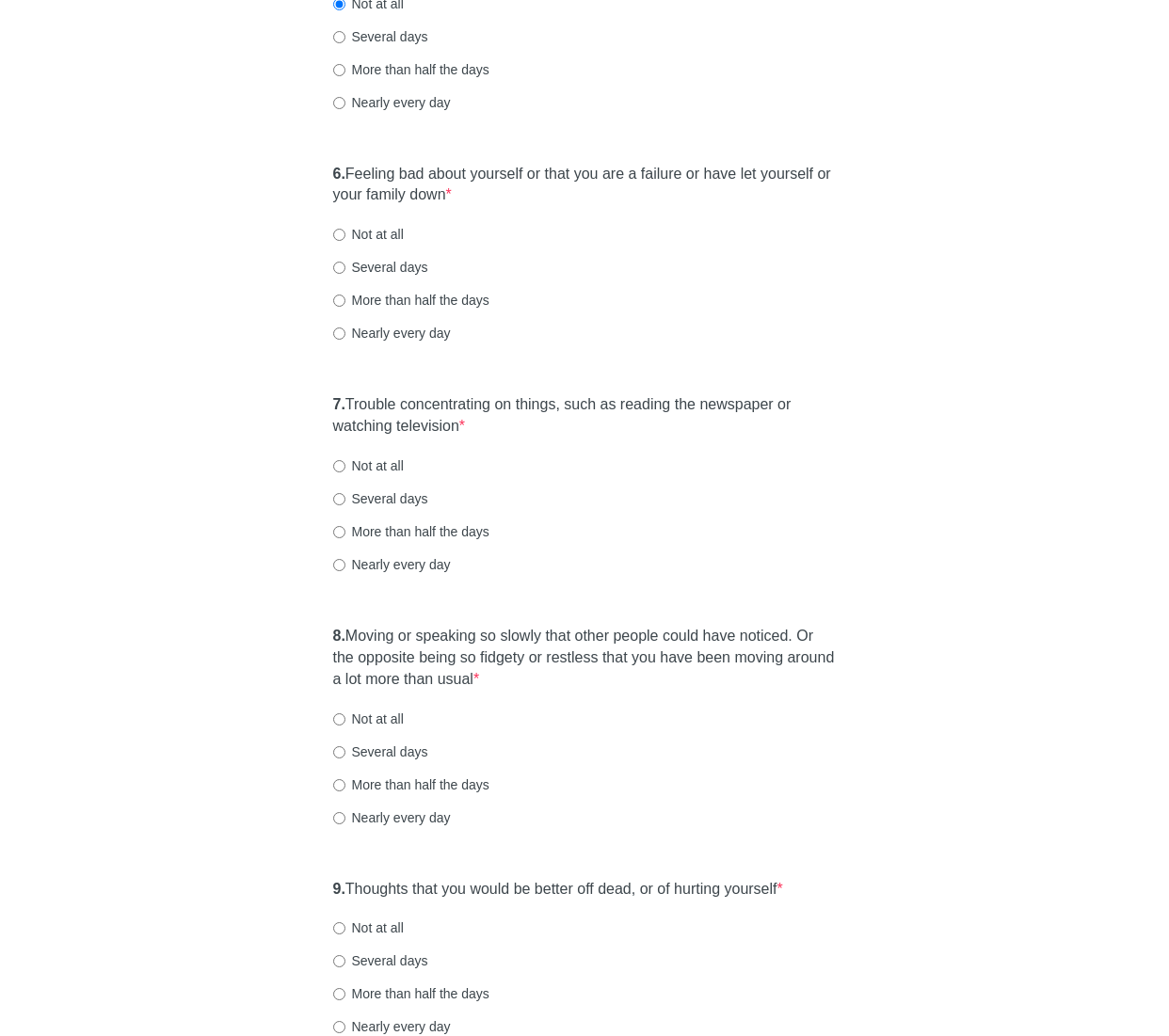
click at [380, 236] on label "Not at all" at bounding box center [368, 235] width 70 height 19
click at [345, 236] on input "Not at all" at bounding box center [339, 235] width 13 height 13
radio input "true"
drag, startPoint x: 509, startPoint y: 403, endPoint x: 723, endPoint y: 405, distance: 214.0
click at [510, 403] on label "7. Trouble concentrating on things, such as reading the newspaper or watching t…" at bounding box center [584, 416] width 503 height 43
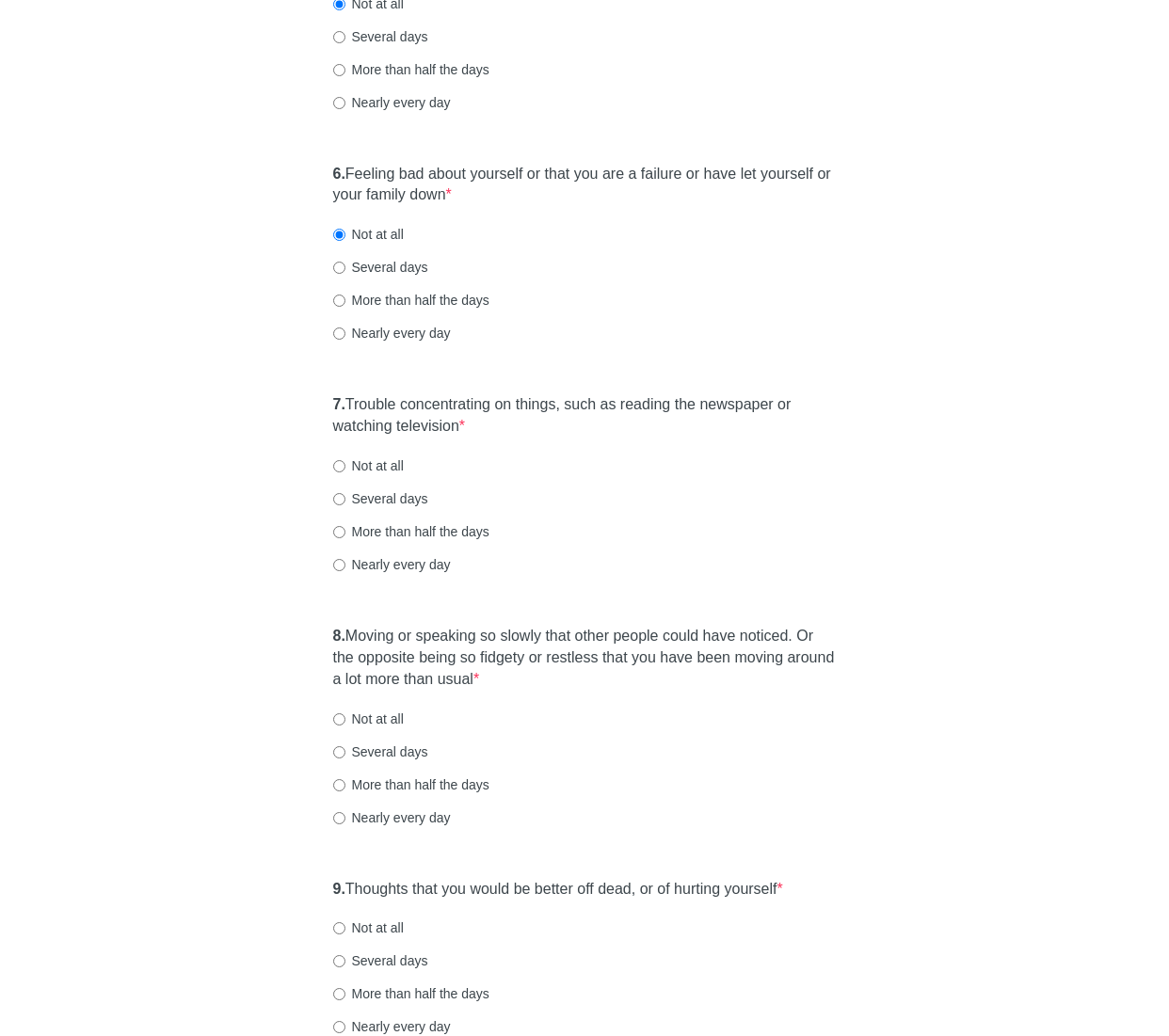
click at [858, 407] on div "[MEDICAL_DATA] Over the last 2 weeks, how often have you been bothered by any o…" at bounding box center [585, 8] width 550 height 2140
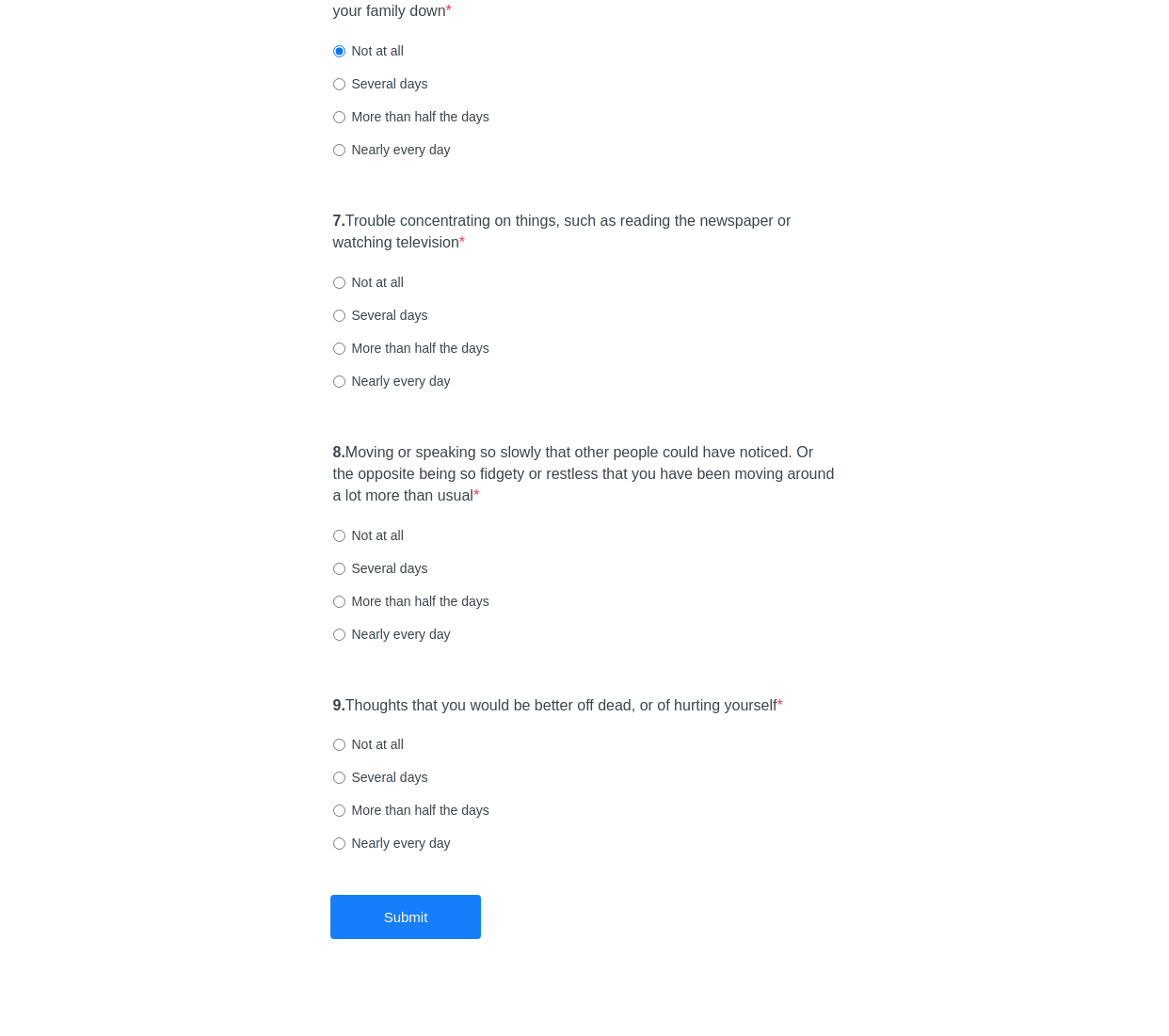
scroll to position [1317, 0]
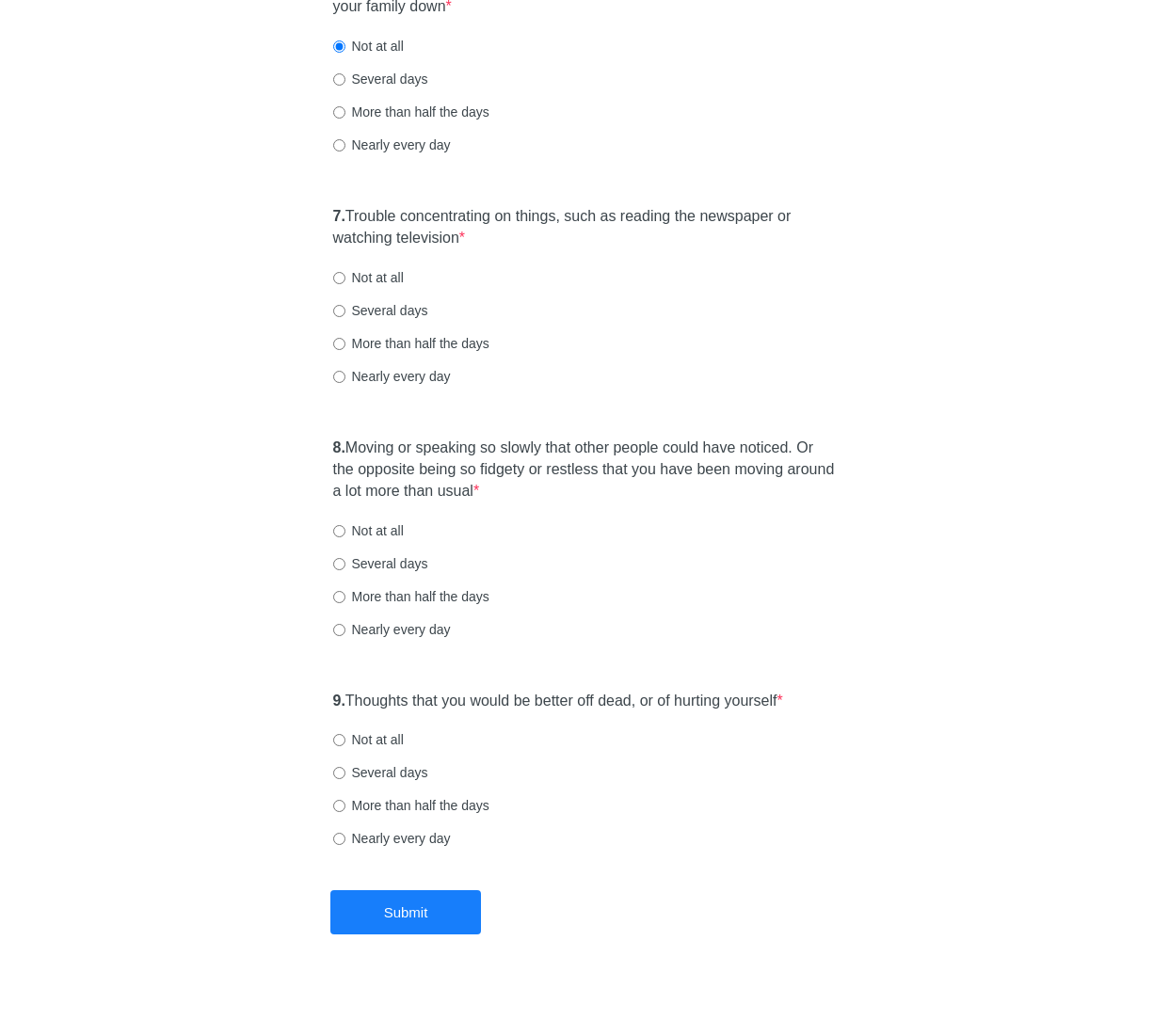
click at [385, 277] on label "Not at all" at bounding box center [368, 278] width 70 height 19
click at [345, 277] on input "Not at all" at bounding box center [339, 278] width 13 height 13
radio input "true"
click at [661, 456] on label "8. Moving or speaking so slowly that other people could have noticed. Or the op…" at bounding box center [584, 469] width 503 height 64
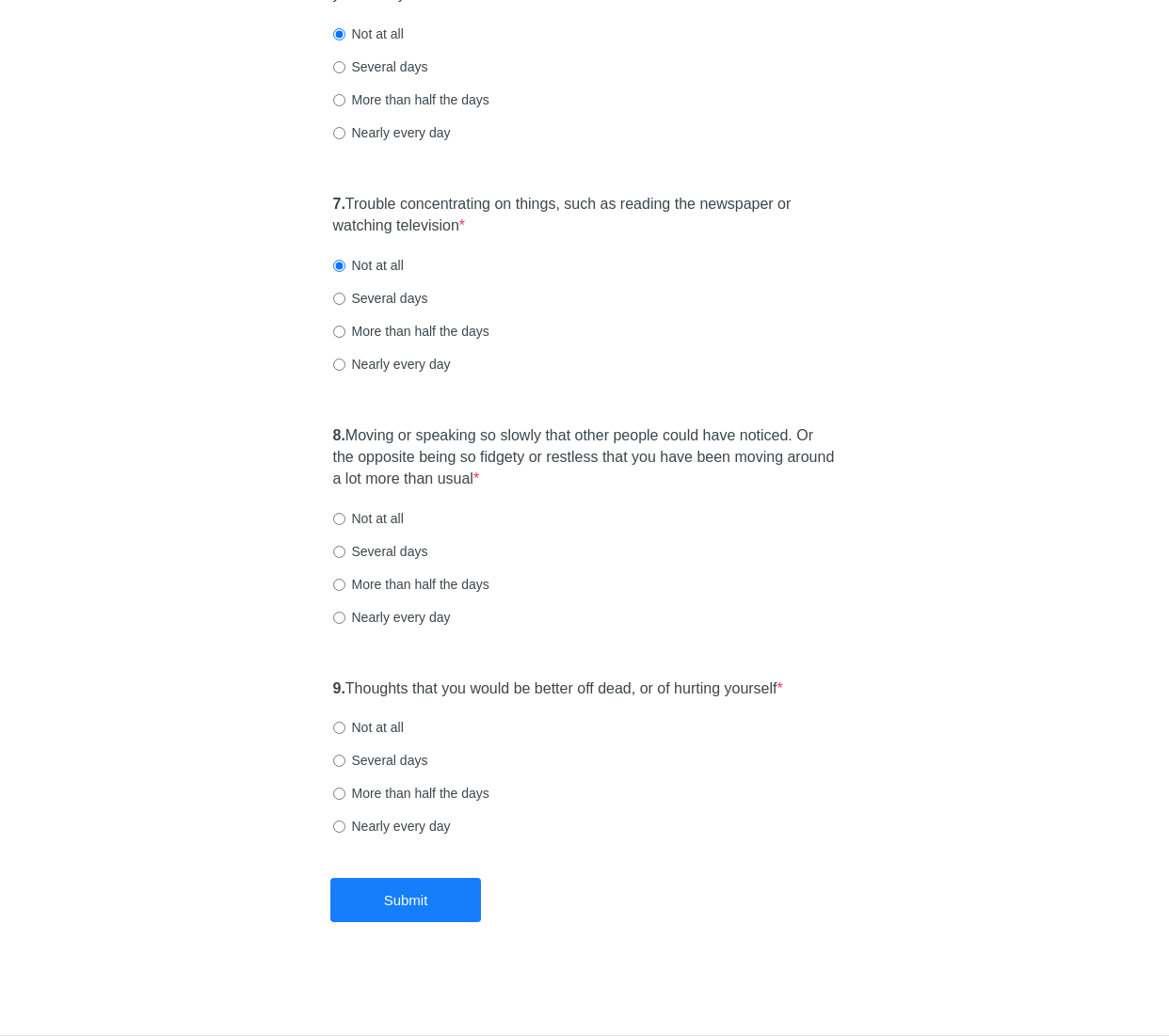
click at [358, 516] on label "Not at all" at bounding box center [368, 518] width 70 height 19
click at [345, 516] on input "Not at all" at bounding box center [339, 518] width 13 height 13
radio input "true"
drag, startPoint x: 656, startPoint y: 569, endPoint x: 601, endPoint y: 630, distance: 82.1
click at [656, 569] on div "8. Moving or speaking so slowly that other people could have noticed. Or the op…" at bounding box center [584, 535] width 522 height 239
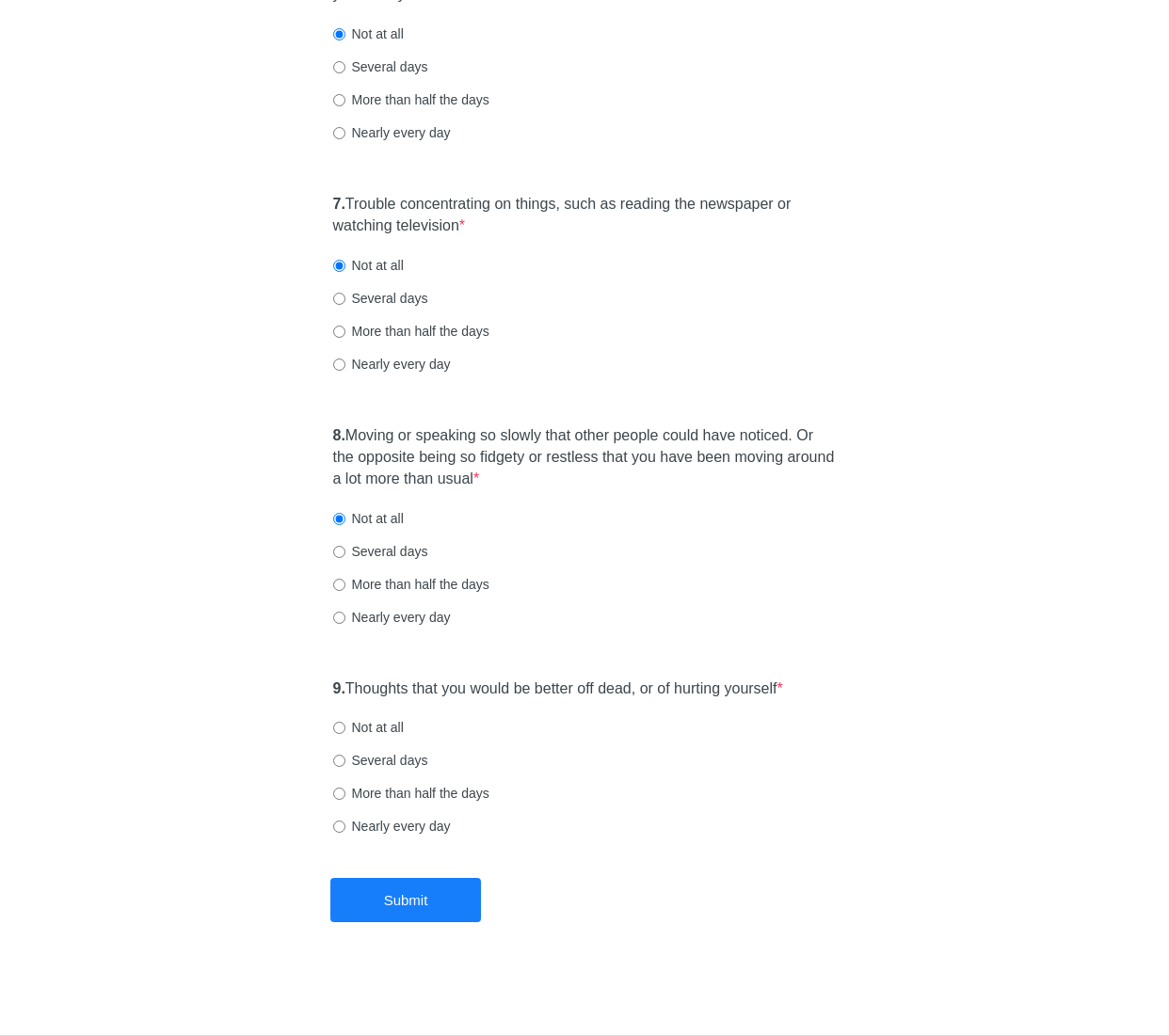
click at [541, 687] on label "9. Thoughts that you would be better off dead, or of hurting yourself *" at bounding box center [558, 689] width 450 height 21
click at [742, 642] on div "8. Moving or speaking so slowly that other people could have noticed. Or the op…" at bounding box center [584, 535] width 522 height 239
click at [376, 728] on label "Not at all" at bounding box center [368, 727] width 70 height 19
click at [345, 728] on input "Not at all" at bounding box center [339, 727] width 13 height 13
radio input "true"
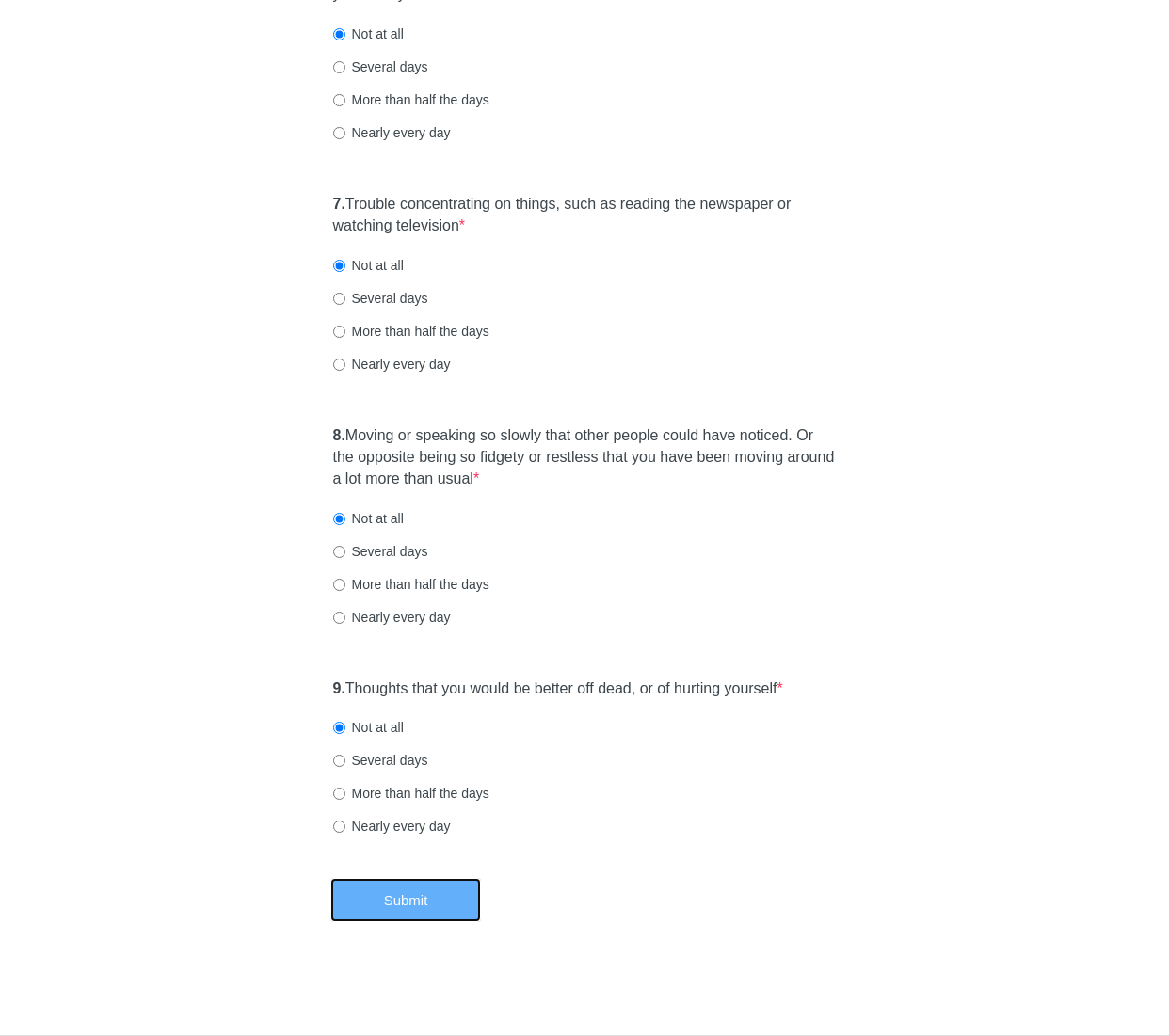
click at [469, 898] on button "Submit" at bounding box center [405, 900] width 150 height 44
